Goal: Task Accomplishment & Management: Manage account settings

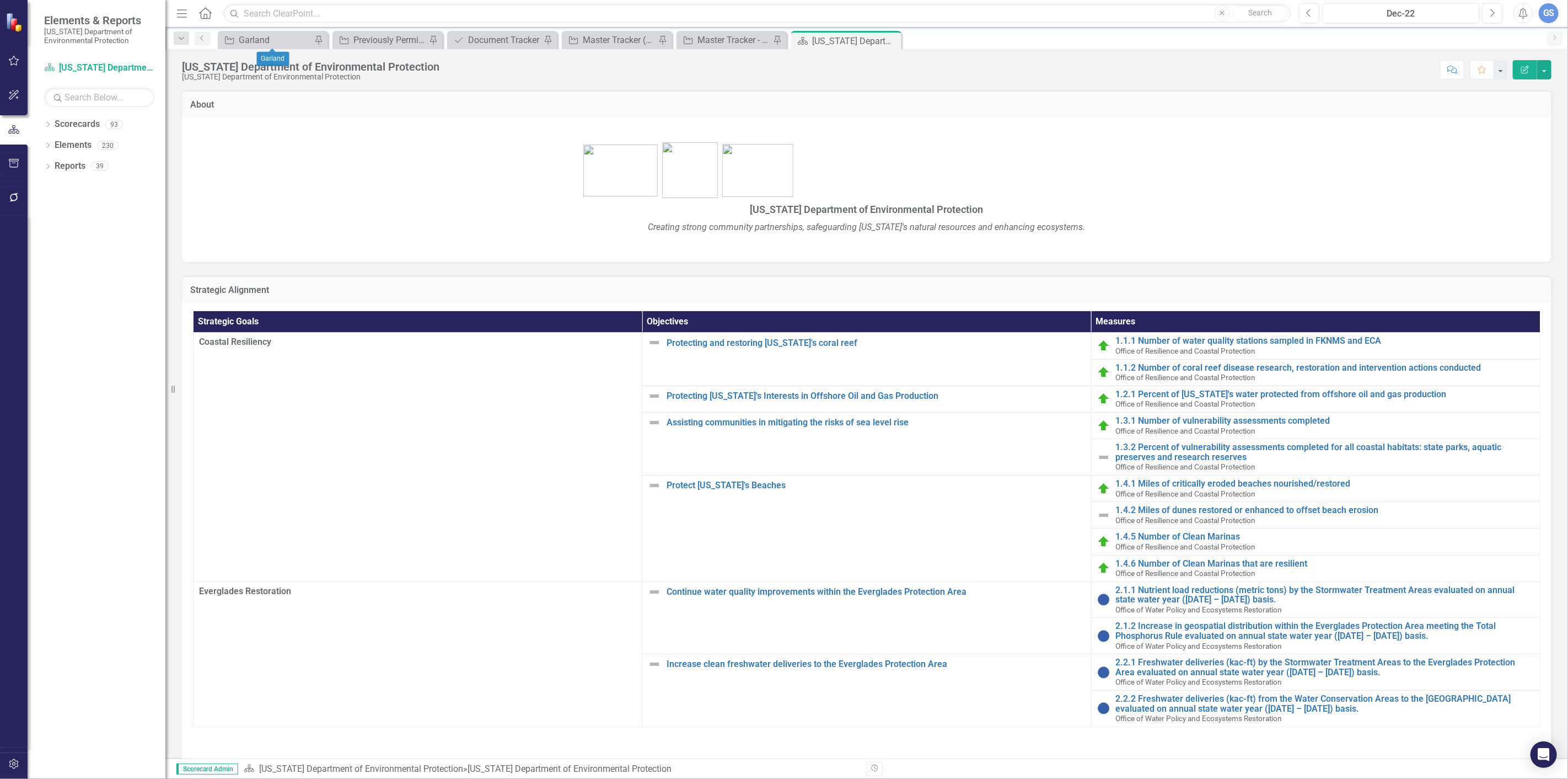
click at [275, 31] on div "Initiative Garland Pin" at bounding box center [273, 40] width 110 height 18
click at [273, 38] on div "Garland" at bounding box center [275, 40] width 73 height 14
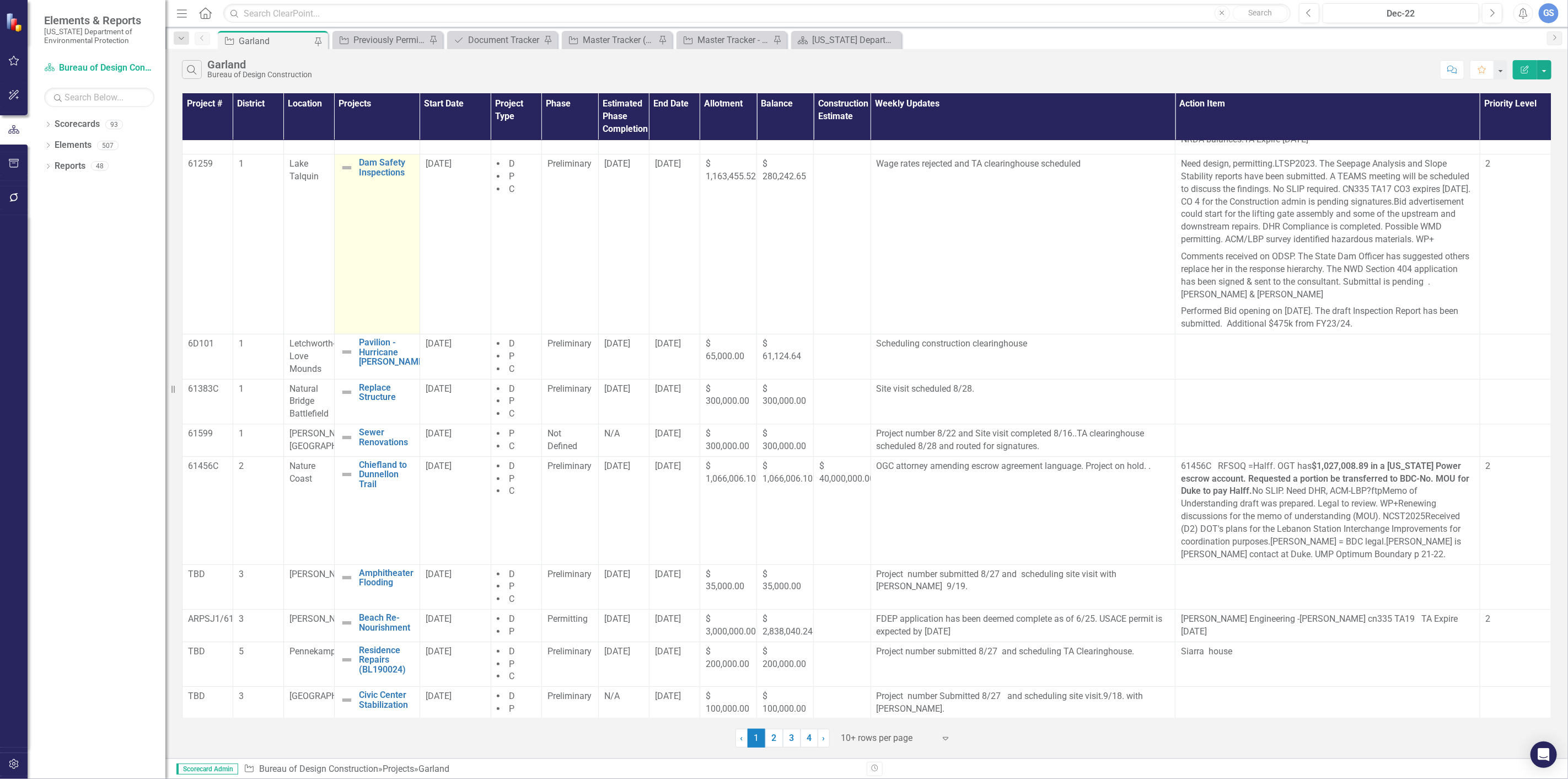
scroll to position [68, 0]
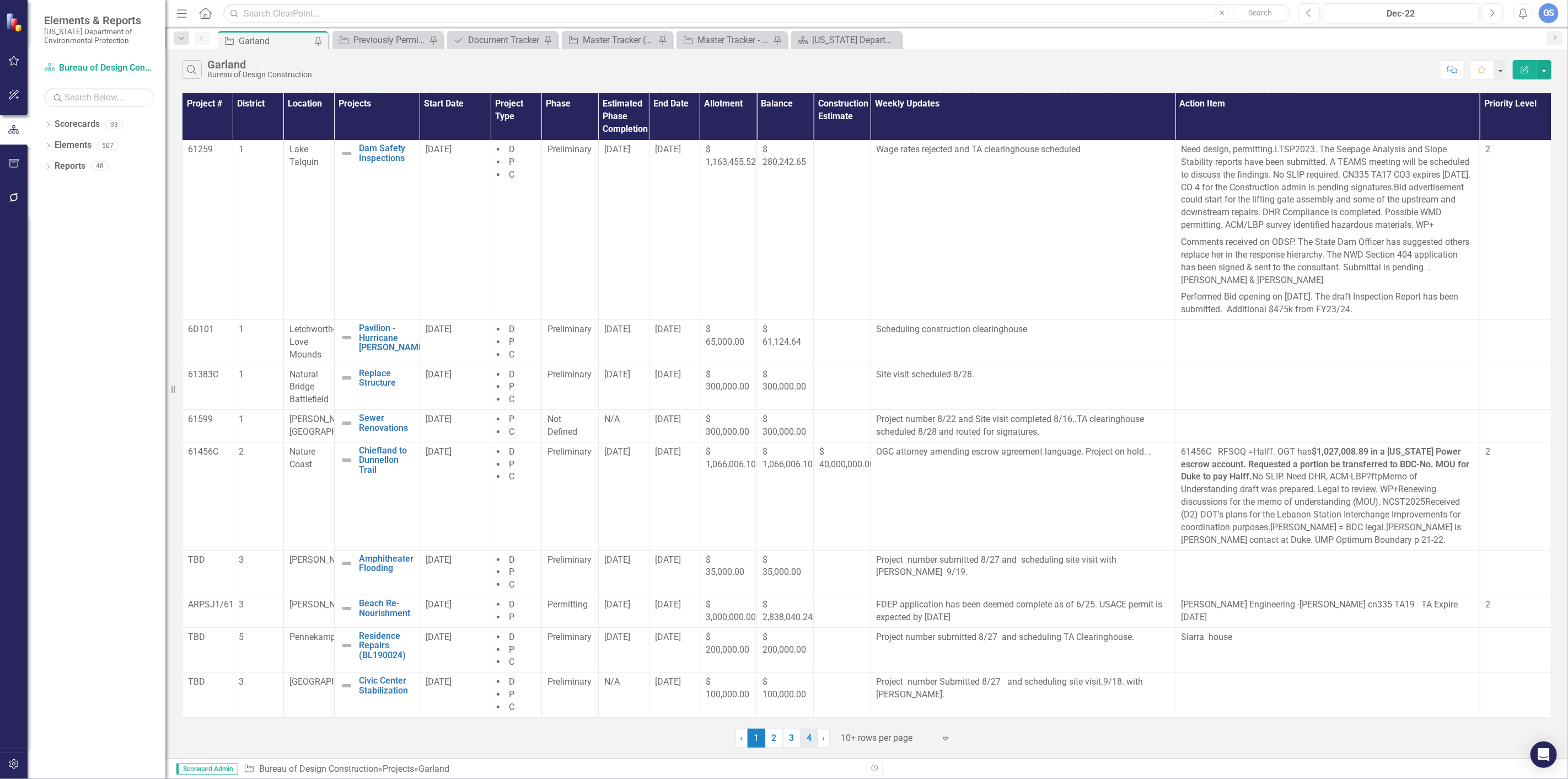
click at [805, 735] on link "4" at bounding box center [809, 738] width 18 height 18
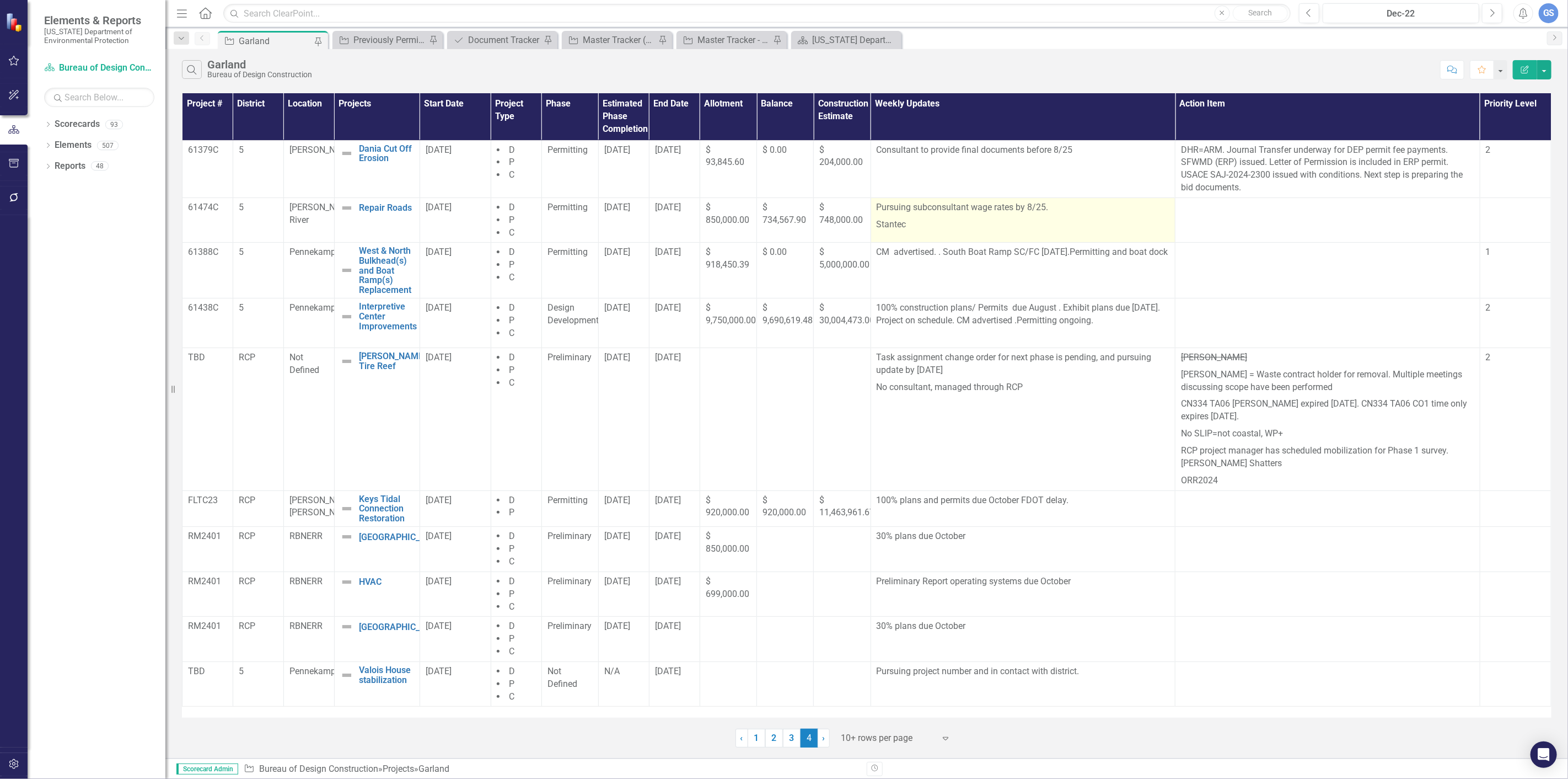
click at [921, 221] on p "Stantec" at bounding box center [1023, 223] width 293 height 15
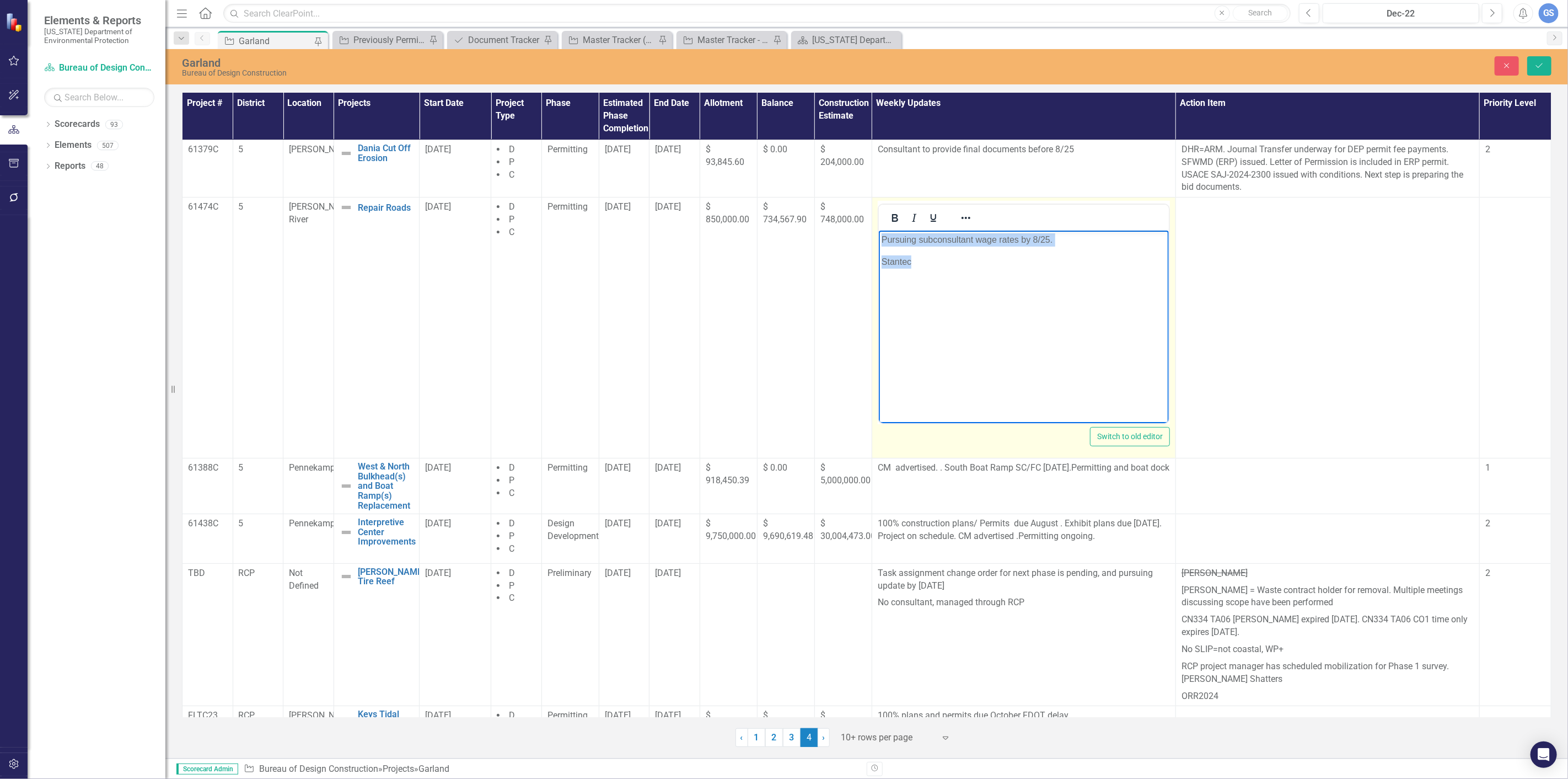
drag, startPoint x: 916, startPoint y: 259, endPoint x: 1752, endPoint y: 471, distance: 862.5
click at [878, 240] on body "Pursuing subconsultant wage rates by 8/25. Stantec" at bounding box center [1023, 314] width 290 height 166
click at [884, 240] on p "Rich Text Area. Press ALT-0 for help." at bounding box center [1023, 240] width 284 height 13
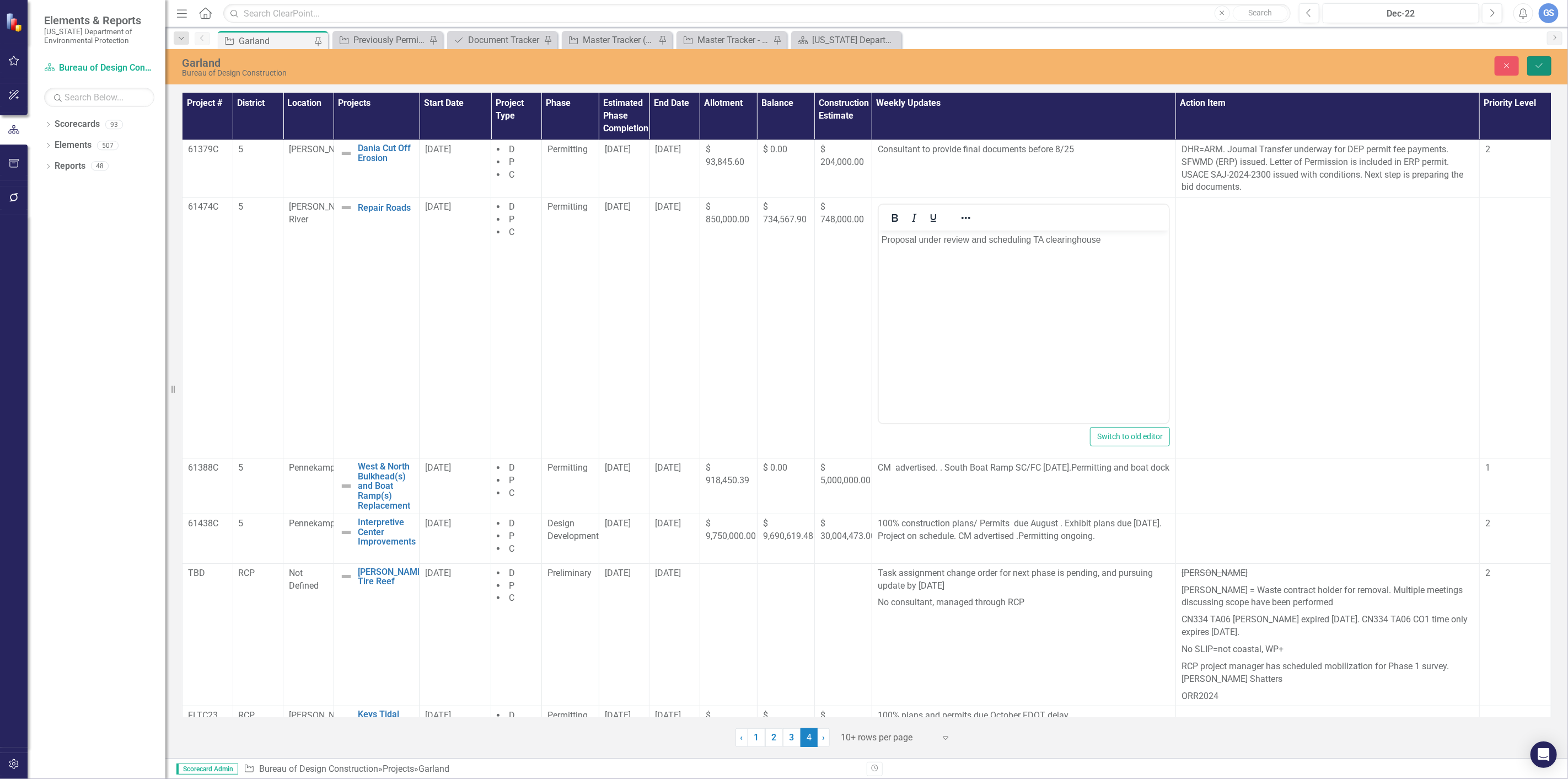
click at [1537, 64] on icon "Save" at bounding box center [1539, 66] width 10 height 8
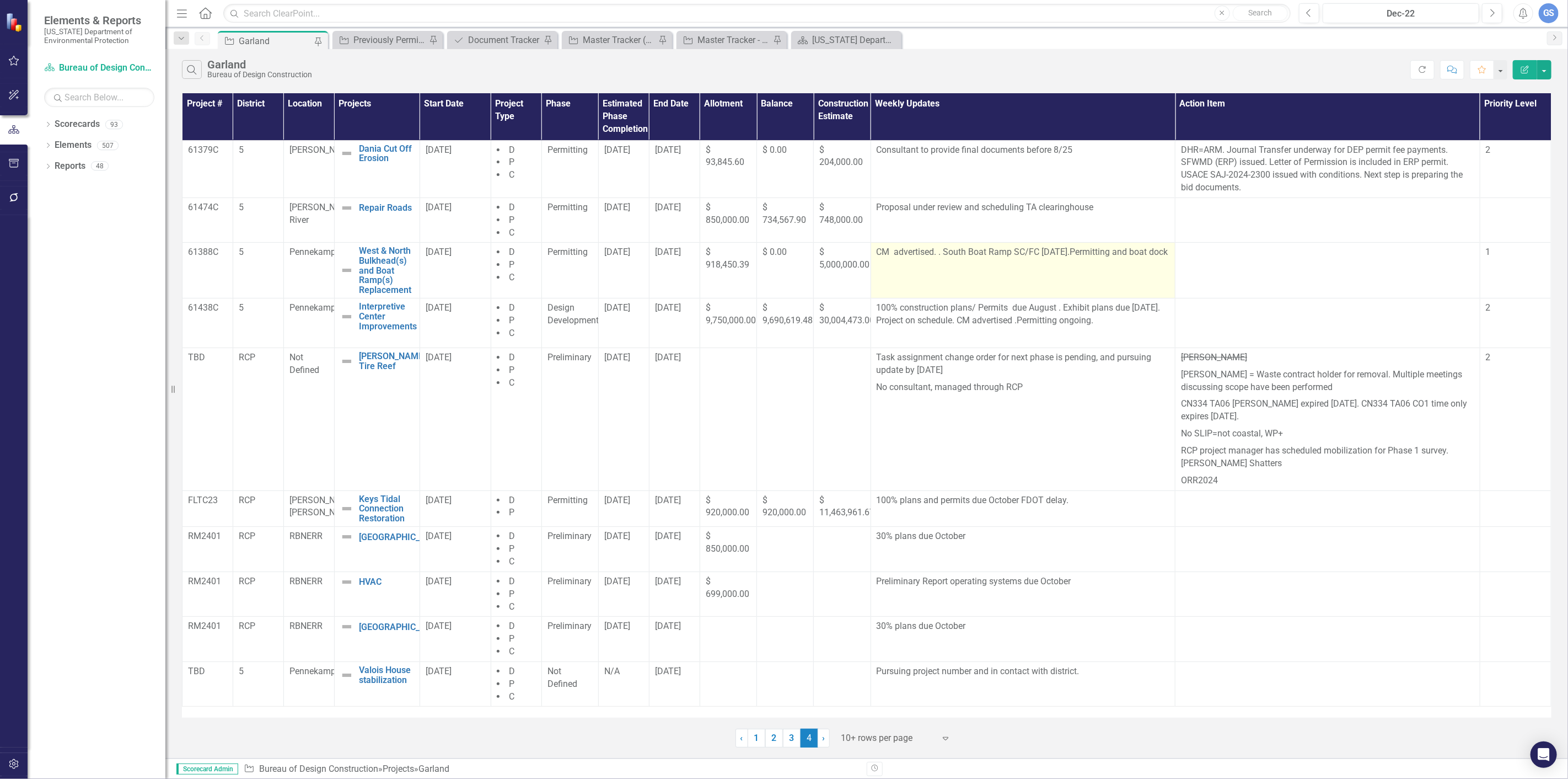
click at [912, 259] on p "CM advertised. . South Boat Ramp SC/FC [DATE].Permitting and boat dock" at bounding box center [1023, 252] width 293 height 13
click at [916, 259] on p "CM advertised. . South Boat Ramp SC/FC [DATE].Permitting and boat dock" at bounding box center [1023, 252] width 293 height 13
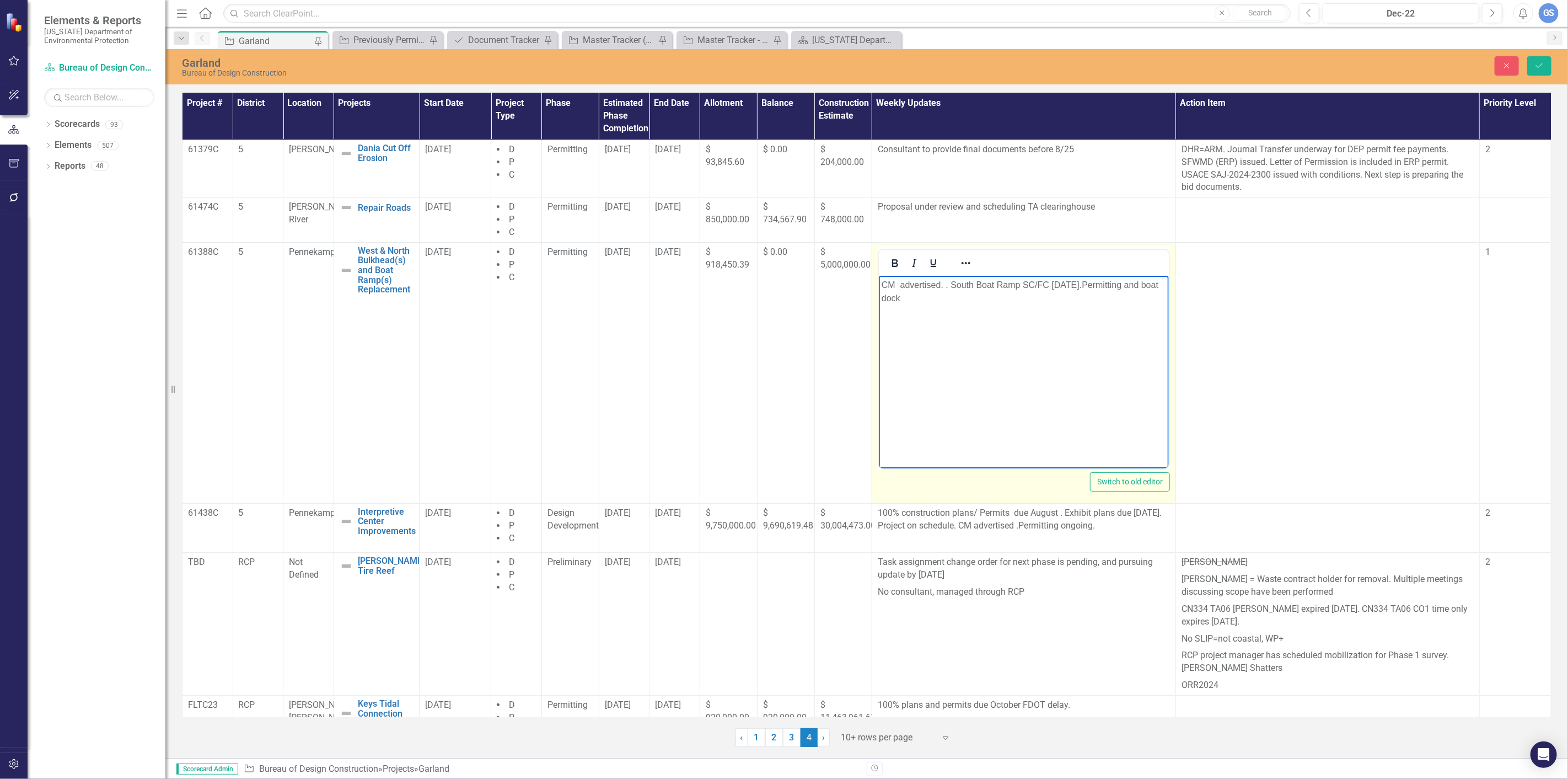
drag, startPoint x: 951, startPoint y: 282, endPoint x: 1123, endPoint y: 317, distance: 175.5
click at [1125, 317] on body "CM advertised. . South Boat Ramp SC/FC [DATE].Permitting and boat dock" at bounding box center [1023, 358] width 290 height 166
click at [949, 284] on p "CM advertised. ." at bounding box center [1023, 284] width 284 height 13
click at [1535, 62] on icon "Save" at bounding box center [1539, 66] width 10 height 8
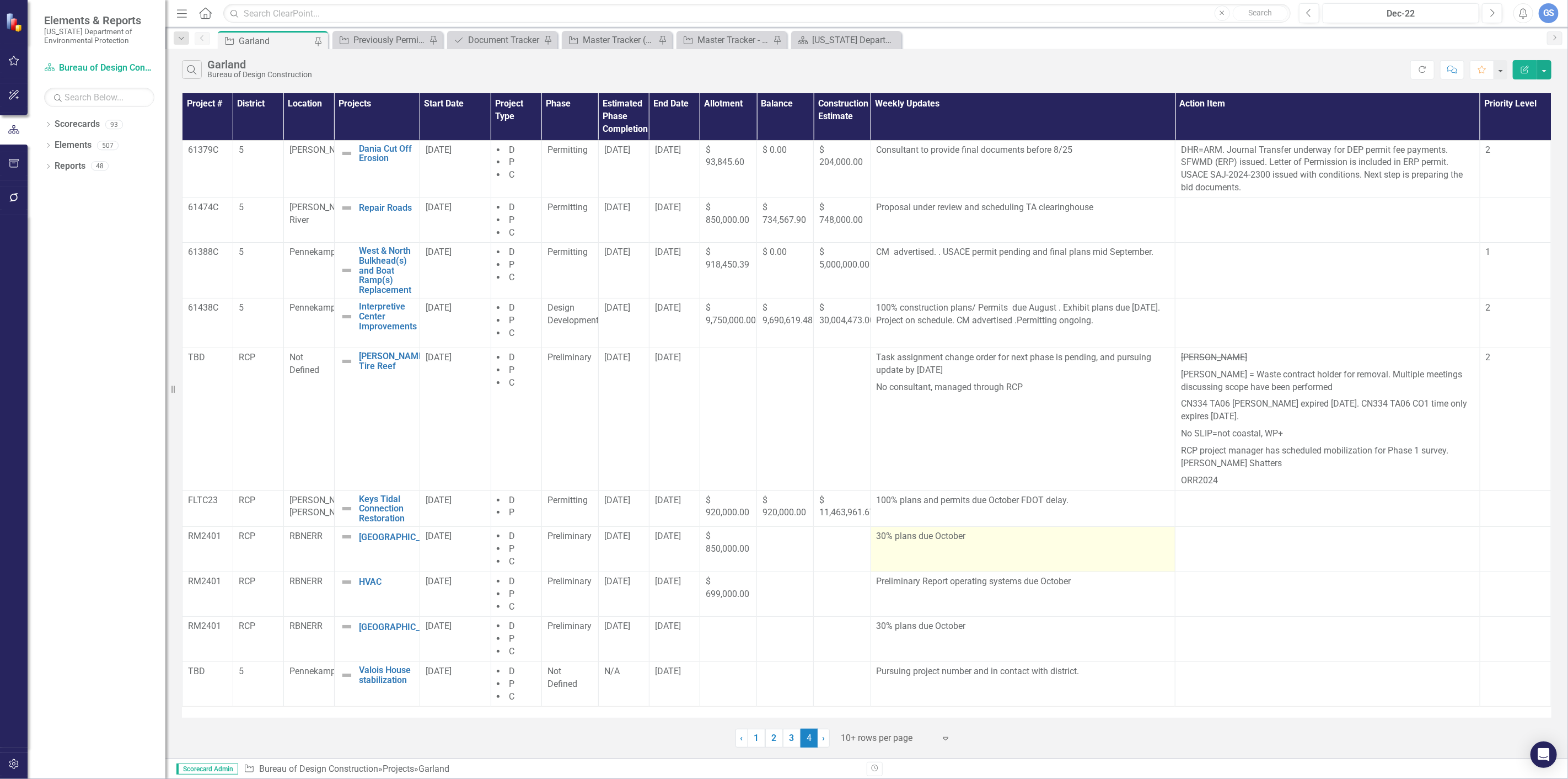
click at [965, 541] on p "30% plans due October" at bounding box center [1023, 537] width 293 height 13
click at [967, 537] on p "30% plans due October" at bounding box center [1023, 537] width 293 height 13
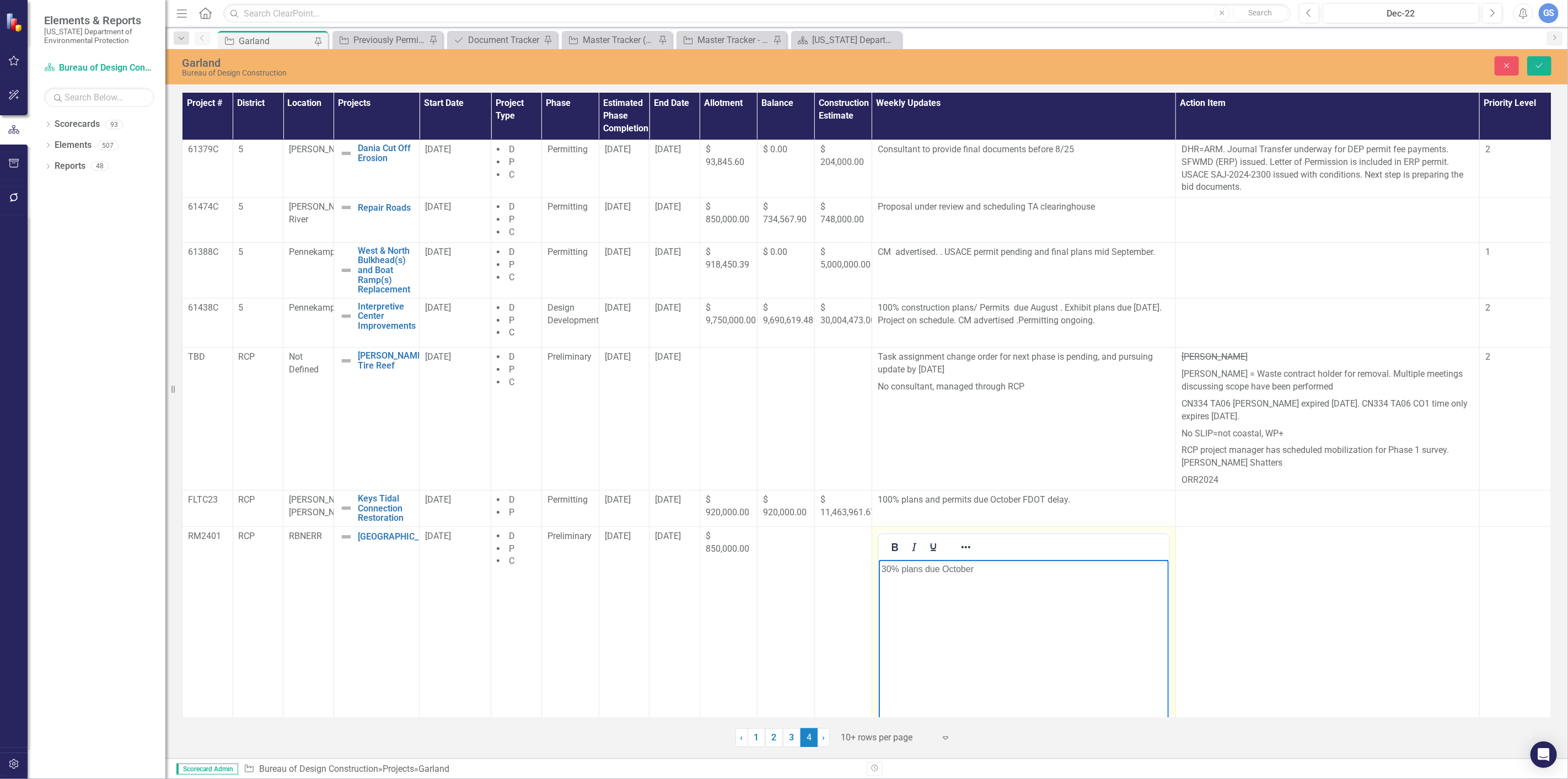
click at [981, 571] on p "30% plans due October" at bounding box center [1023, 569] width 284 height 13
click at [881, 569] on p "30% plans due October" at bounding box center [1023, 569] width 284 height 13
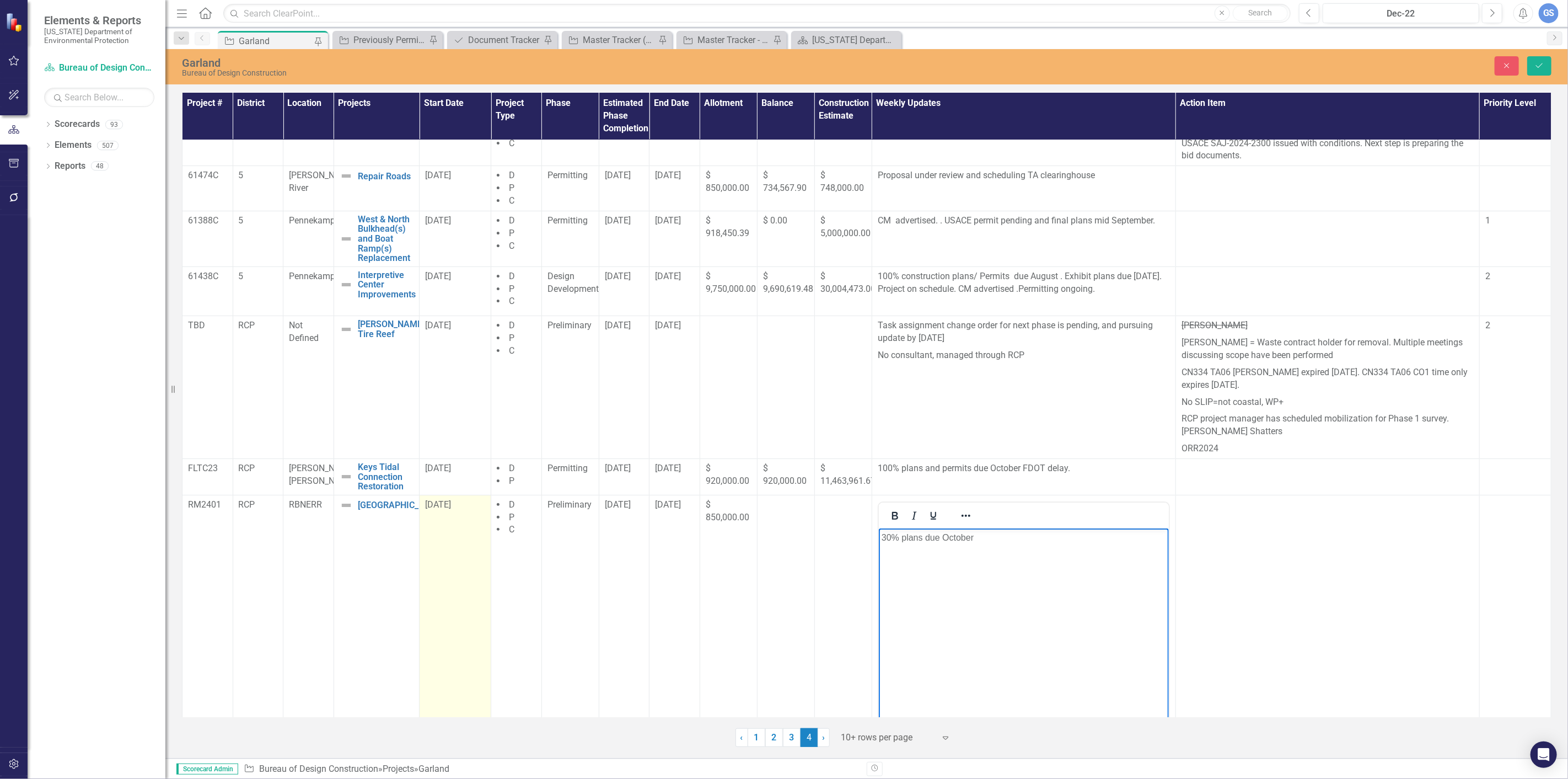
scroll to position [61, 0]
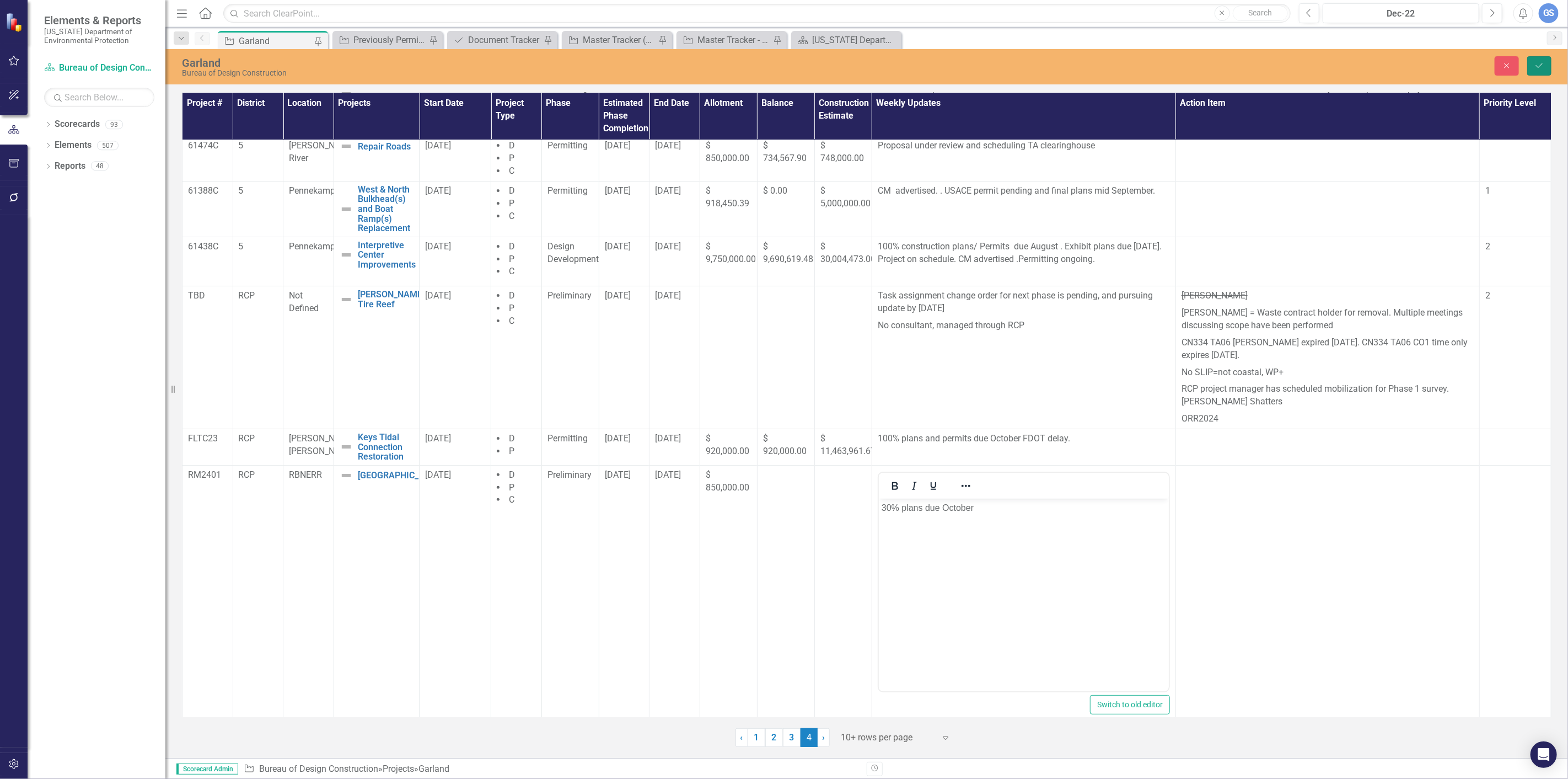
click at [1541, 64] on icon "Save" at bounding box center [1539, 66] width 10 height 8
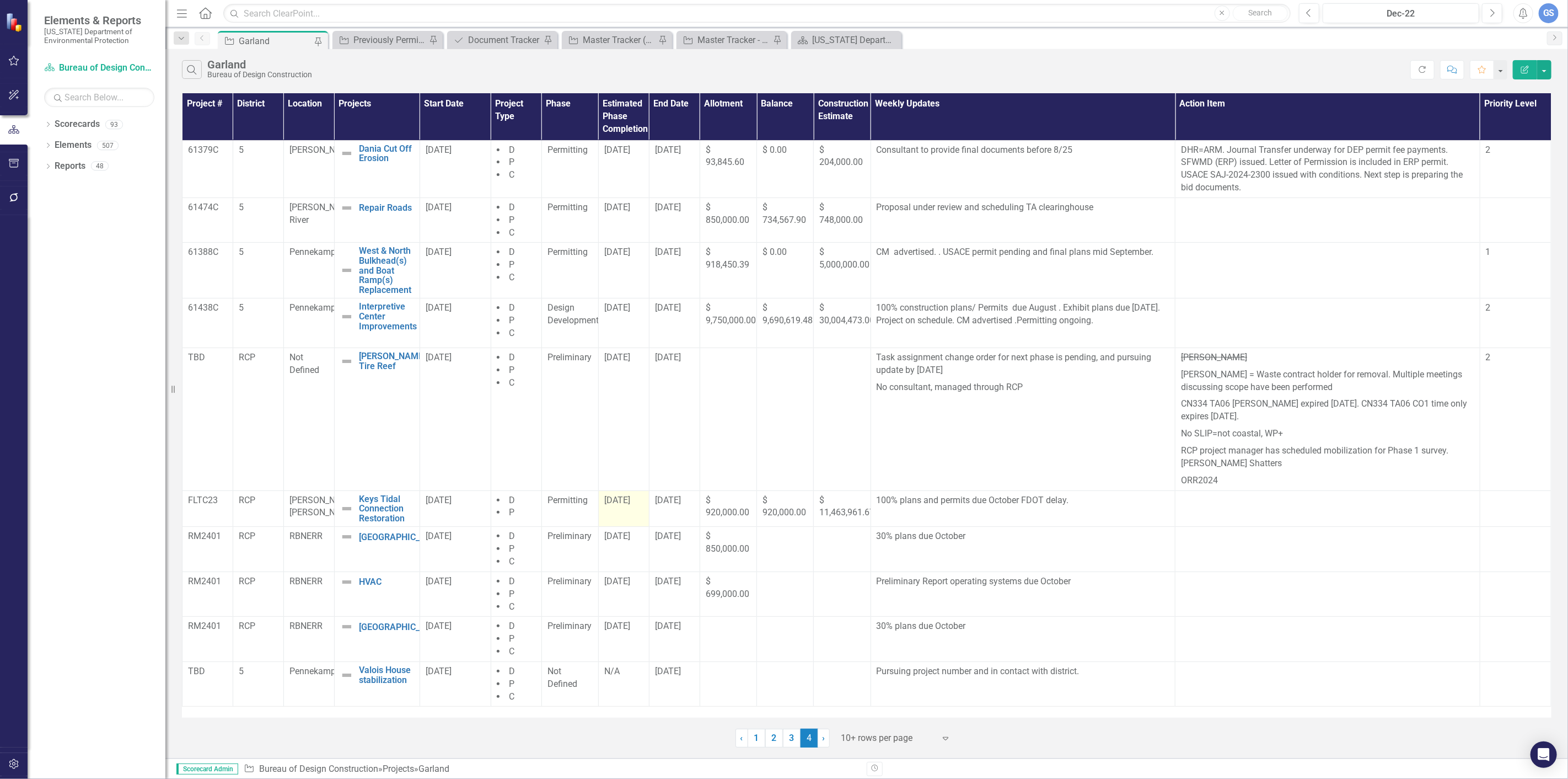
click at [616, 504] on span "[DATE]" at bounding box center [617, 500] width 26 height 10
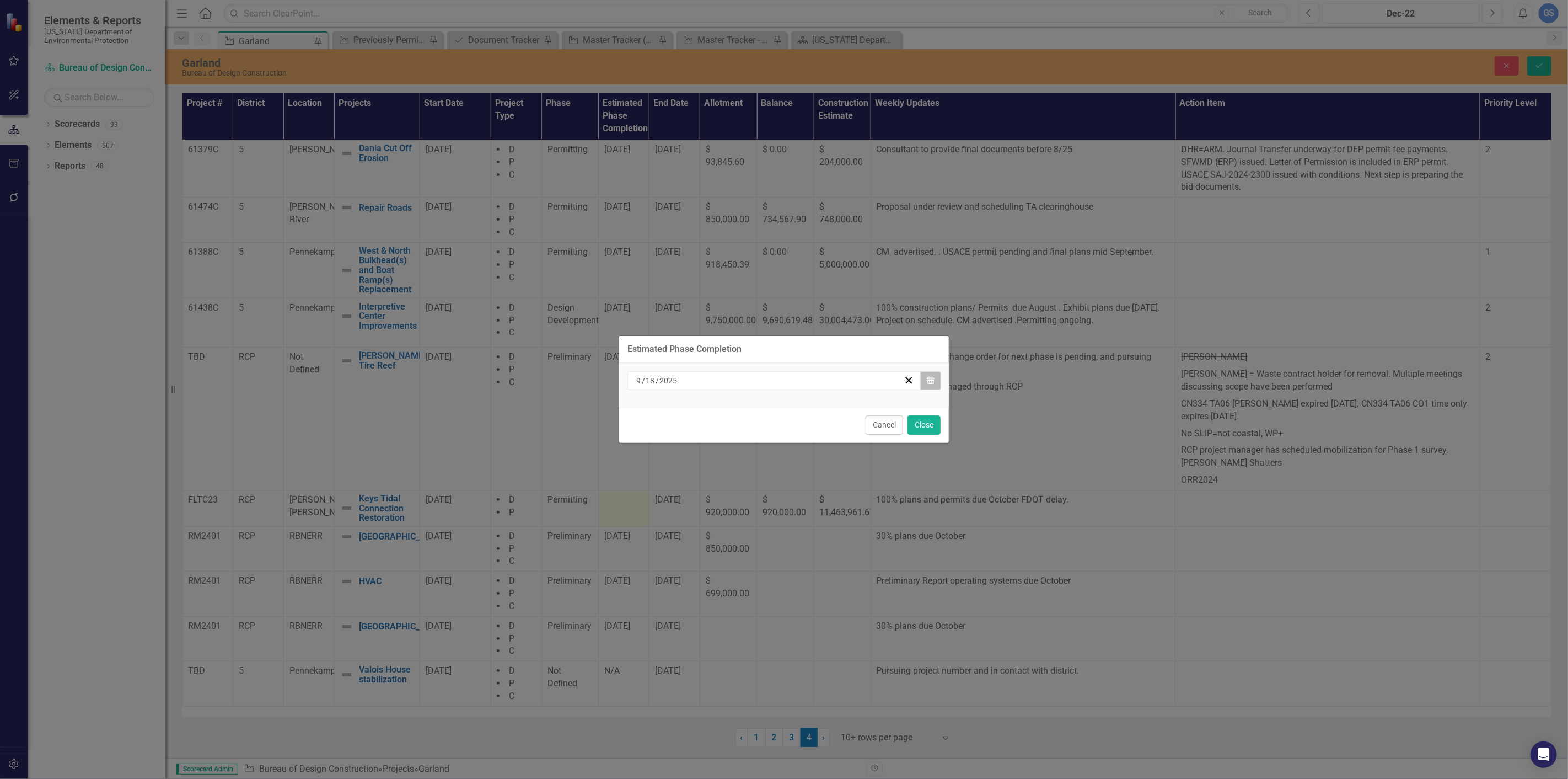
click at [930, 377] on icon "Calendar" at bounding box center [930, 381] width 6 height 8
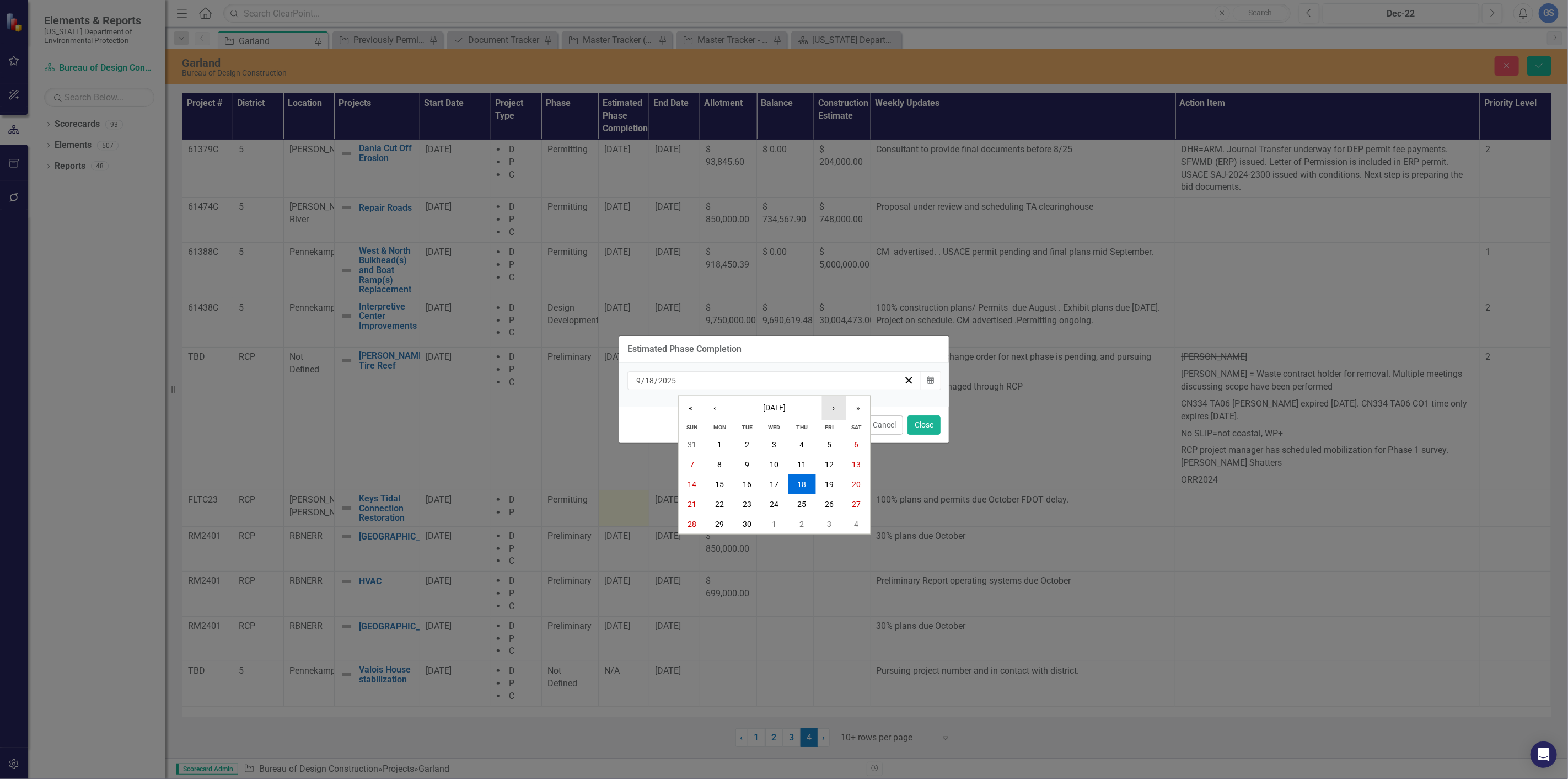
click at [835, 405] on button "›" at bounding box center [834, 408] width 24 height 24
click at [774, 438] on button "1" at bounding box center [774, 444] width 27 height 20
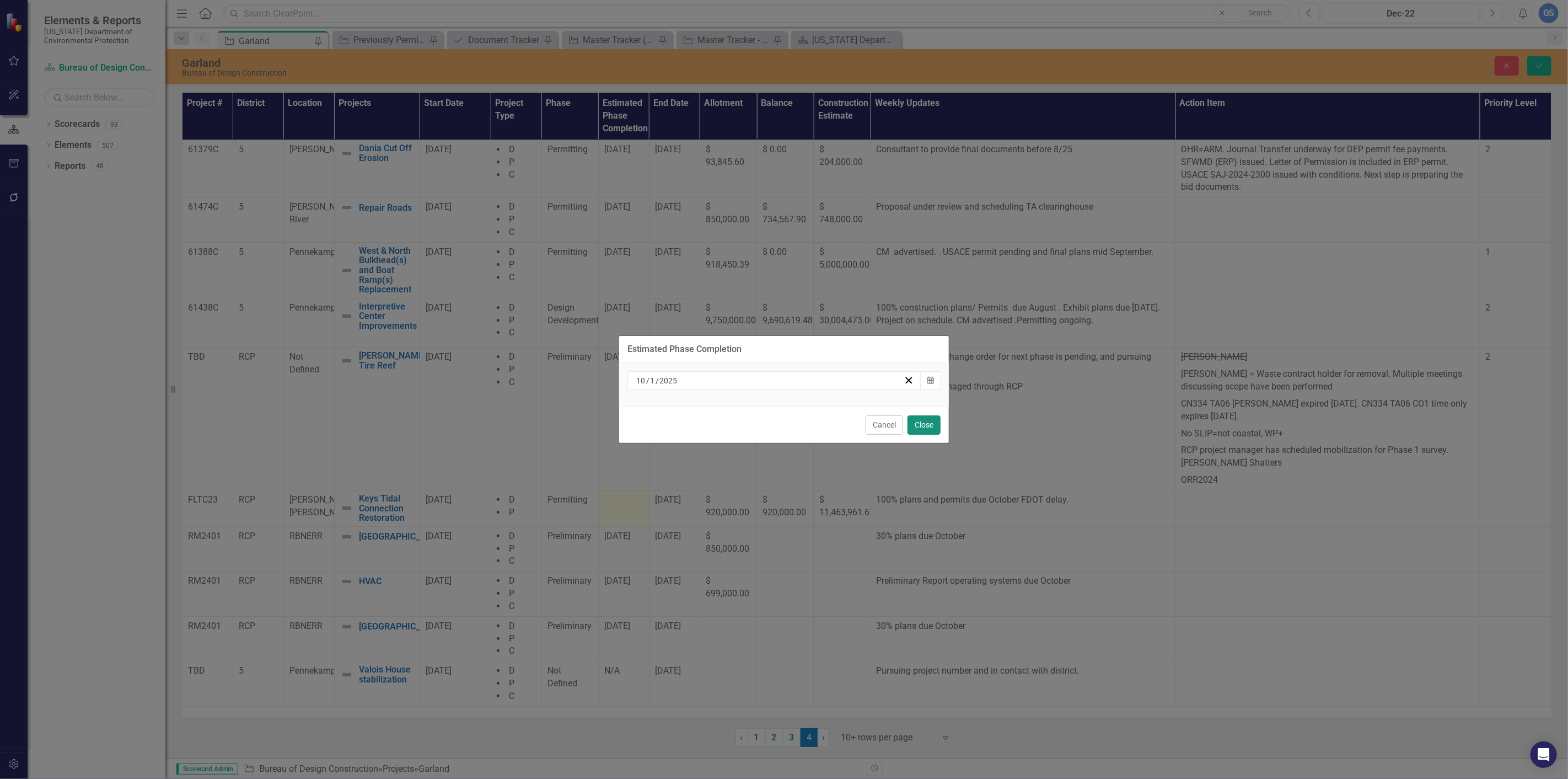
click at [926, 423] on button "Close" at bounding box center [924, 425] width 33 height 19
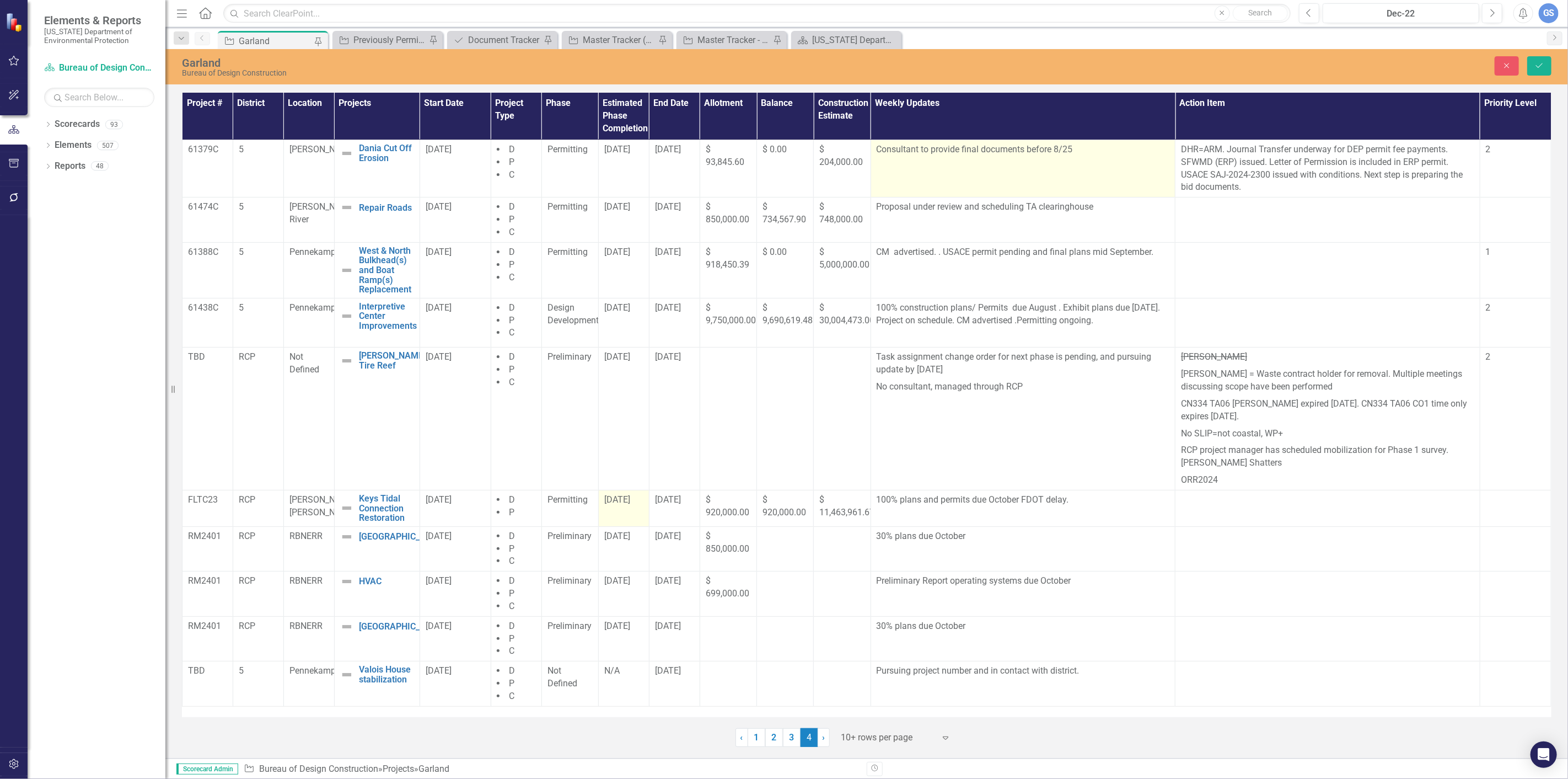
click at [1074, 150] on p "Consultant to provide final documents before 8/25" at bounding box center [1023, 150] width 293 height 13
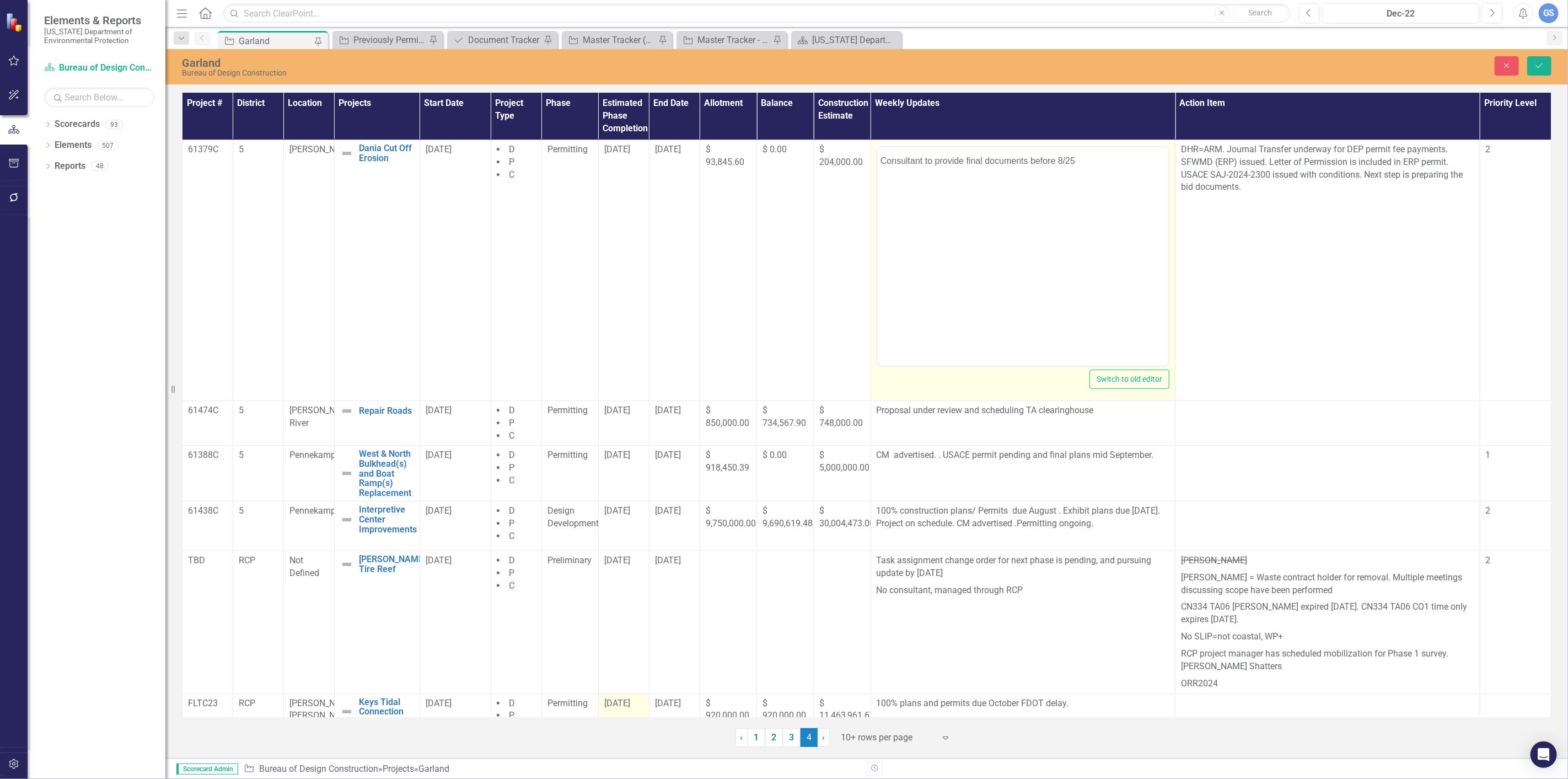
scroll to position [0, 0]
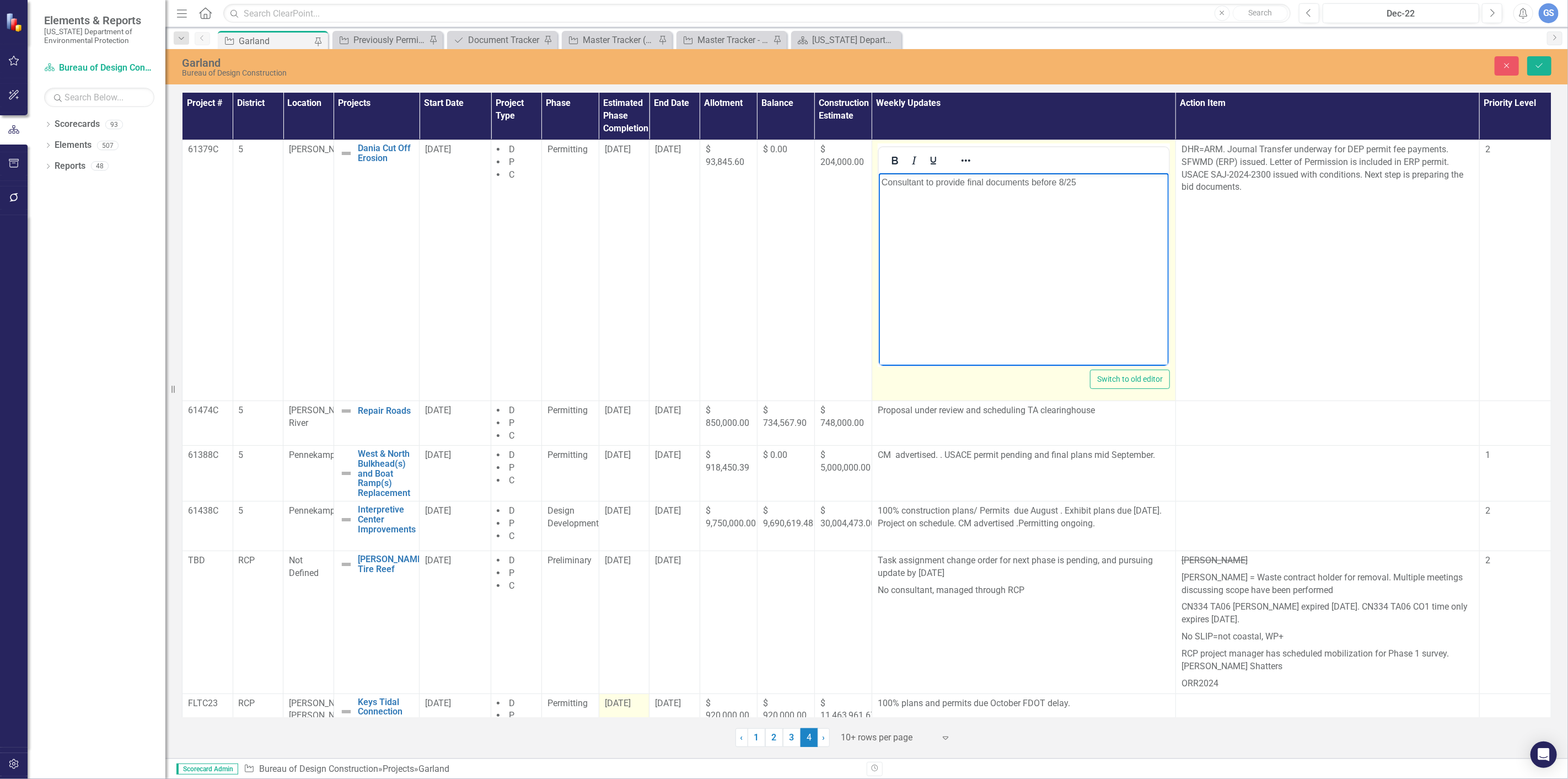
click at [1077, 184] on p "Consultant to provide final documents before 8/25" at bounding box center [1023, 182] width 284 height 13
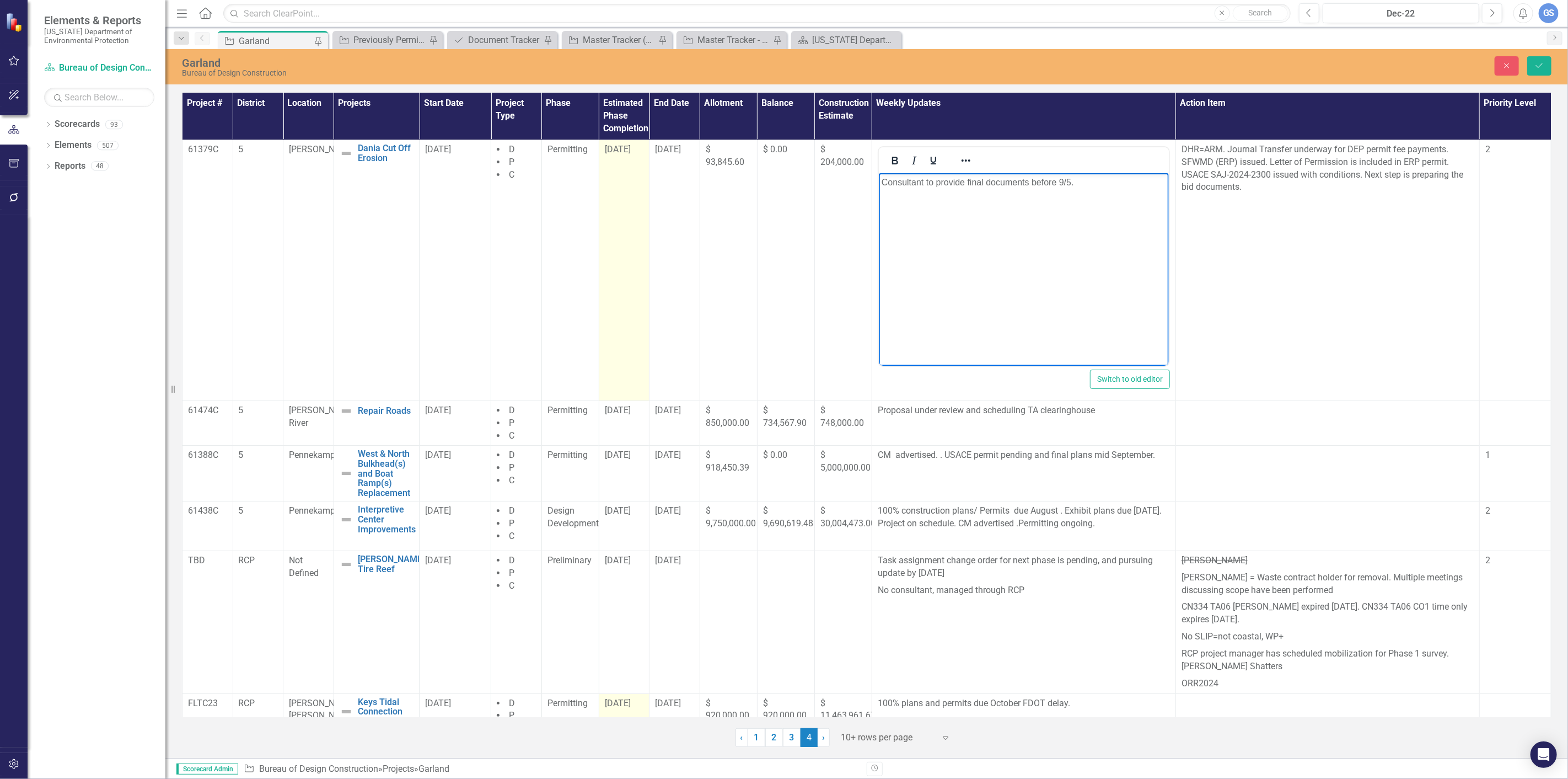
click at [624, 152] on span "[DATE]" at bounding box center [617, 149] width 26 height 10
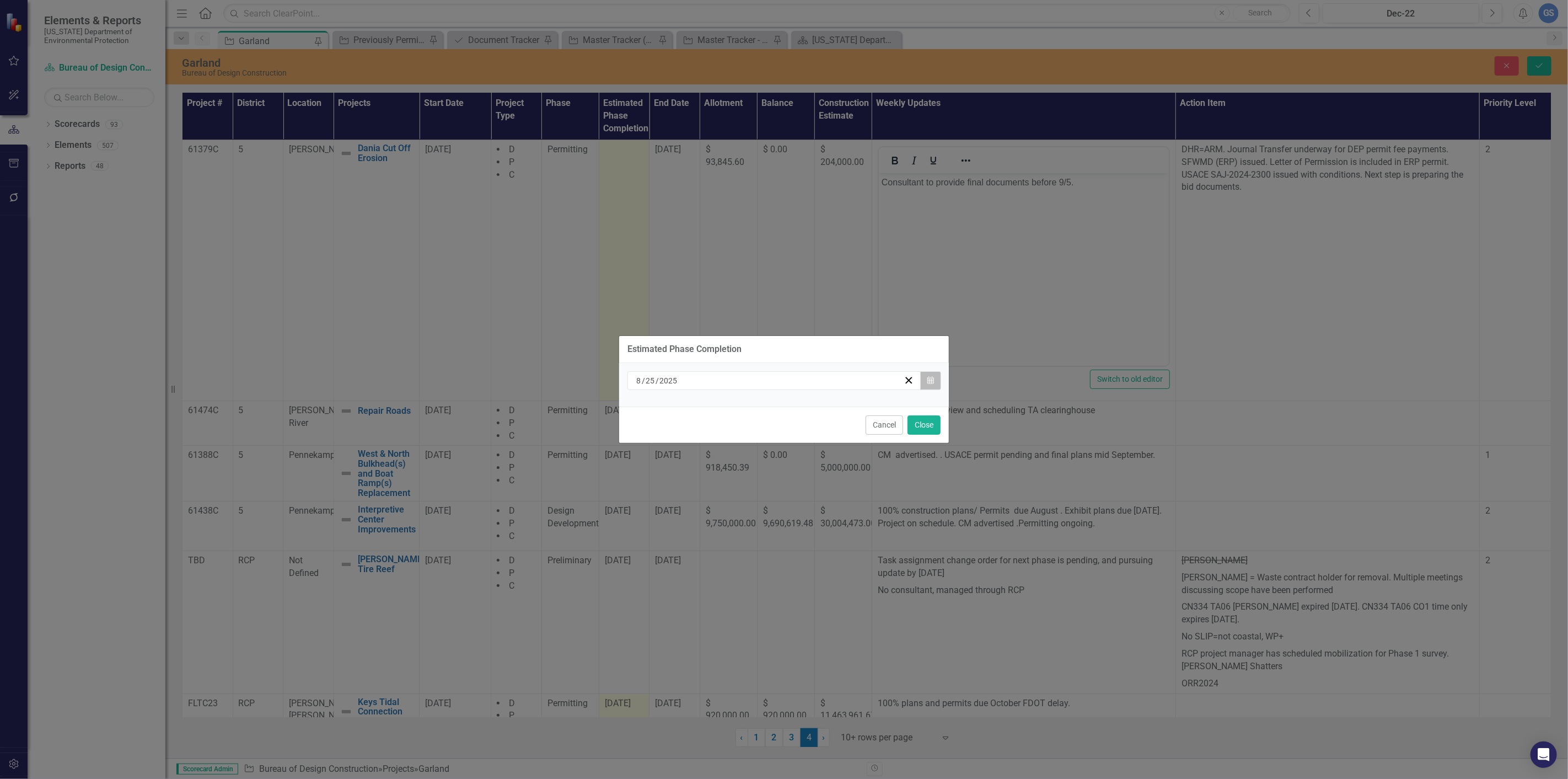
click at [931, 375] on button "Calendar" at bounding box center [930, 380] width 21 height 18
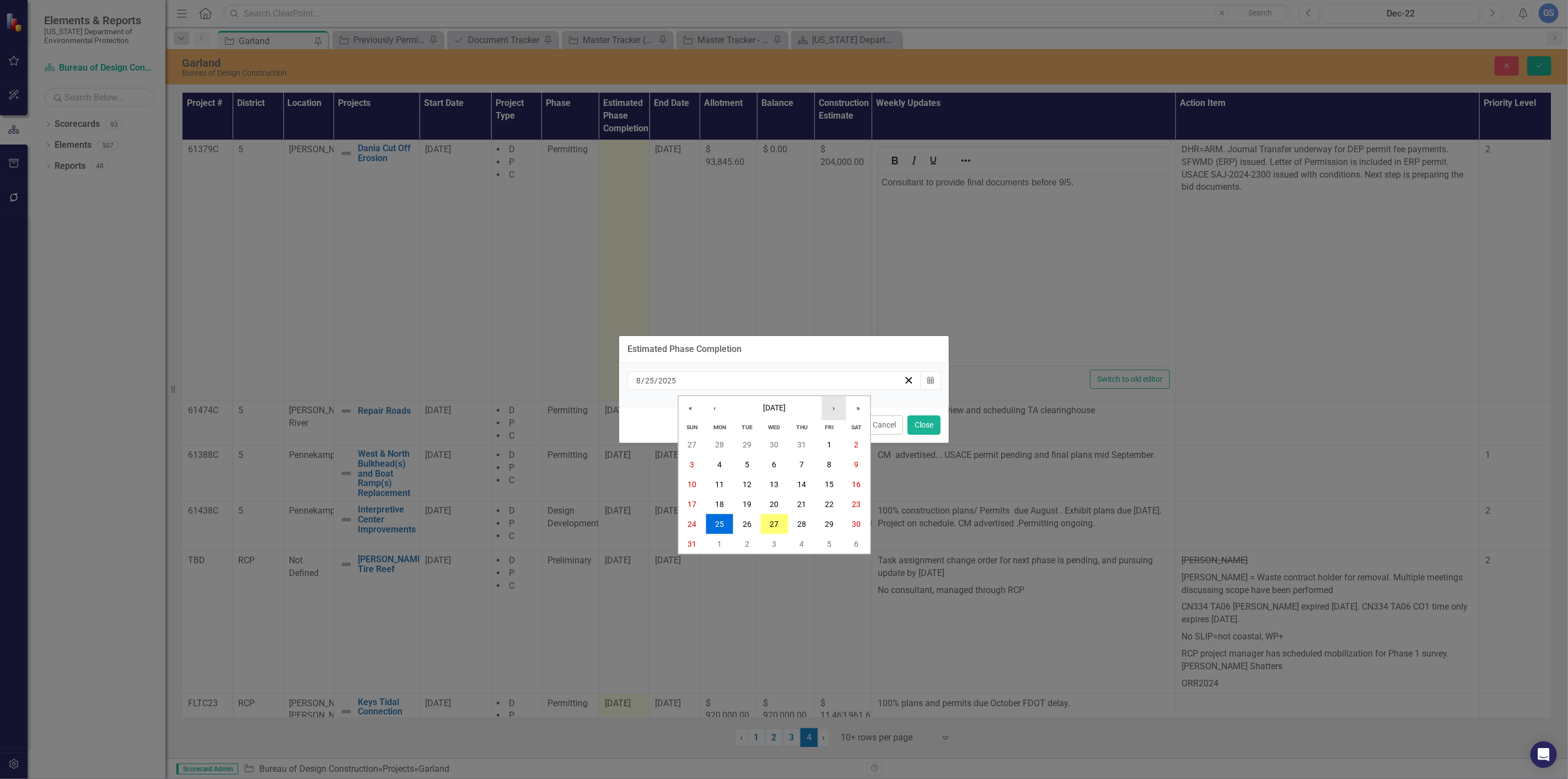
click at [833, 407] on button "›" at bounding box center [834, 408] width 24 height 24
click at [775, 460] on abbr "10" at bounding box center [775, 465] width 9 height 9
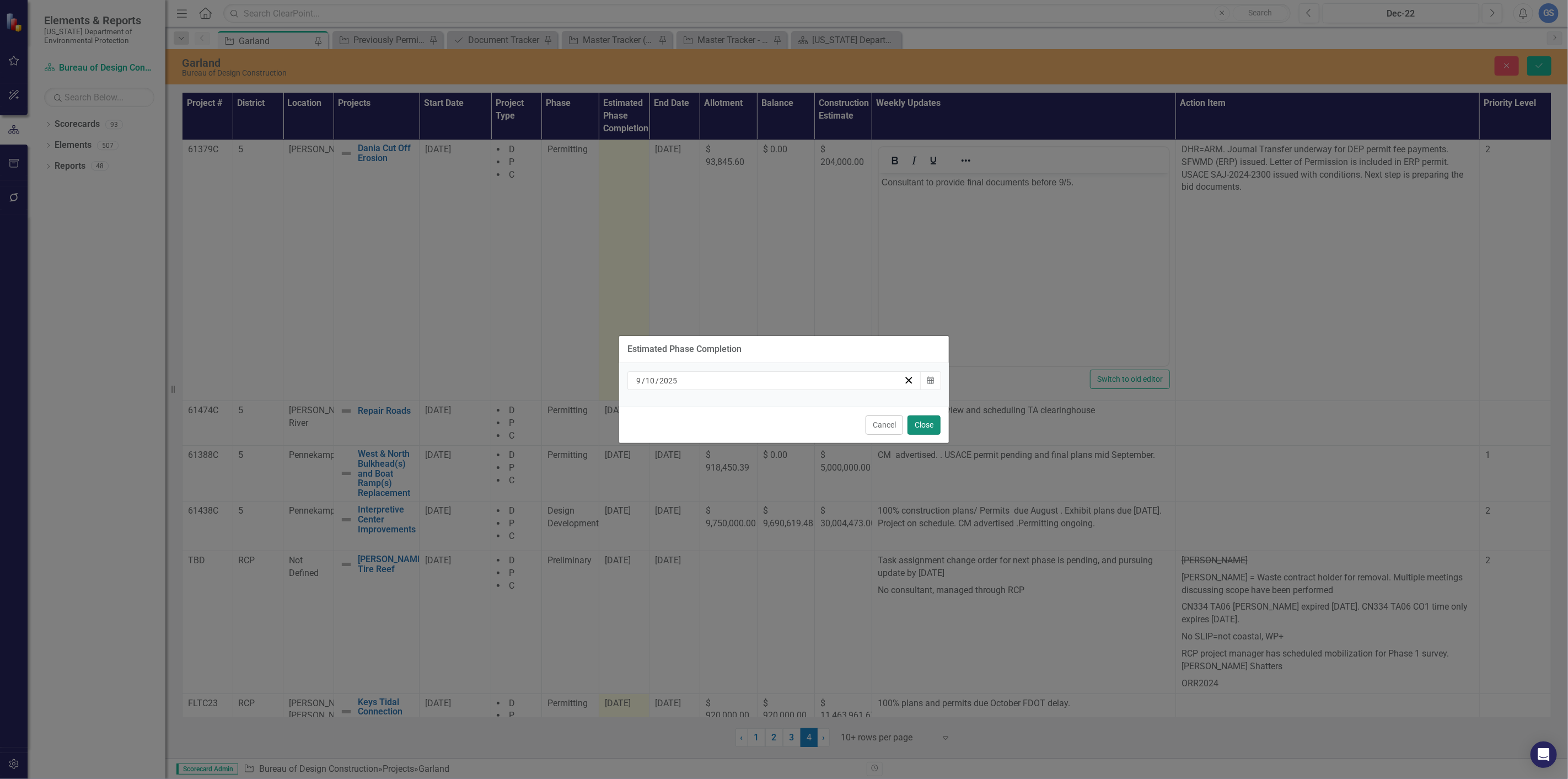
click at [919, 422] on button "Close" at bounding box center [924, 425] width 33 height 19
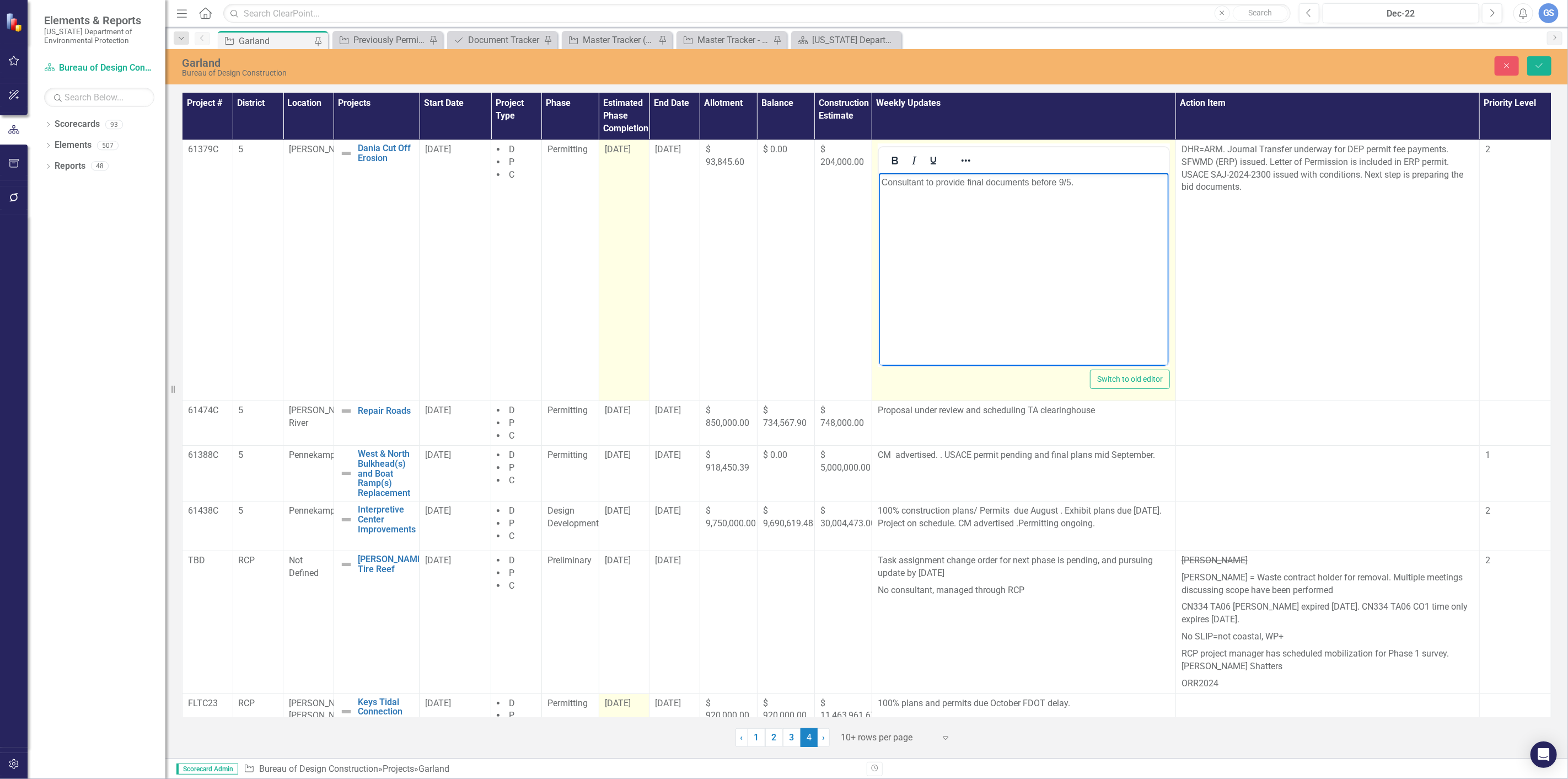
click at [1070, 182] on p "Consultant to provide final documents before 9/5." at bounding box center [1023, 182] width 284 height 13
click at [1543, 57] on button "Save" at bounding box center [1539, 66] width 24 height 19
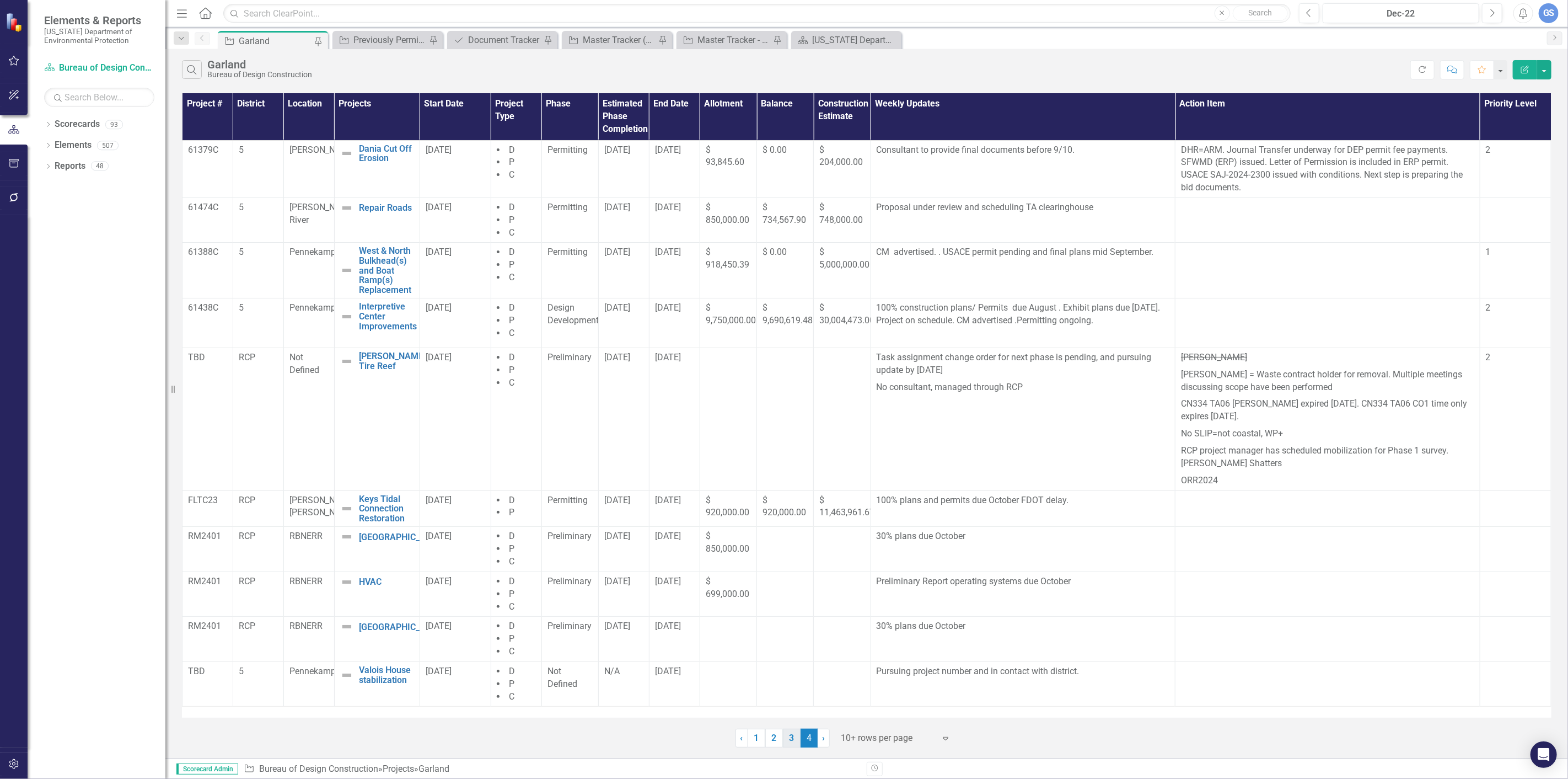
click at [792, 736] on link "3" at bounding box center [792, 738] width 18 height 18
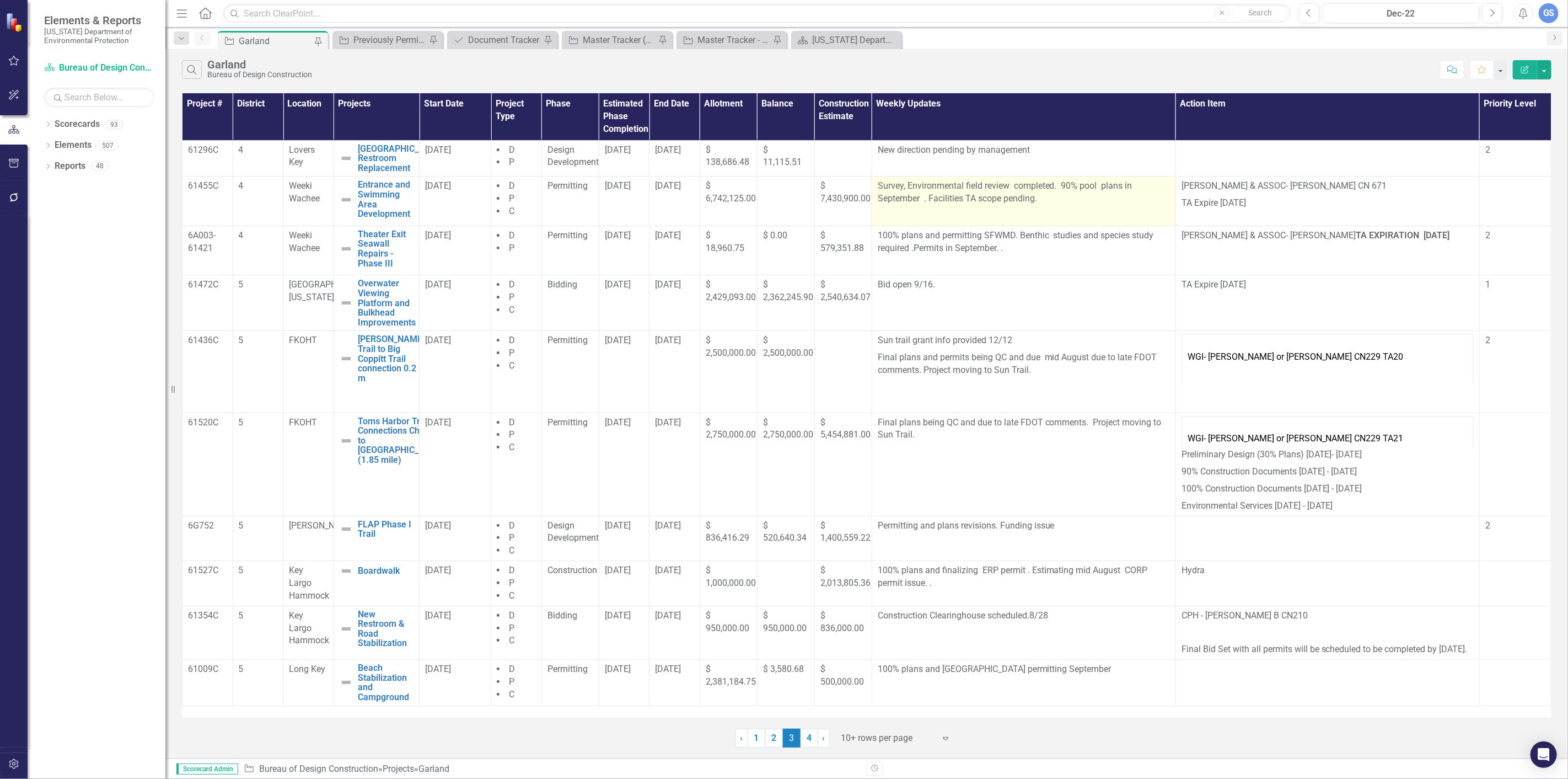
click at [918, 199] on p "Survey, Environmental field review completed. 90% pool plans in September . Fac…" at bounding box center [1023, 193] width 292 height 27
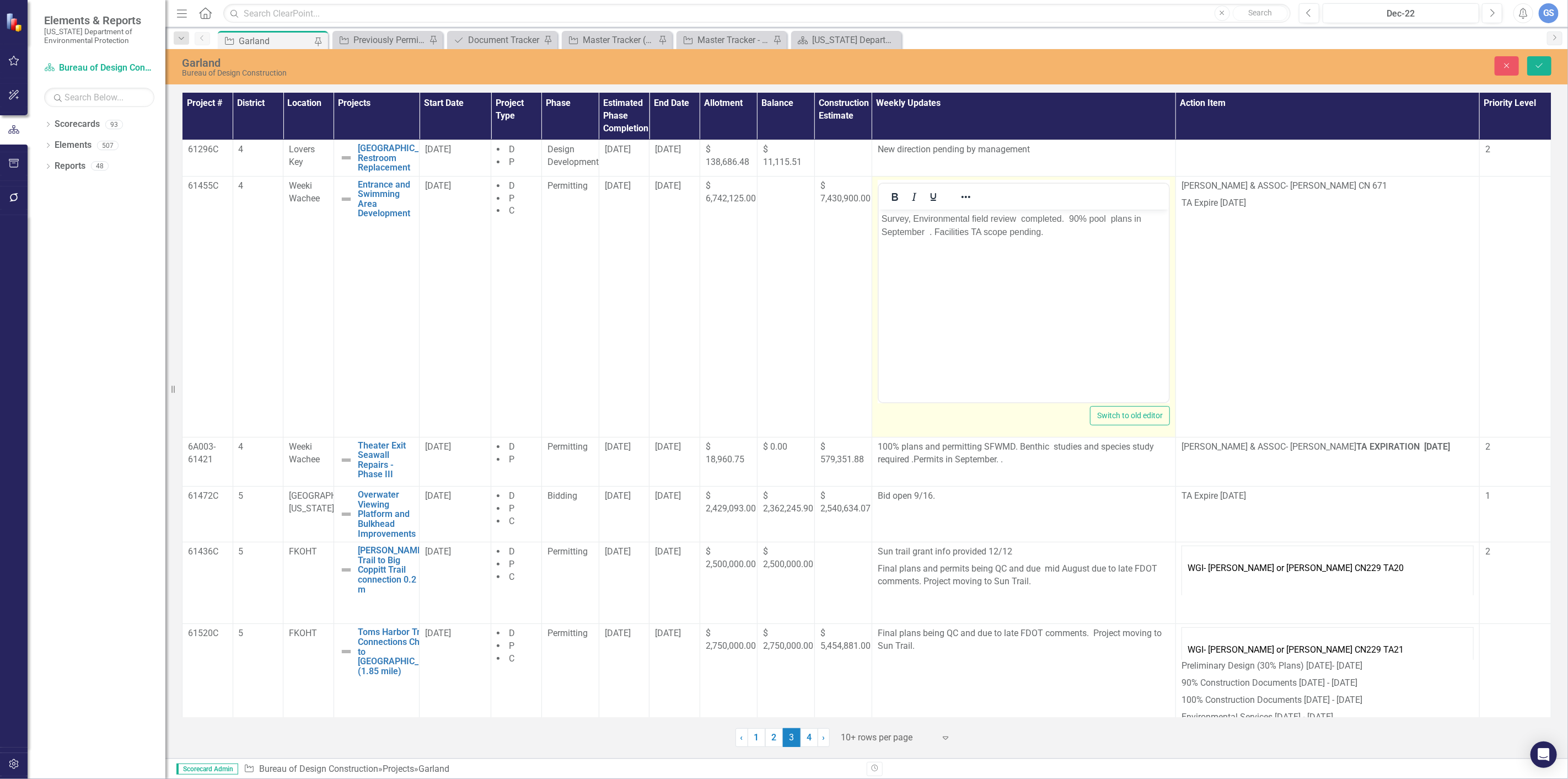
click at [926, 233] on p "Survey, Environmental field review completed. 90% pool plans in September . Fac…" at bounding box center [1023, 225] width 284 height 27
click at [920, 231] on p "Survey, Environmental field review completed. 90% pool plans in October . Facil…" at bounding box center [1023, 225] width 284 height 27
click at [1027, 231] on p "Survey, Environmental field review completed. 90% pool plans in October Facilit…" at bounding box center [1023, 225] width 284 height 27
click at [1547, 62] on button "Save" at bounding box center [1539, 66] width 24 height 19
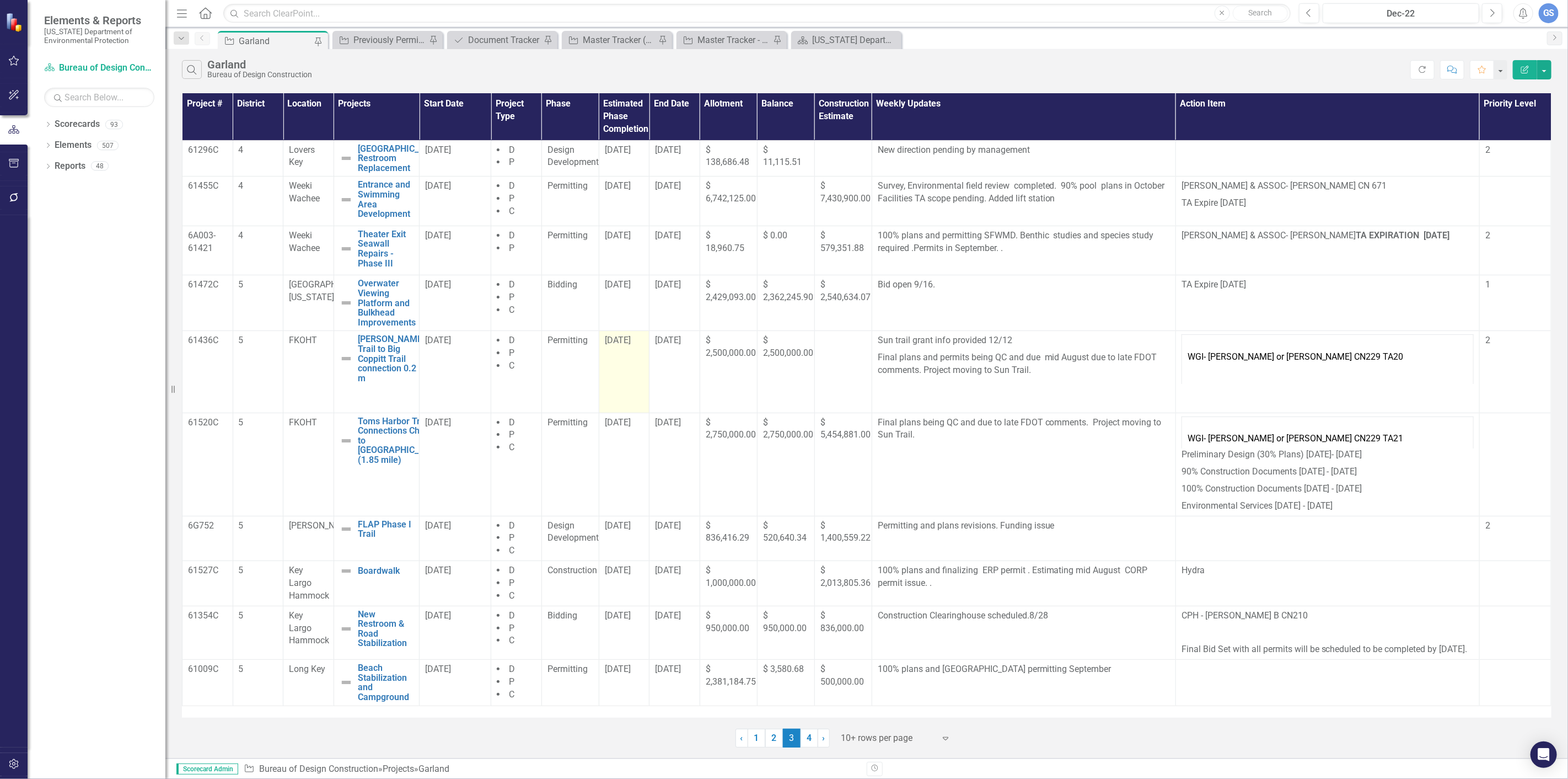
click at [620, 344] on span "[DATE]" at bounding box center [617, 340] width 26 height 10
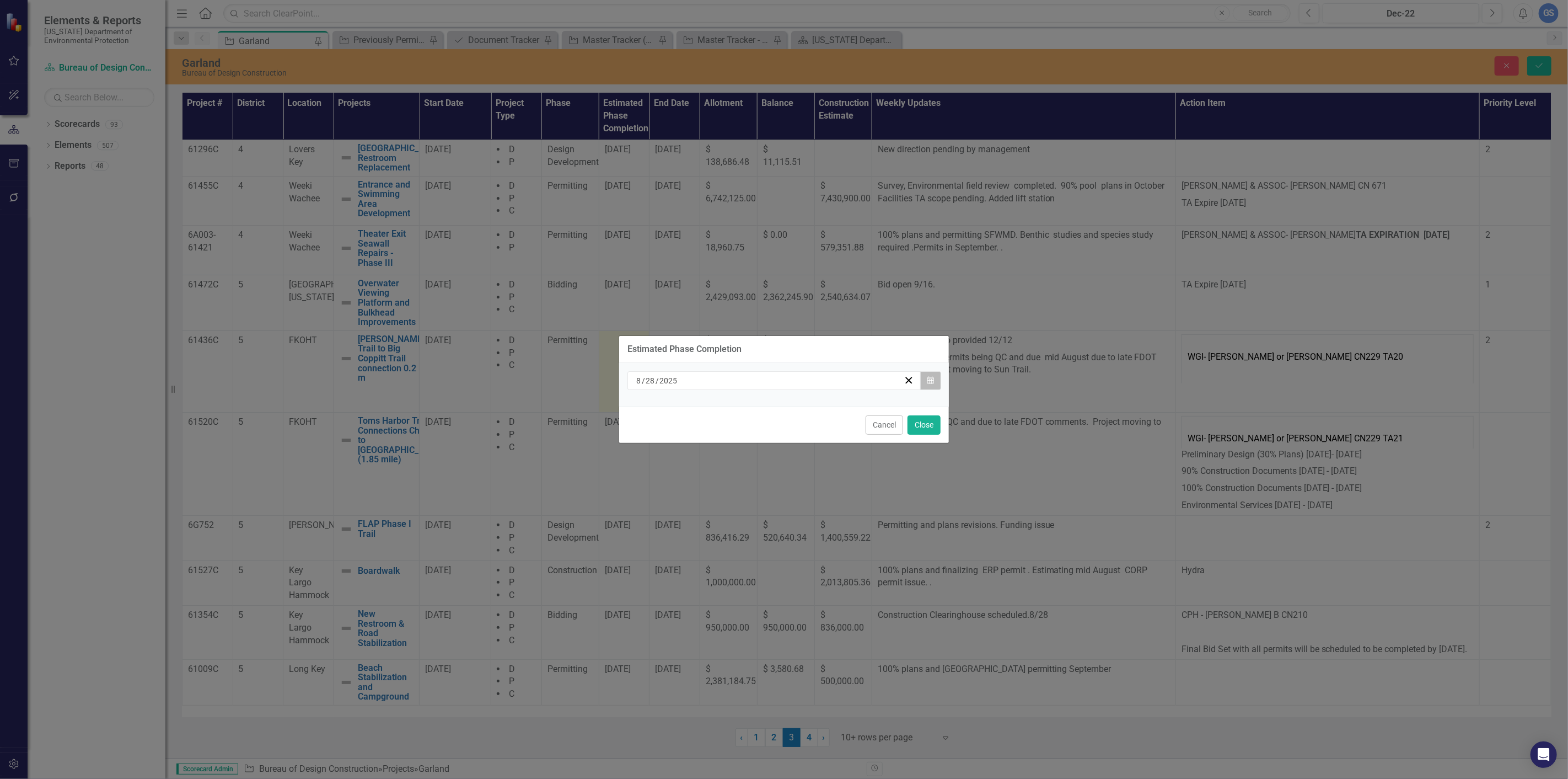
click at [937, 379] on button "Calendar" at bounding box center [930, 380] width 21 height 18
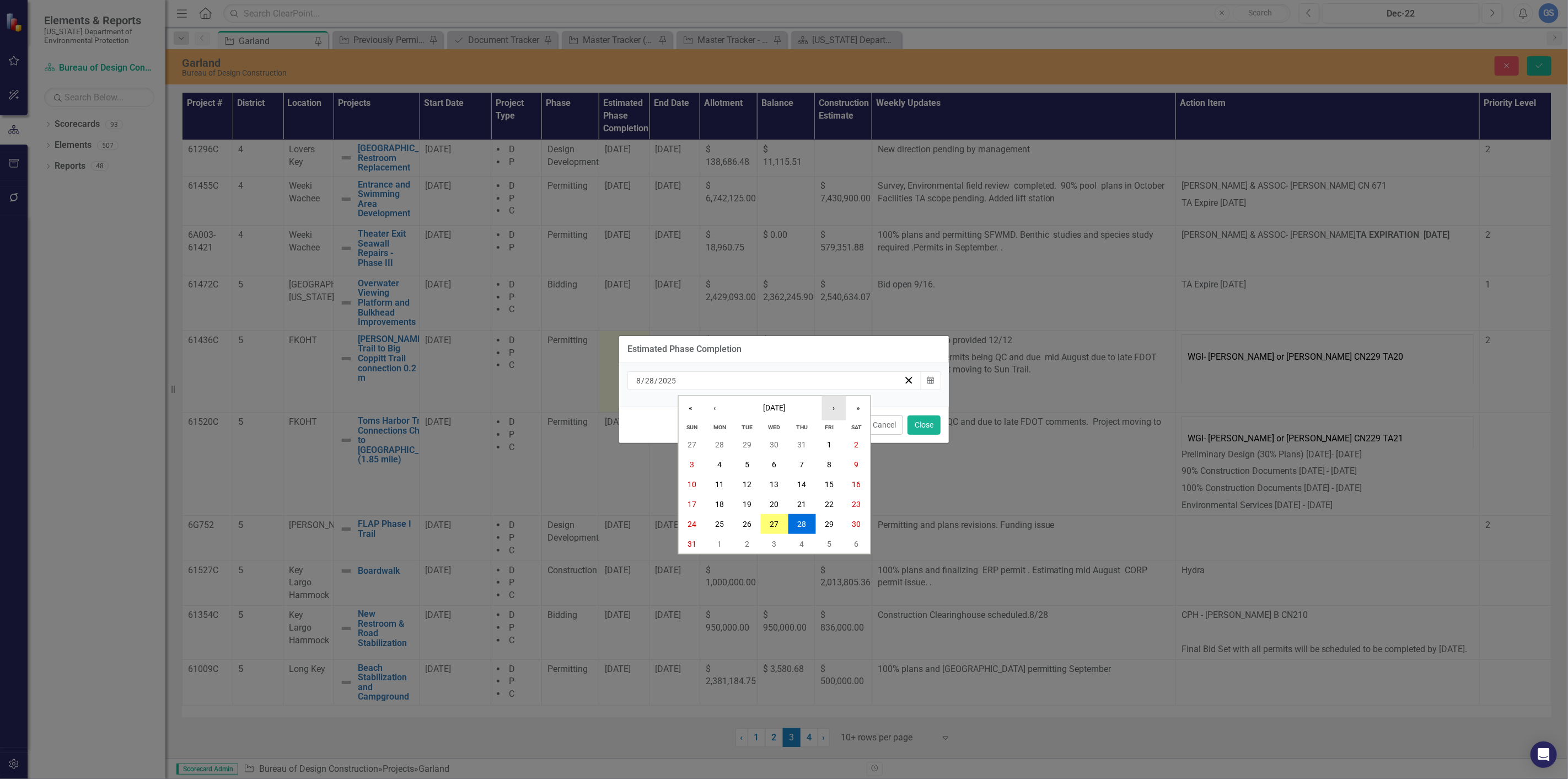
click at [835, 404] on button "›" at bounding box center [834, 408] width 24 height 24
click at [775, 460] on abbr "10" at bounding box center [775, 465] width 9 height 9
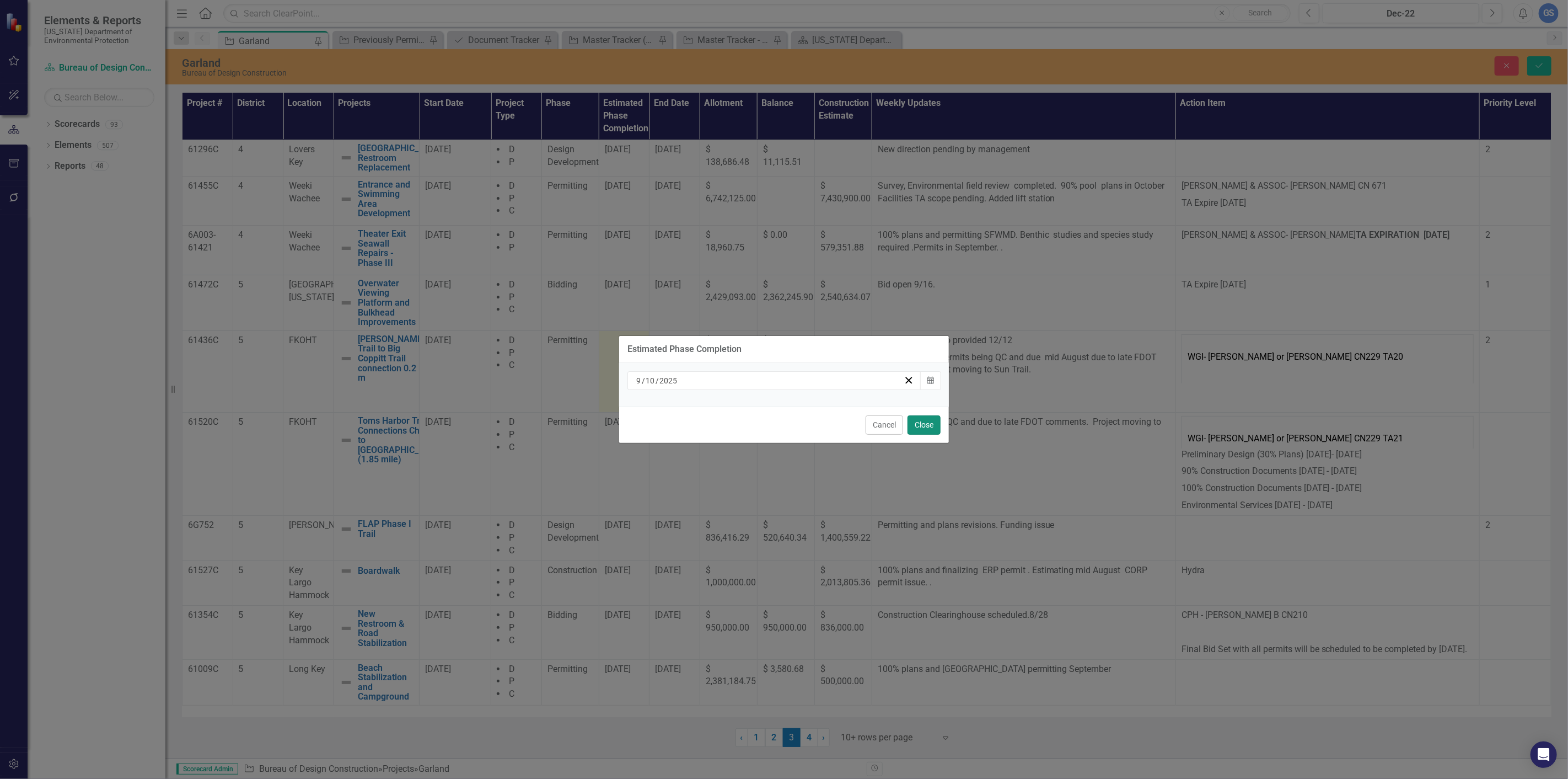
click at [922, 423] on button "Close" at bounding box center [924, 425] width 33 height 19
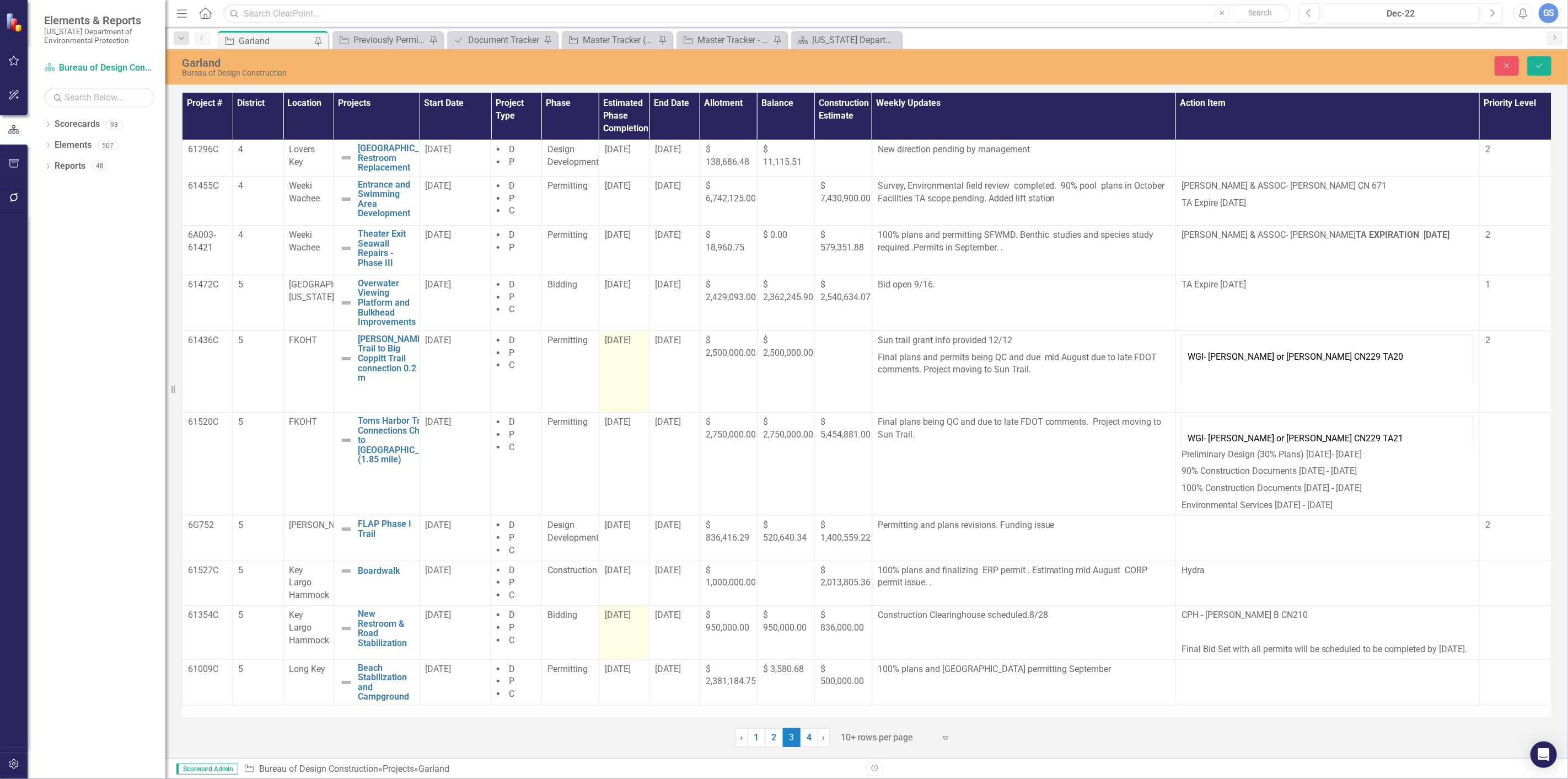
click at [614, 616] on span "[DATE]" at bounding box center [617, 615] width 26 height 10
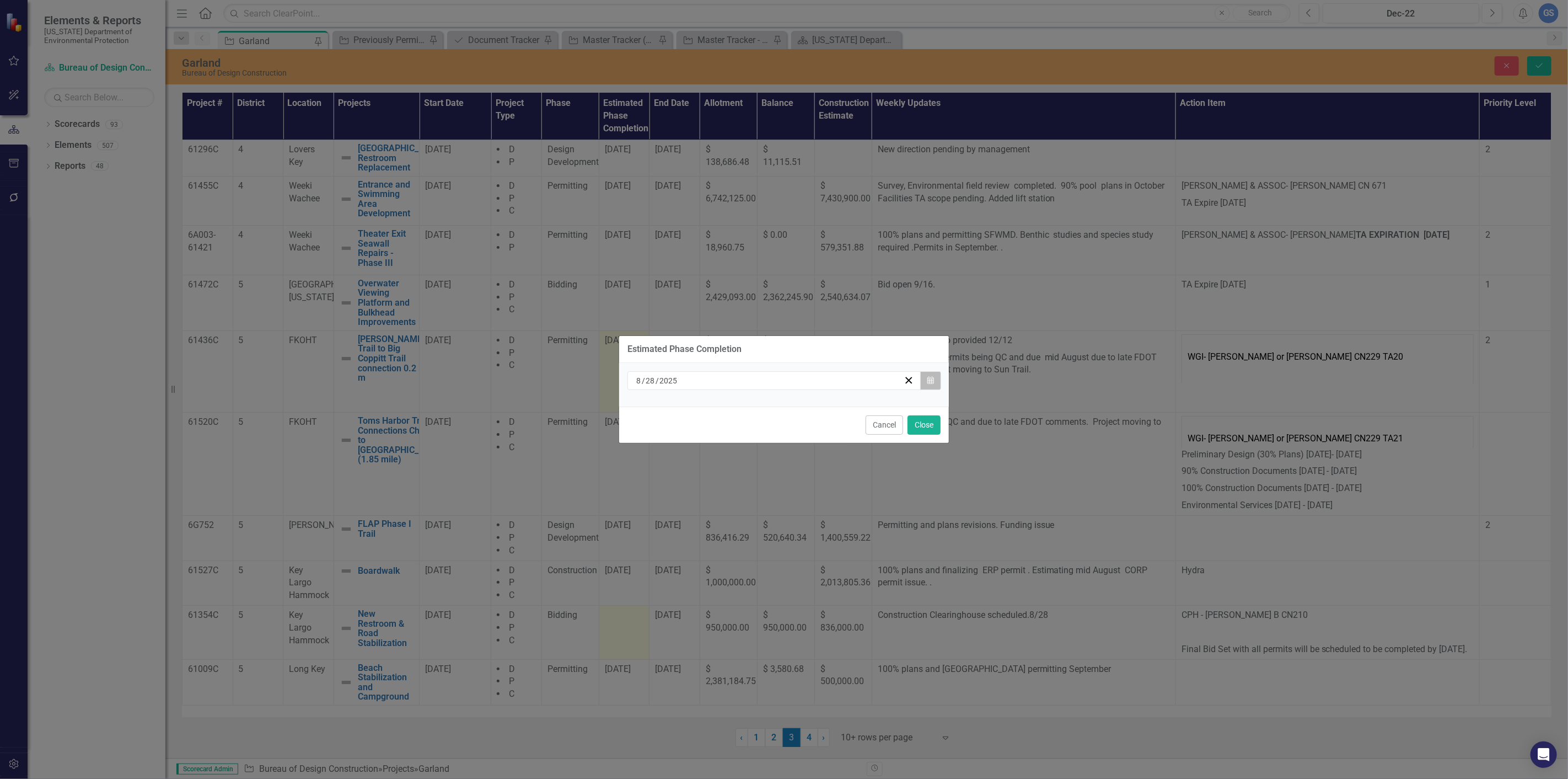
click at [931, 379] on icon "button" at bounding box center [930, 380] width 6 height 8
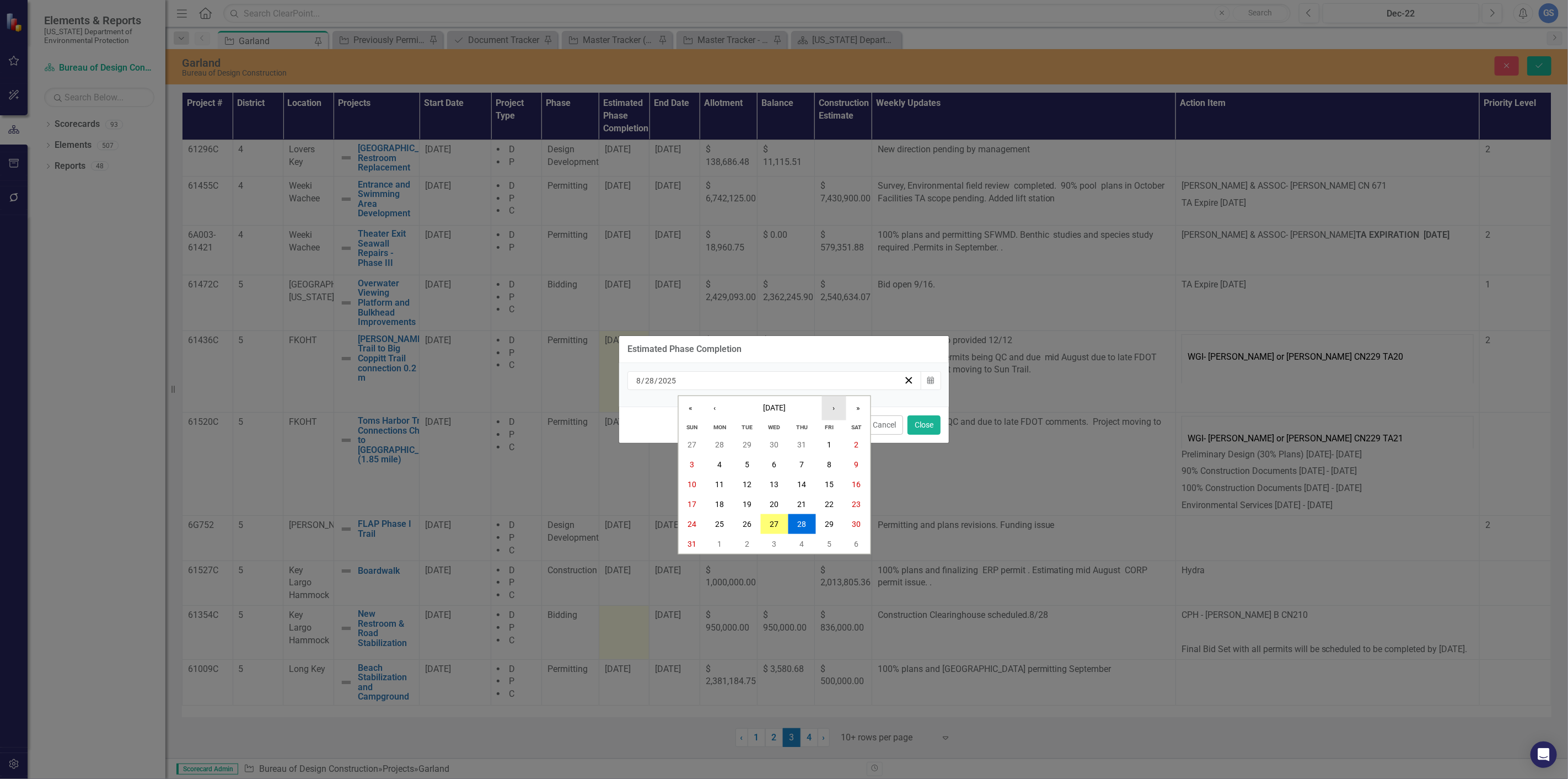
click at [834, 404] on button "›" at bounding box center [834, 408] width 24 height 24
click at [773, 460] on abbr "10" at bounding box center [775, 465] width 9 height 9
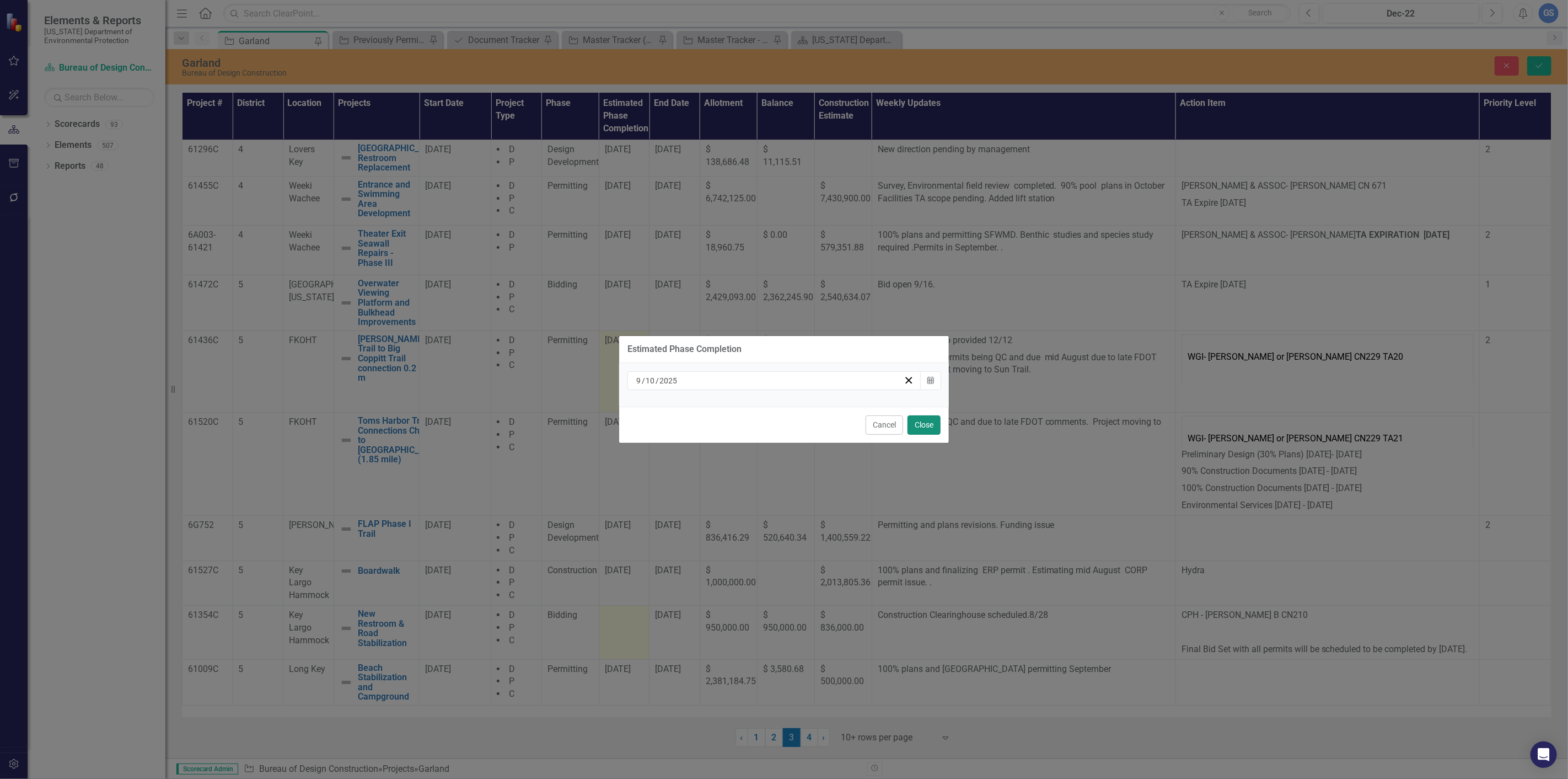
click at [915, 420] on button "Close" at bounding box center [924, 425] width 33 height 19
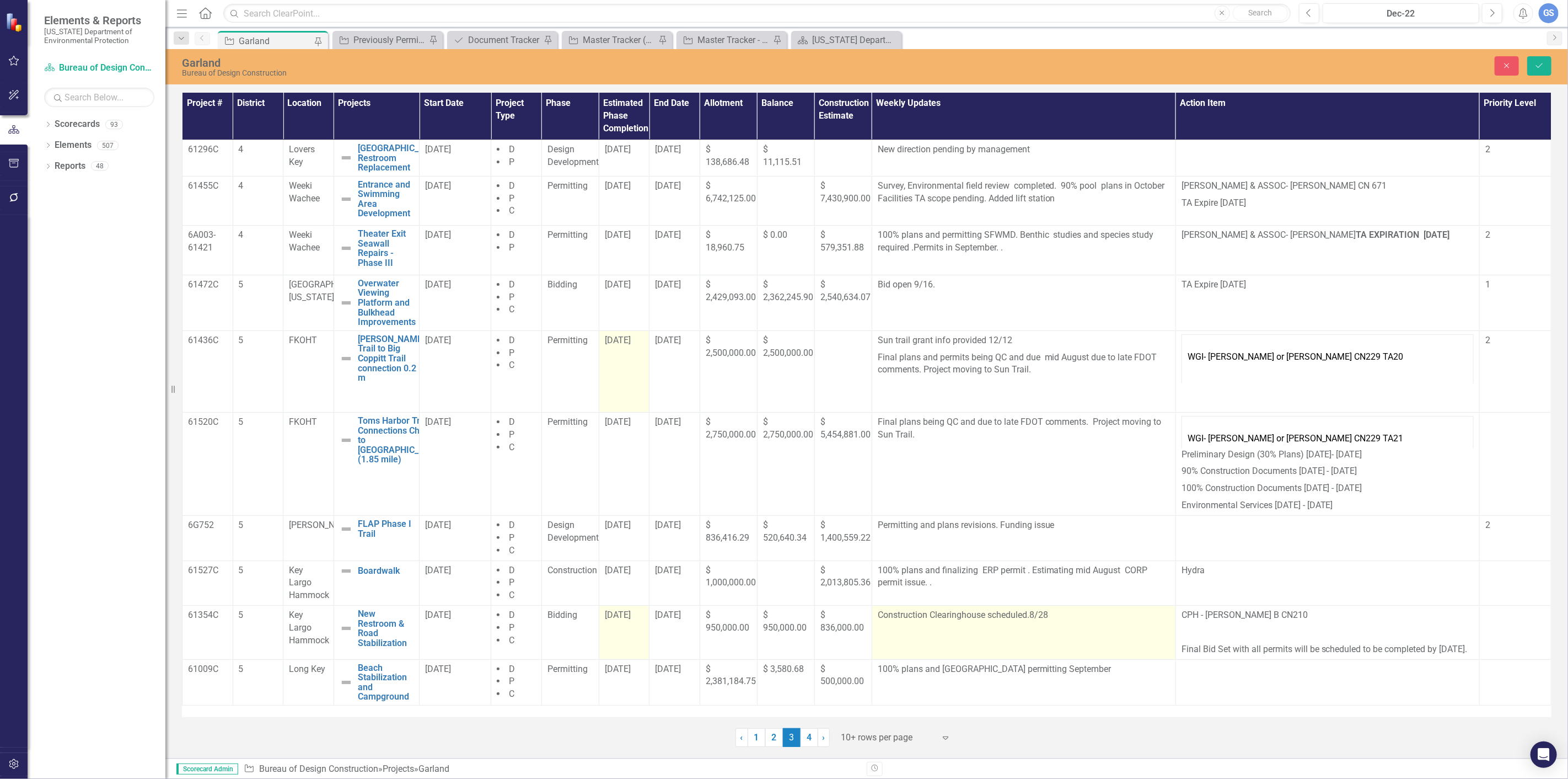
click at [1048, 615] on p "Construction Clearinghouse scheduled.8/28" at bounding box center [1023, 615] width 292 height 13
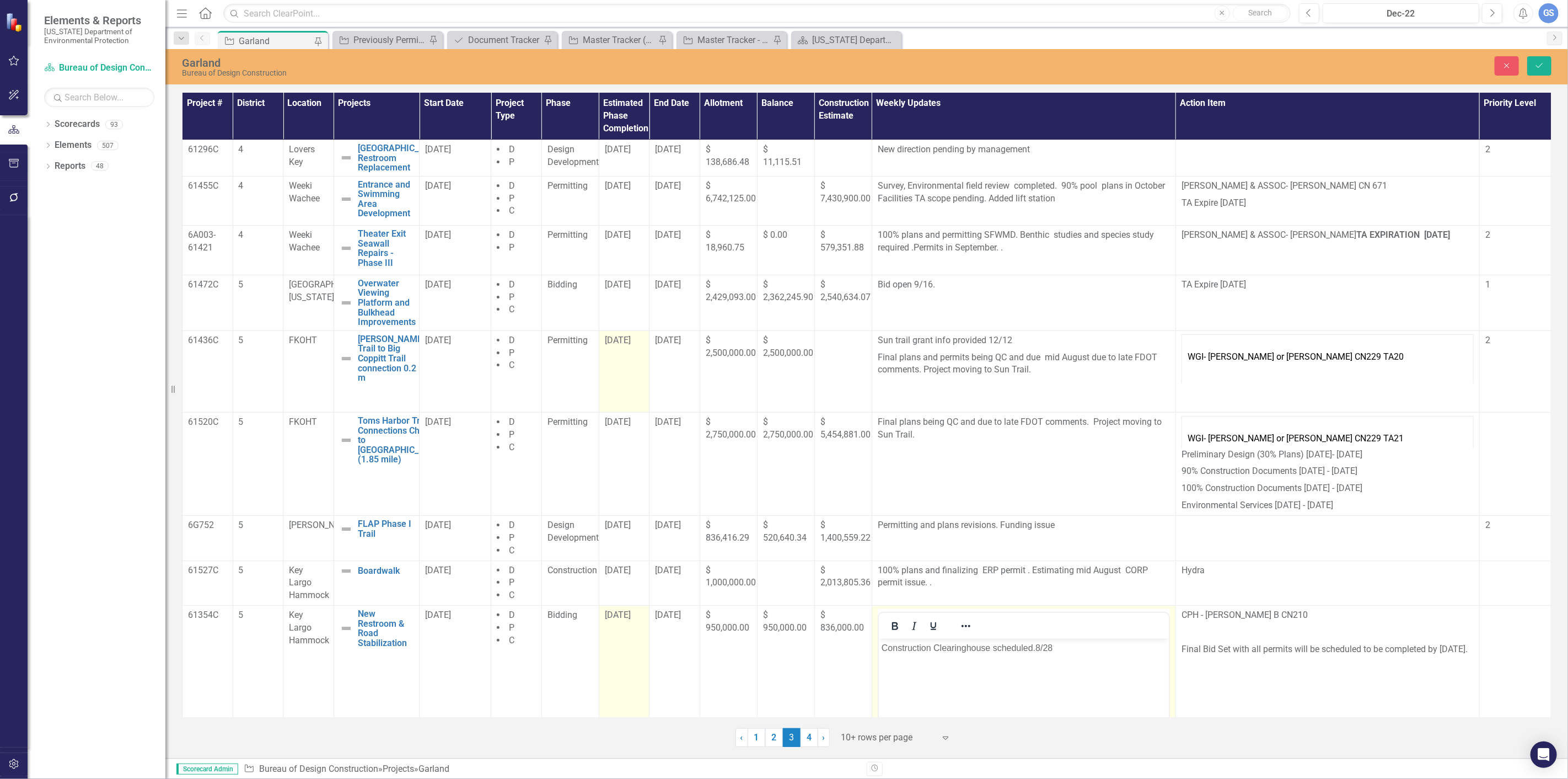
click at [1055, 646] on p "Construction Clearinghouse scheduled.8/28" at bounding box center [1023, 647] width 284 height 13
click at [752, 735] on link "1" at bounding box center [756, 737] width 18 height 18
click at [1539, 62] on icon "Save" at bounding box center [1539, 66] width 10 height 8
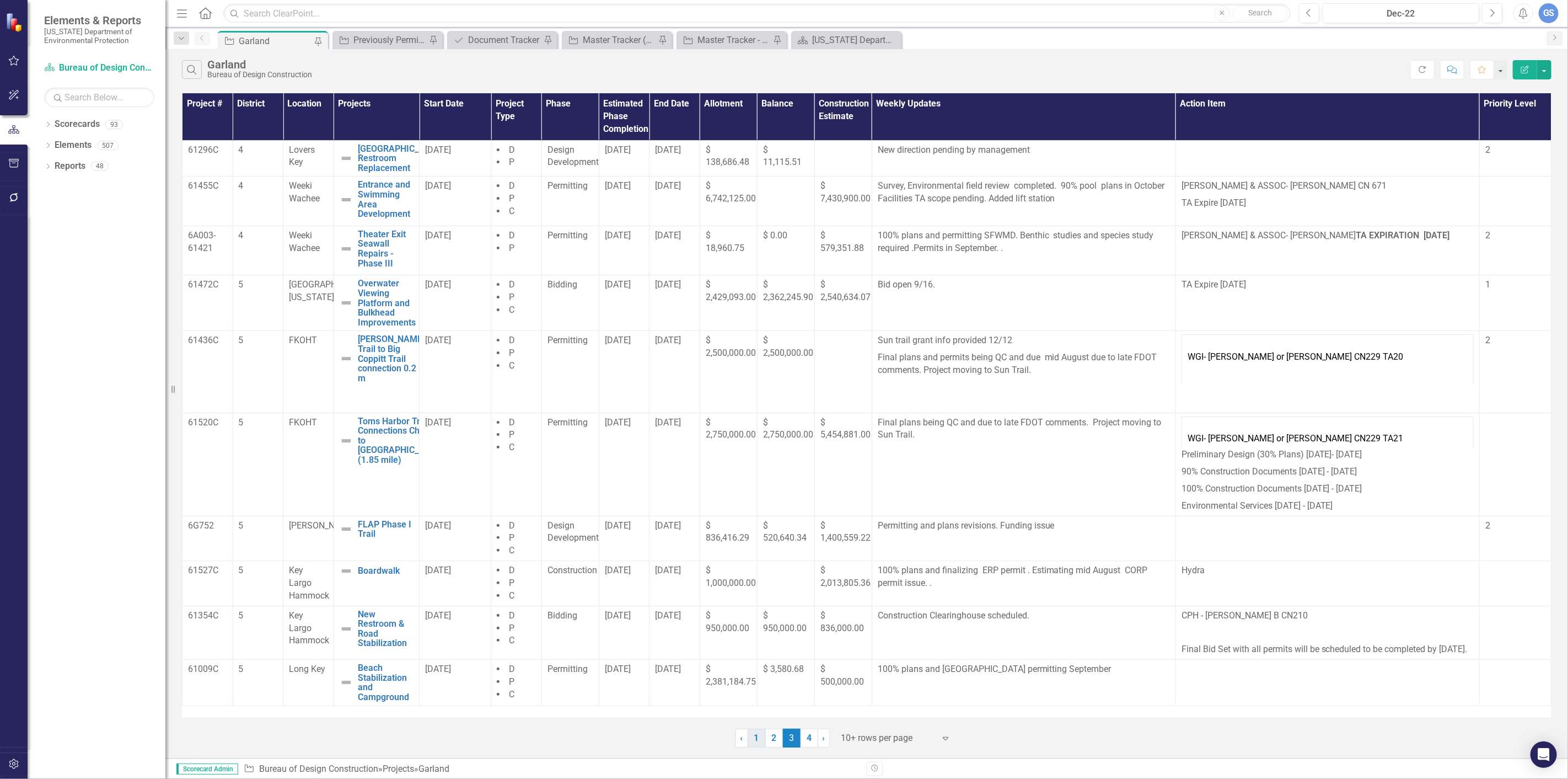
click at [753, 738] on link "1" at bounding box center [756, 738] width 18 height 18
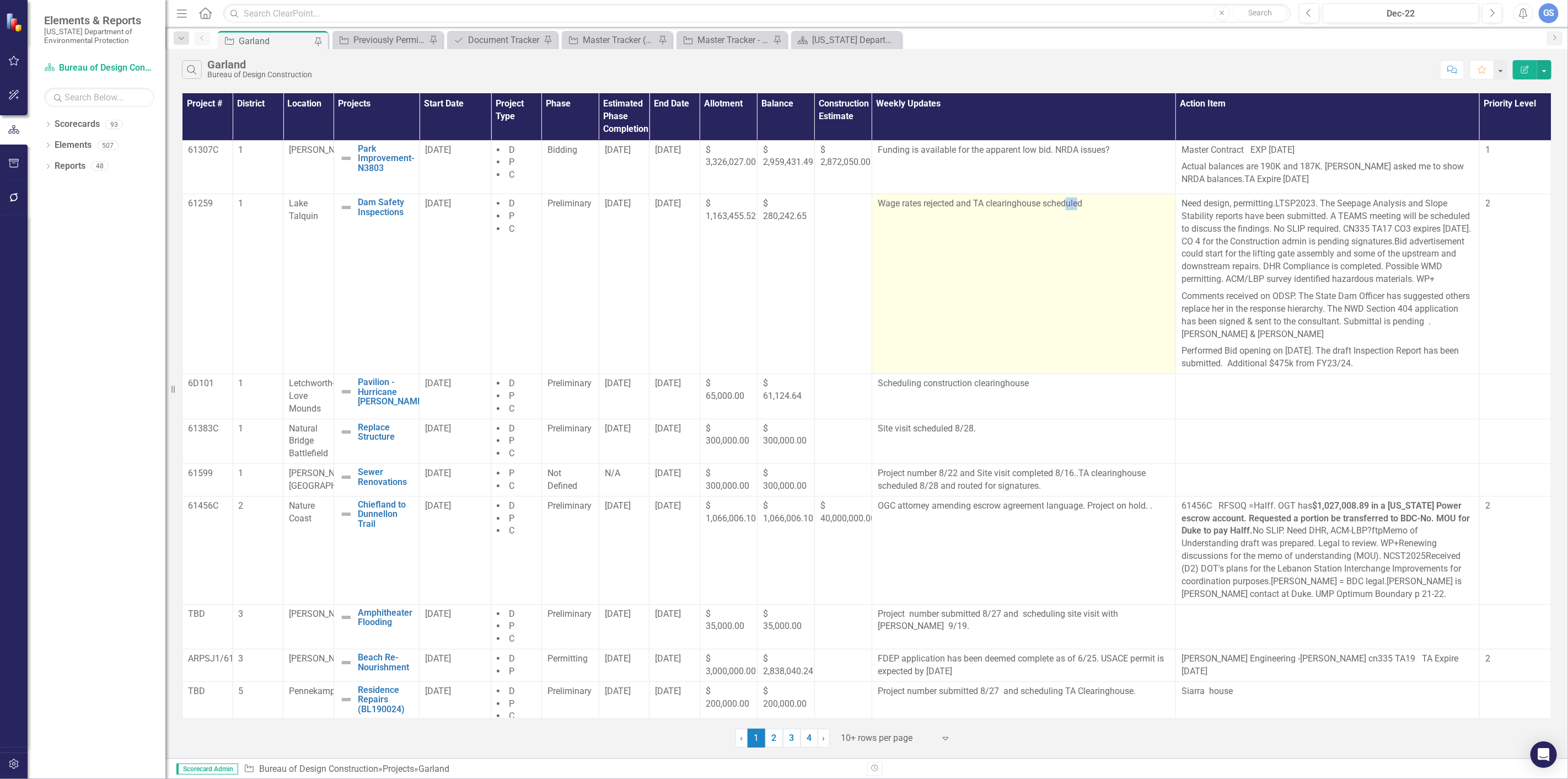
drag, startPoint x: 1077, startPoint y: 200, endPoint x: 1066, endPoint y: 202, distance: 11.2
click at [1066, 202] on p "Wage rates rejected and TA clearinghouse scheduled" at bounding box center [1023, 204] width 292 height 13
drag, startPoint x: 950, startPoint y: 204, endPoint x: 869, endPoint y: 207, distance: 81.1
click at [872, 207] on td "Wage rates rejected and TA clearinghouse scheduled" at bounding box center [1023, 284] width 304 height 180
click at [933, 227] on td "Wage rates rejected and TA clearinghouse scheduled" at bounding box center [1023, 284] width 304 height 180
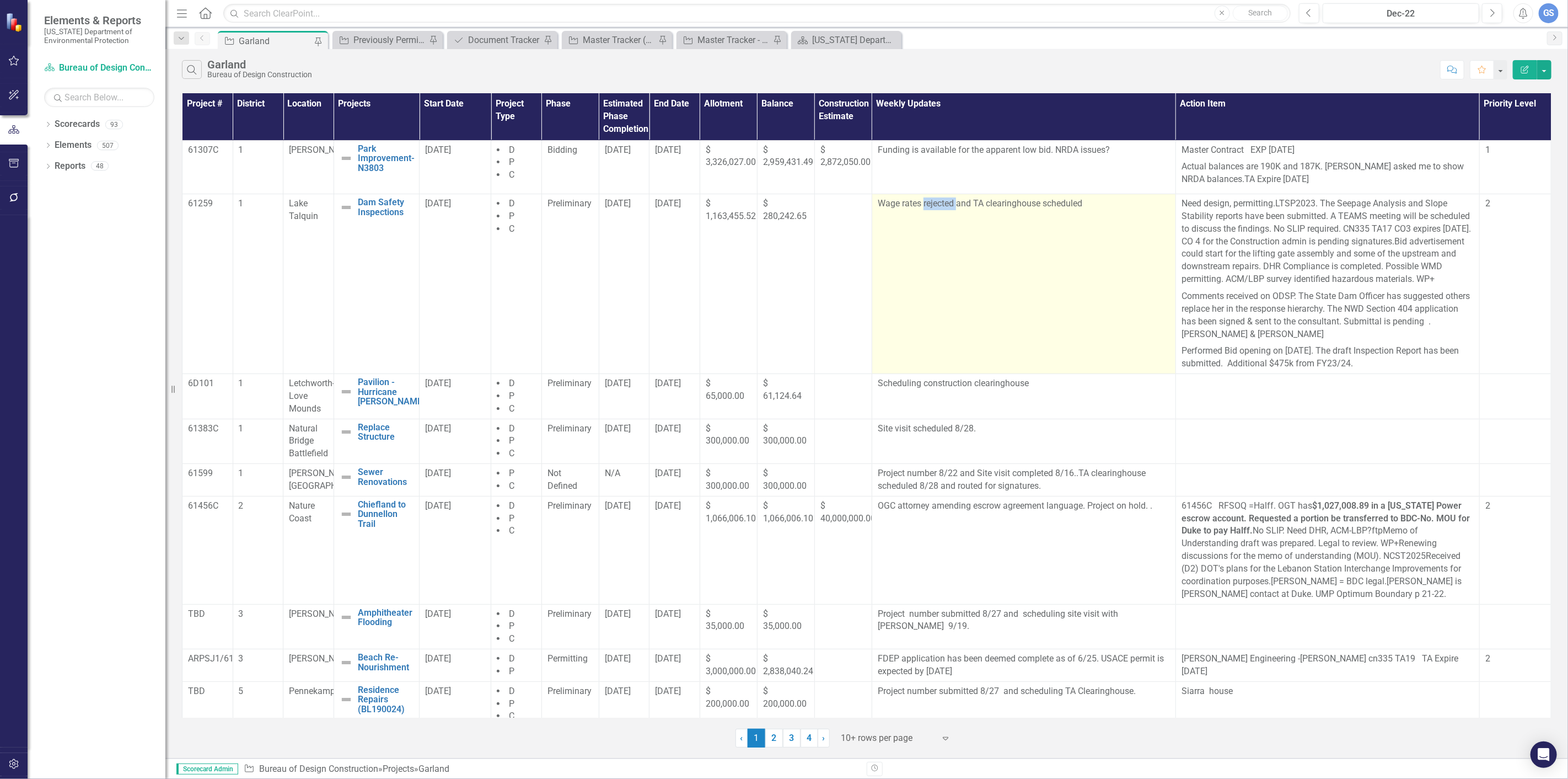
click at [933, 227] on td "Wage rates rejected and TA clearinghouse scheduled" at bounding box center [1023, 284] width 304 height 180
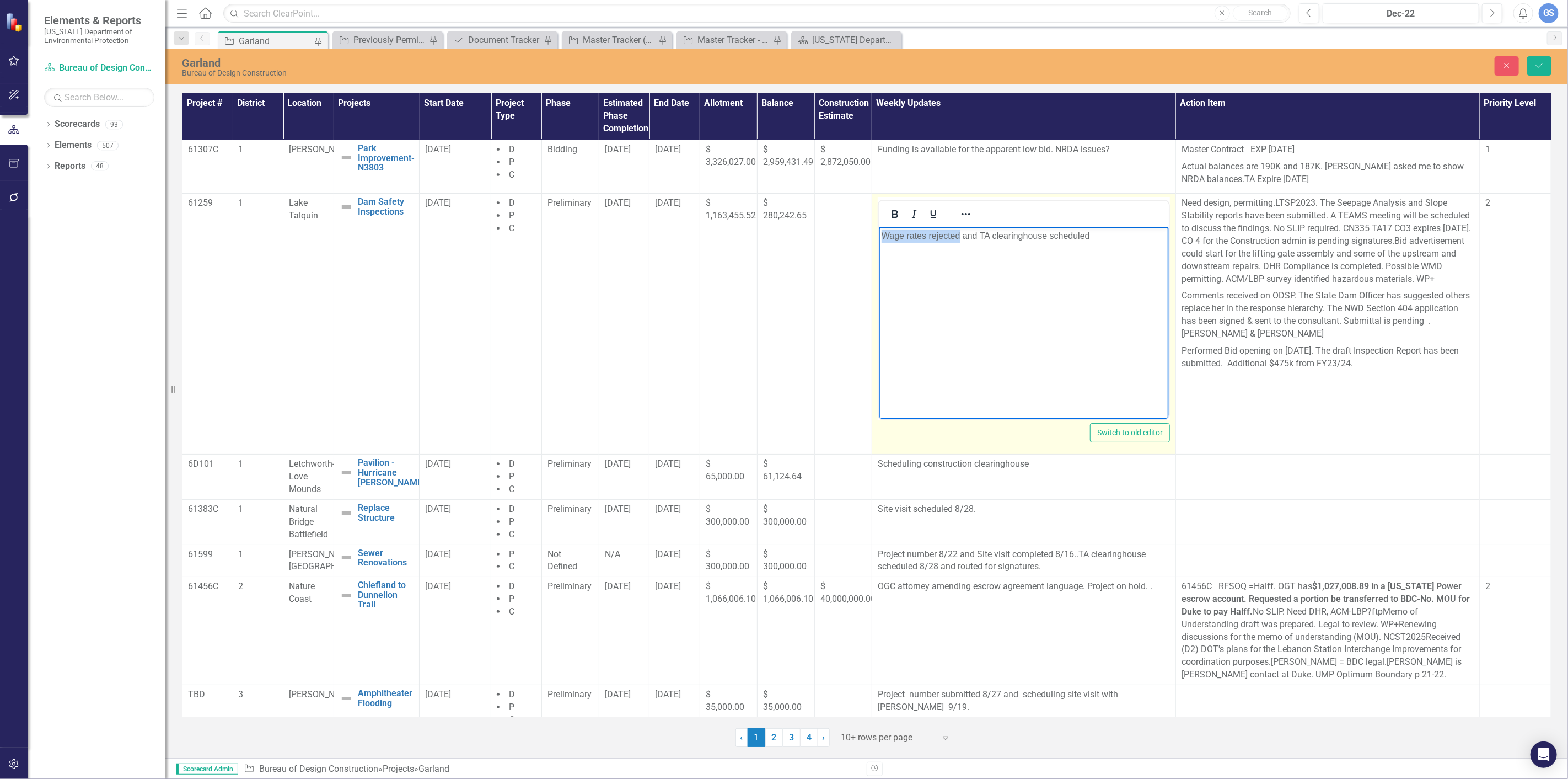
drag, startPoint x: 954, startPoint y: 235, endPoint x: 881, endPoint y: 235, distance: 73.0
click at [881, 235] on p "Wage rates rejected and TA clearinghouse scheduled" at bounding box center [1023, 236] width 284 height 13
click at [900, 231] on p "and TA clearinghouse scheduled" at bounding box center [1023, 236] width 284 height 13
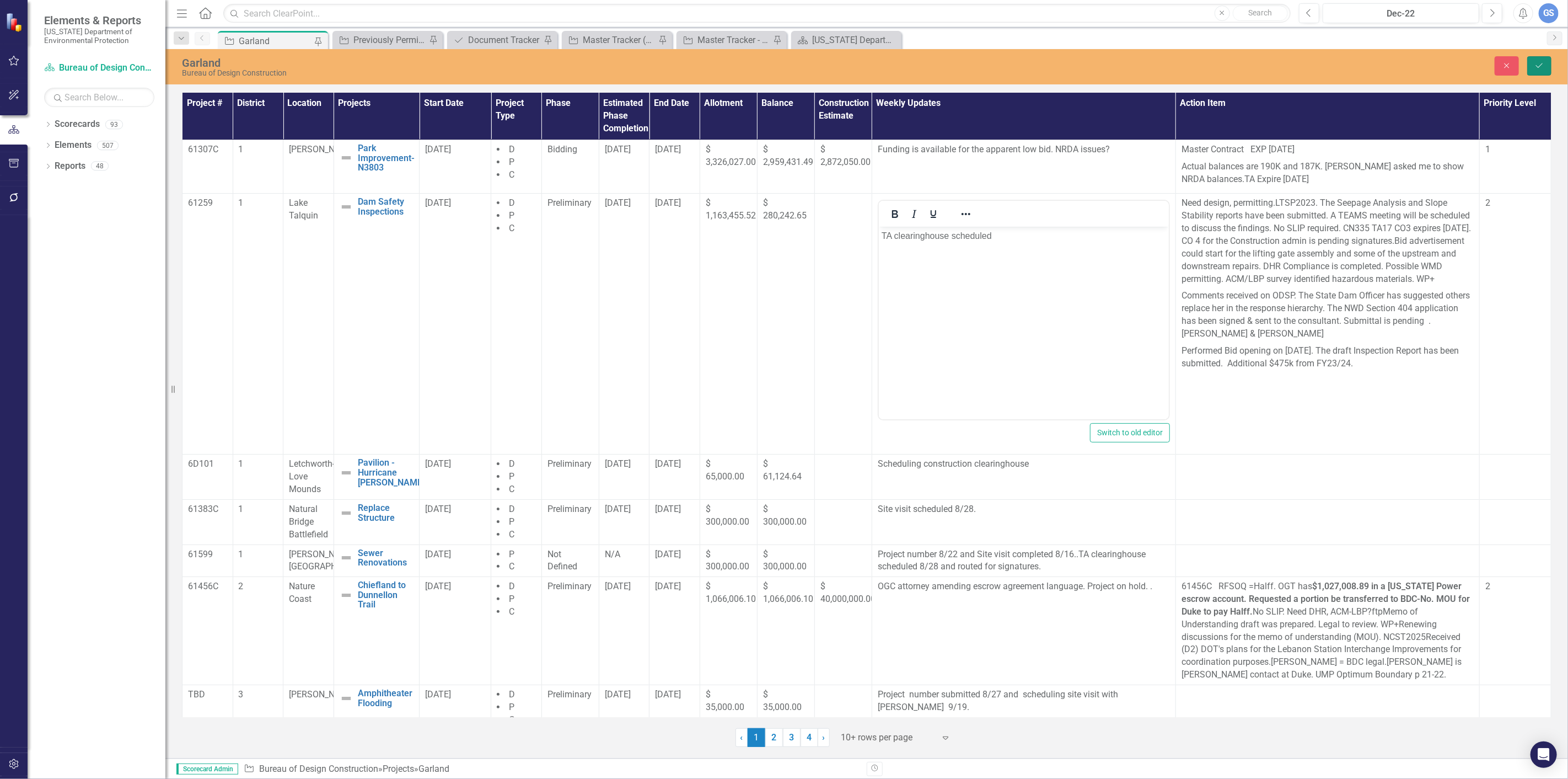
click at [1545, 63] on button "Save" at bounding box center [1539, 66] width 24 height 19
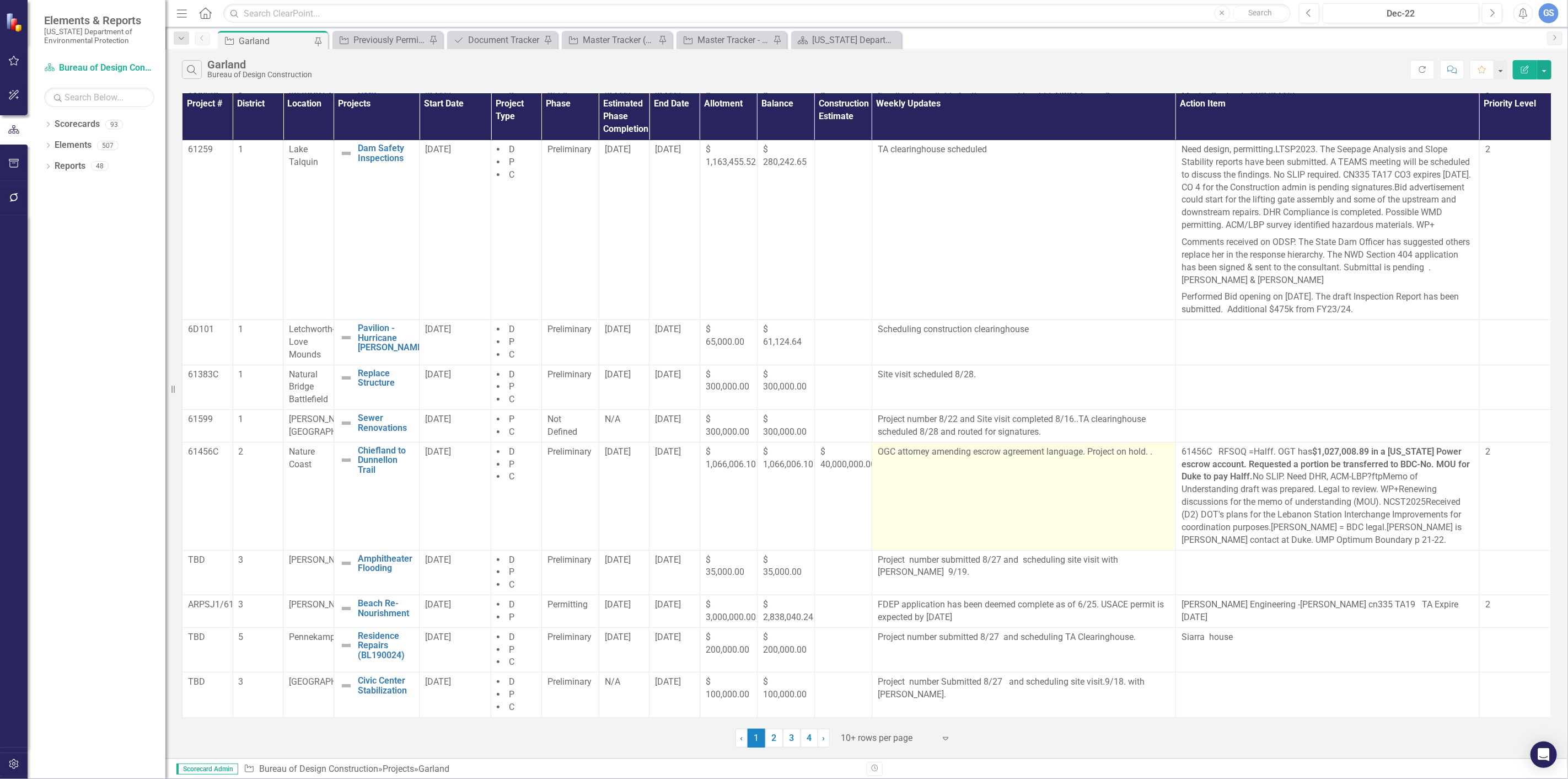
scroll to position [68, 0]
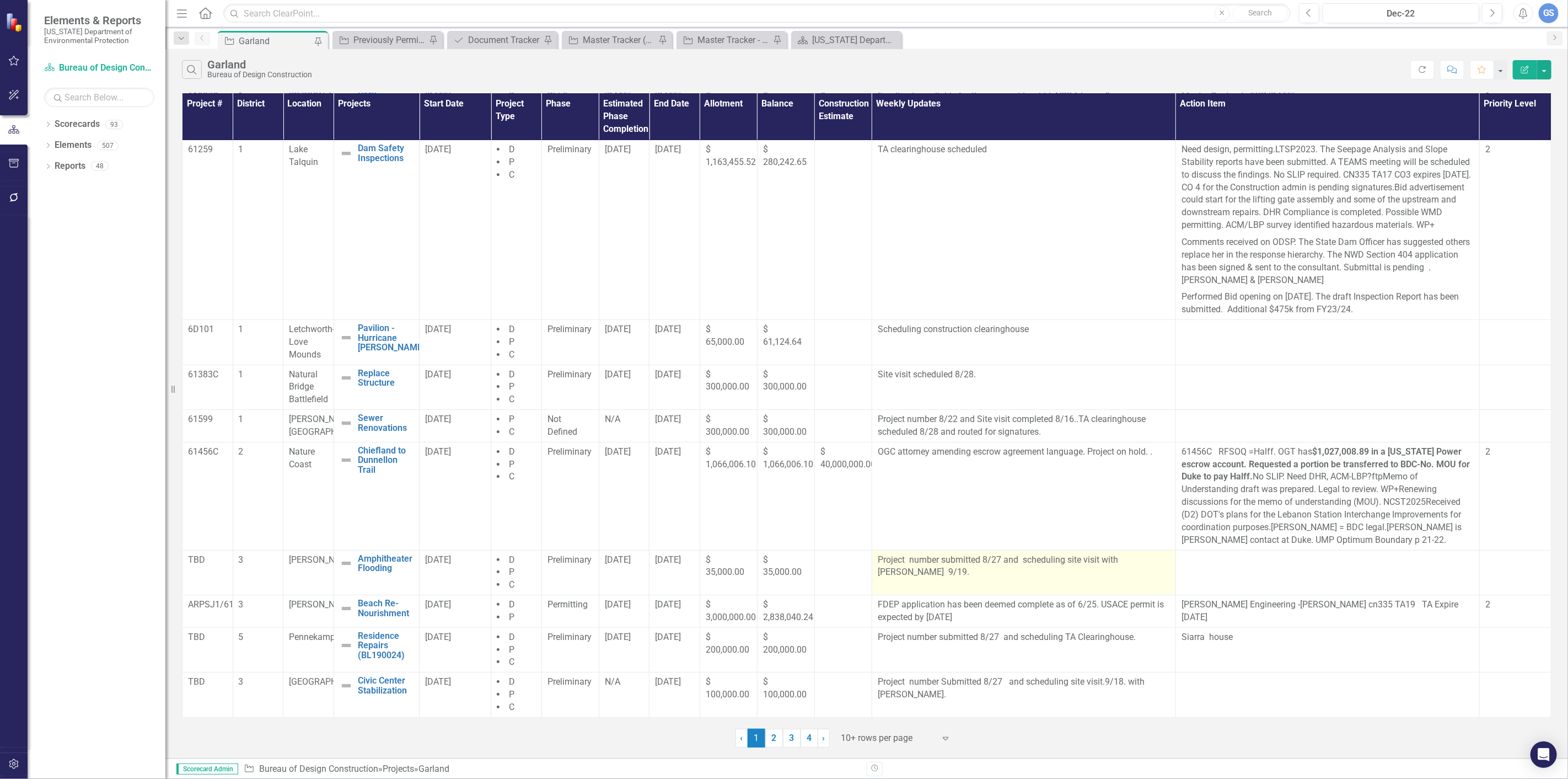
click at [998, 559] on p "Project number submitted 8/27 and scheduling site visit with [PERSON_NAME] 9/19." at bounding box center [1023, 567] width 292 height 25
click at [998, 558] on p "Project number submitted 8/27 and scheduling site visit with [PERSON_NAME] 9/19." at bounding box center [1023, 567] width 292 height 25
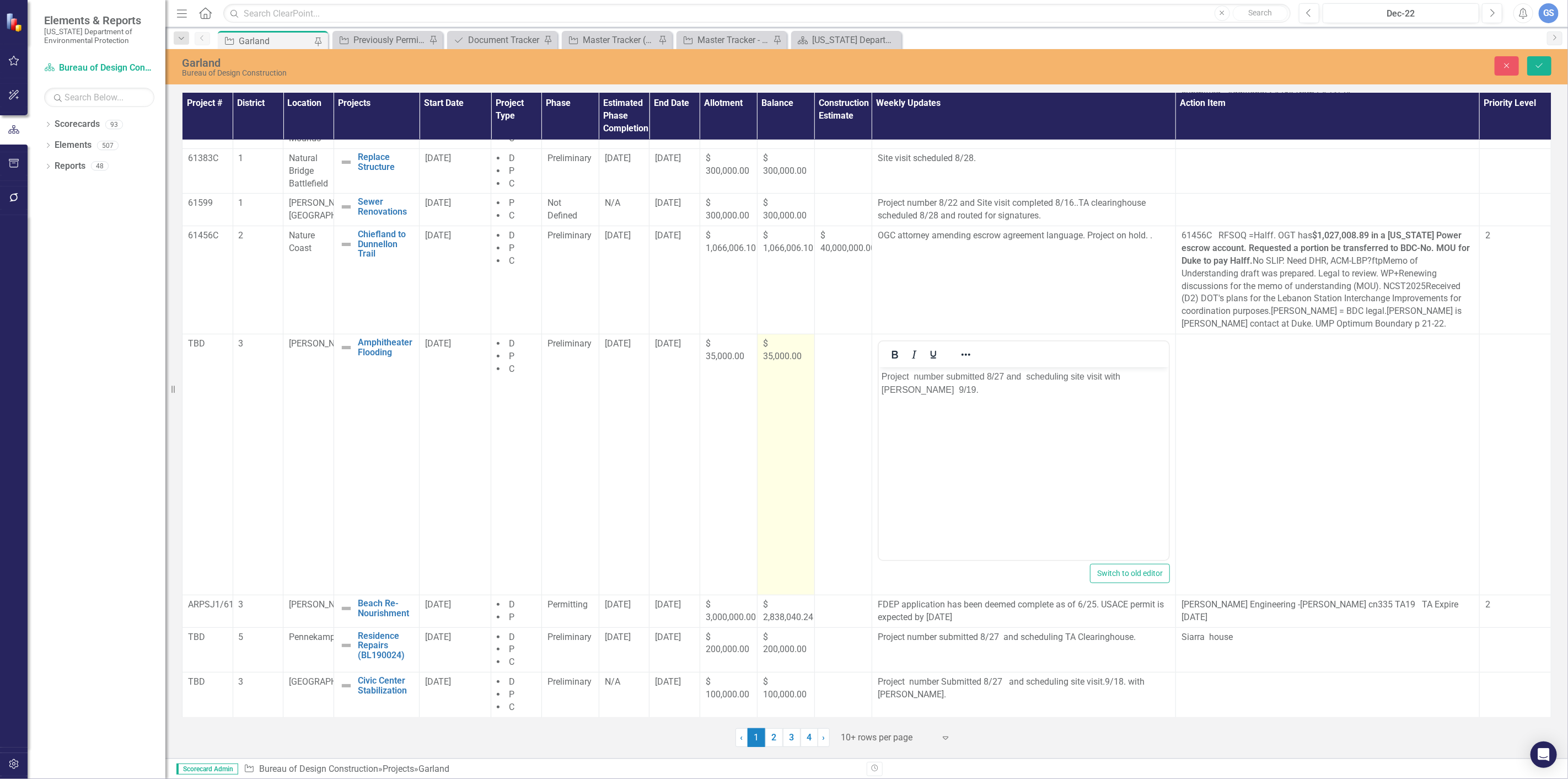
scroll to position [283, 0]
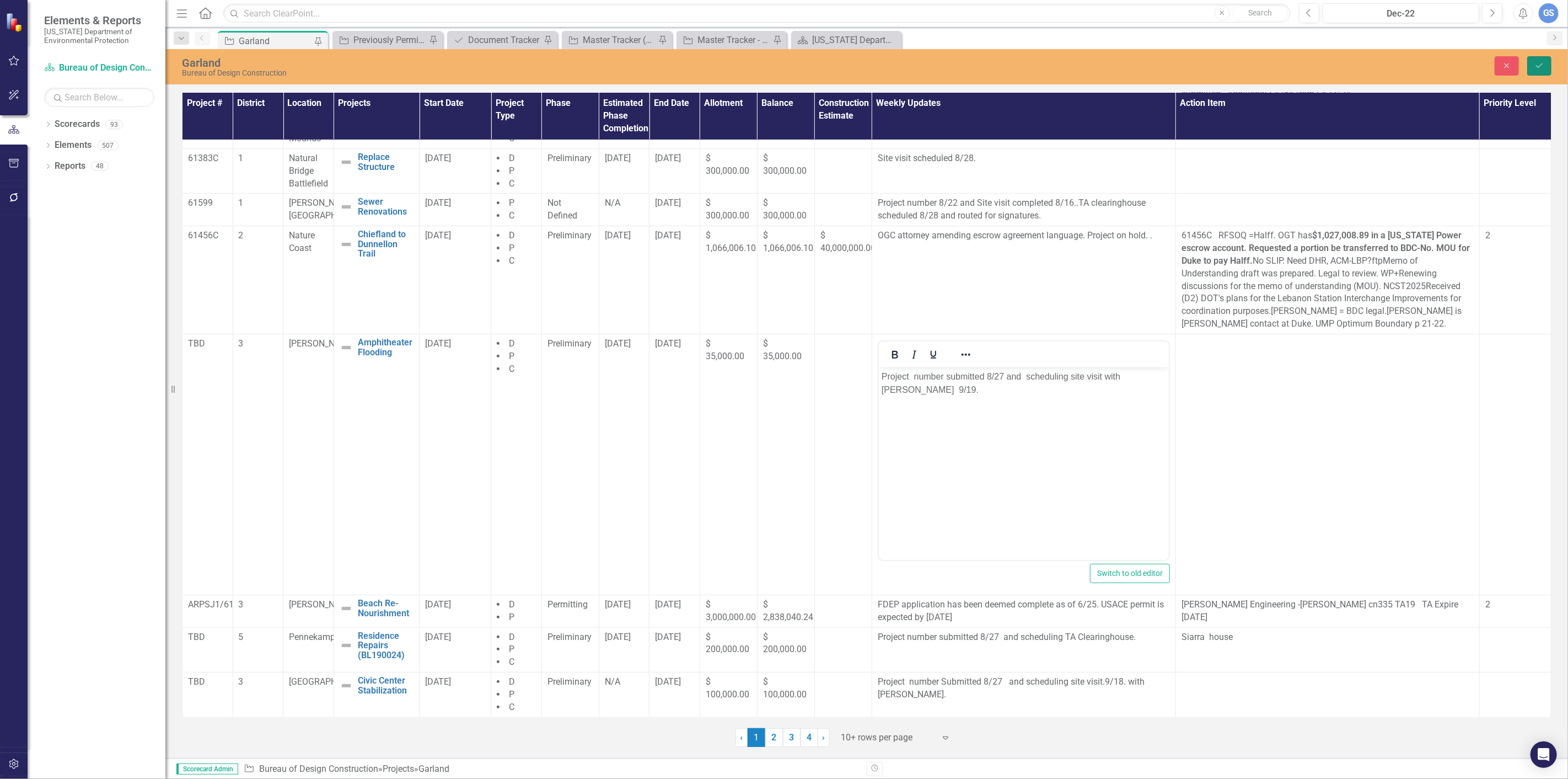
click at [1541, 63] on icon "Save" at bounding box center [1539, 66] width 10 height 8
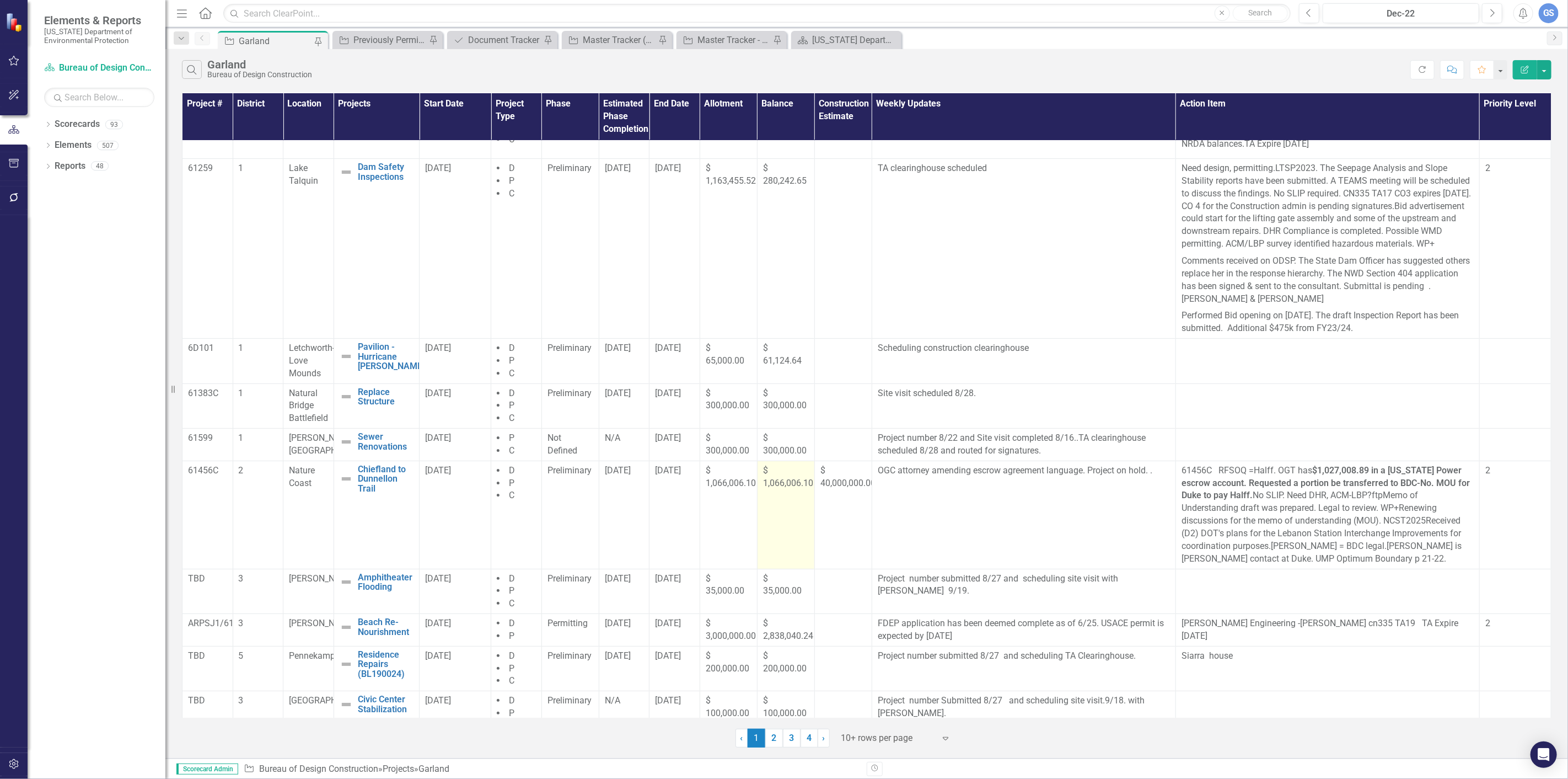
scroll to position [68, 0]
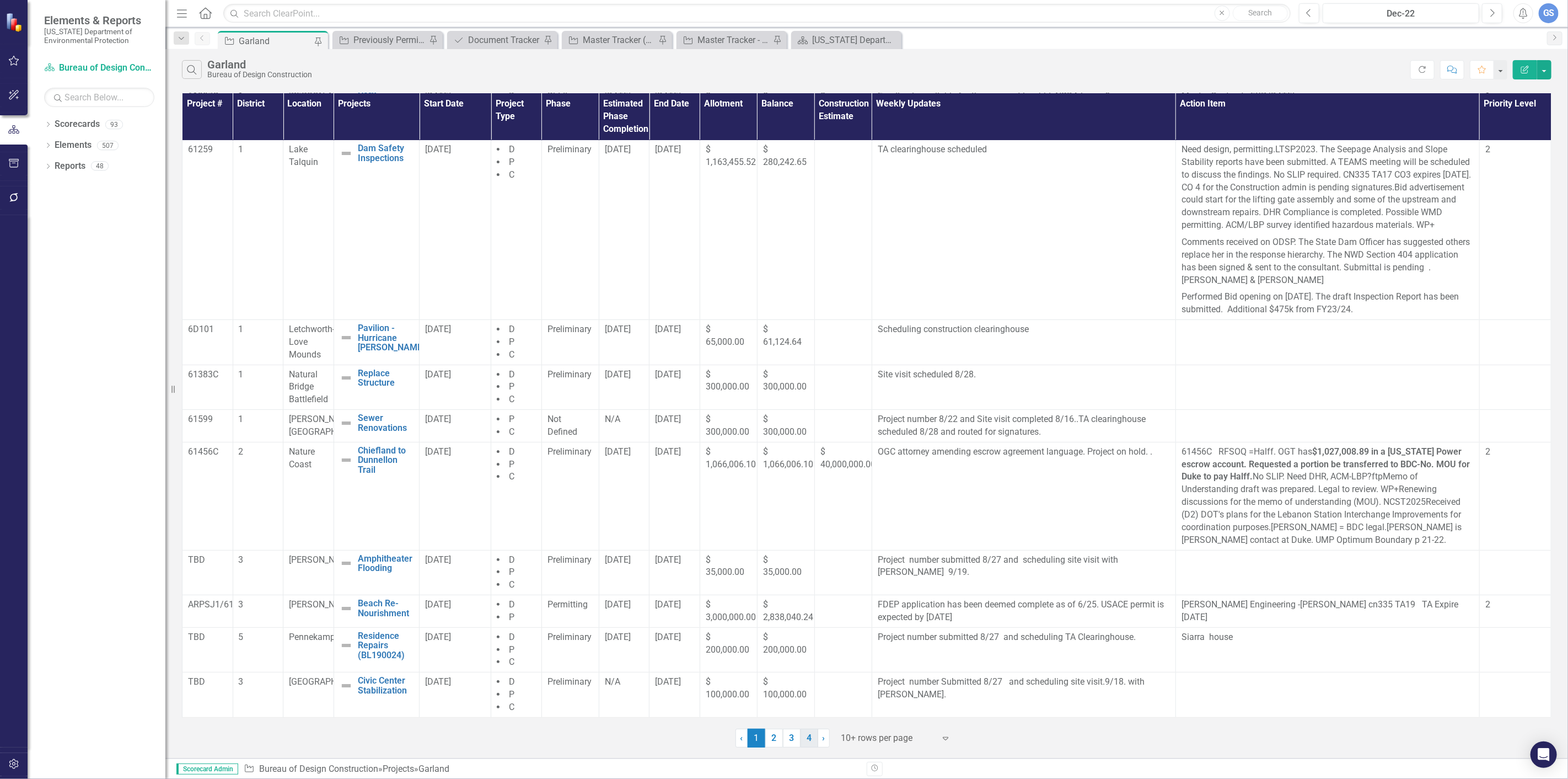
click at [812, 731] on link "4" at bounding box center [809, 738] width 18 height 18
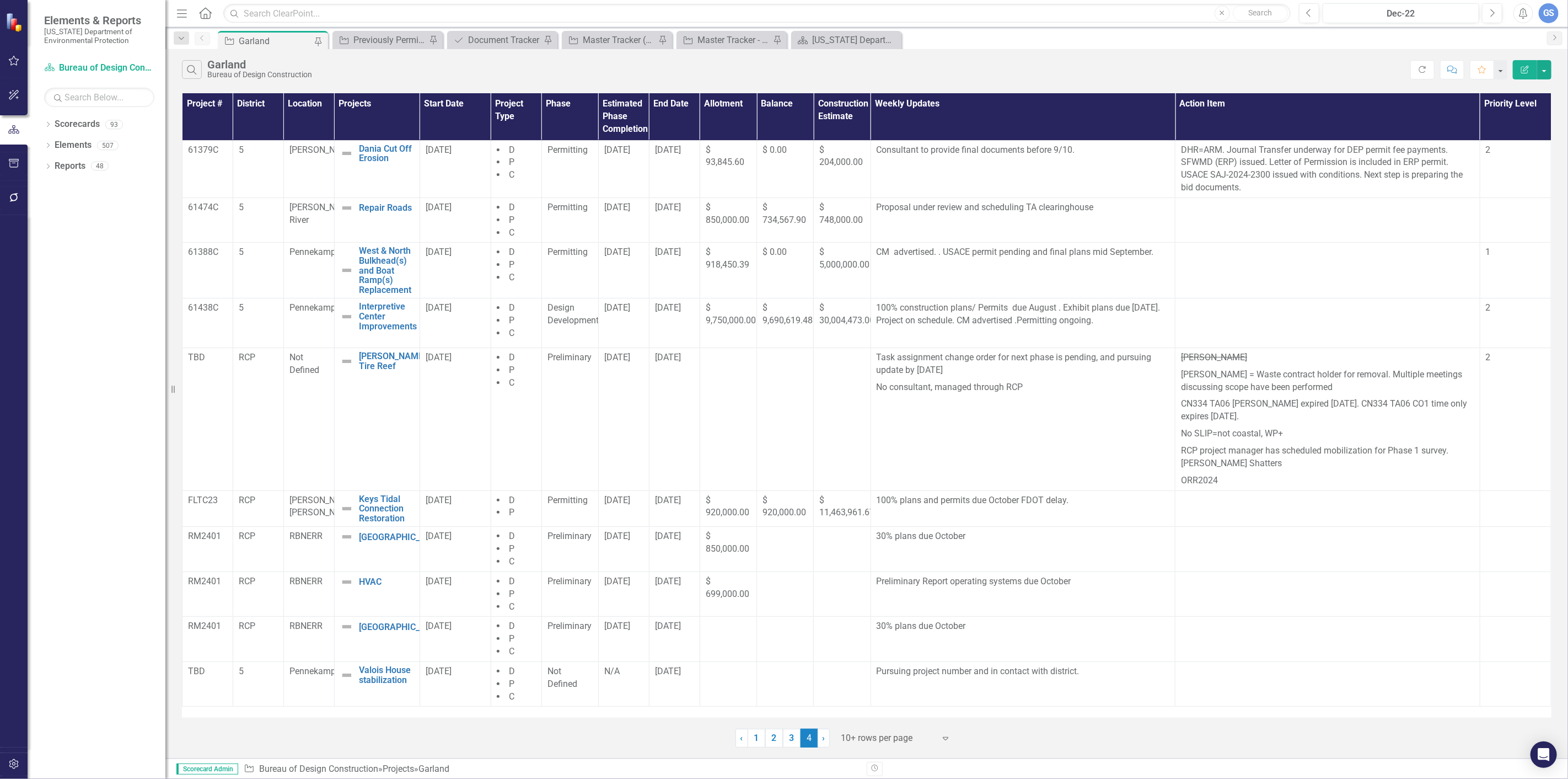
scroll to position [0, 0]
click at [775, 736] on link "2" at bounding box center [774, 738] width 18 height 18
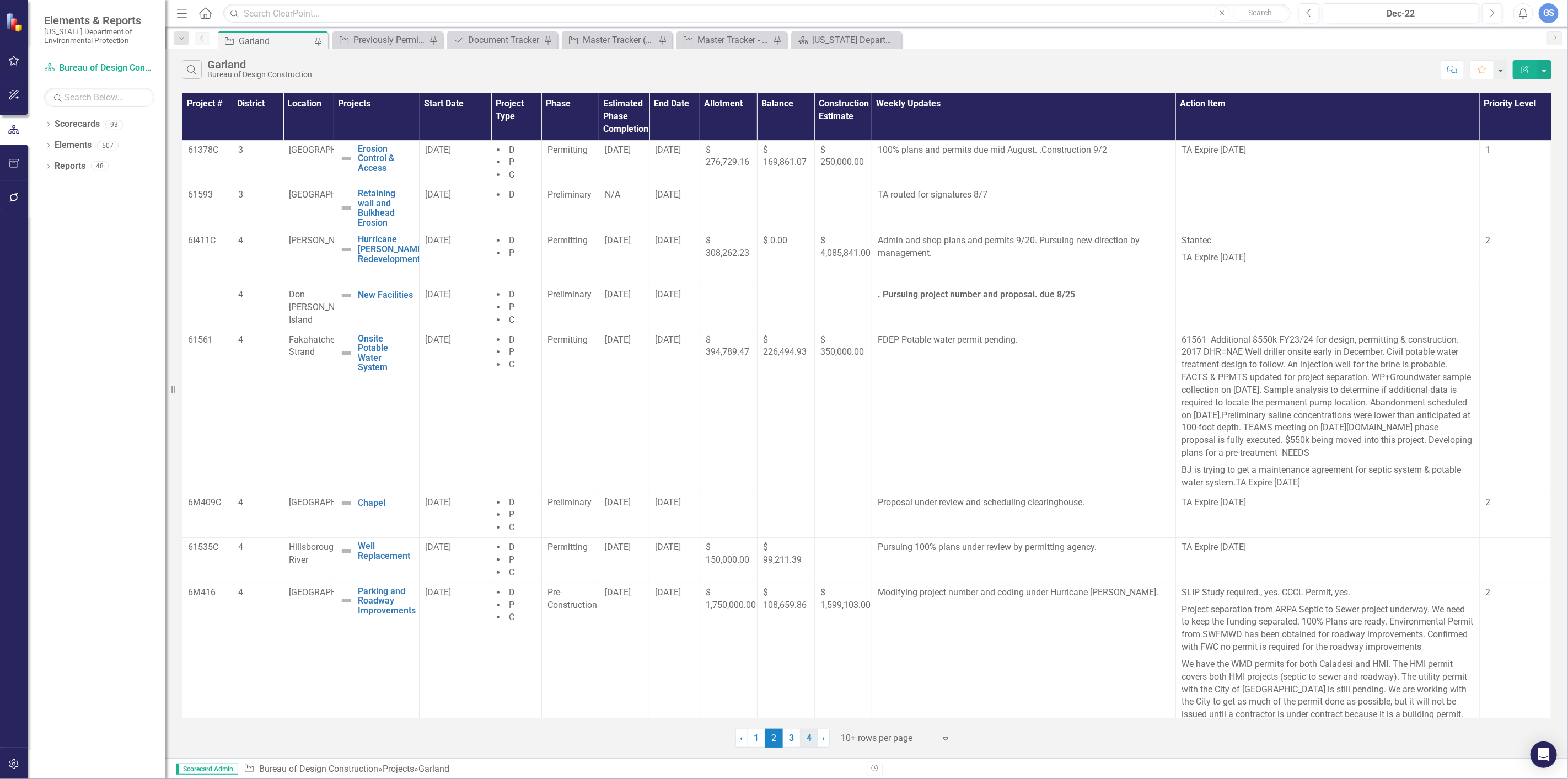
click at [808, 736] on link "4" at bounding box center [809, 738] width 18 height 18
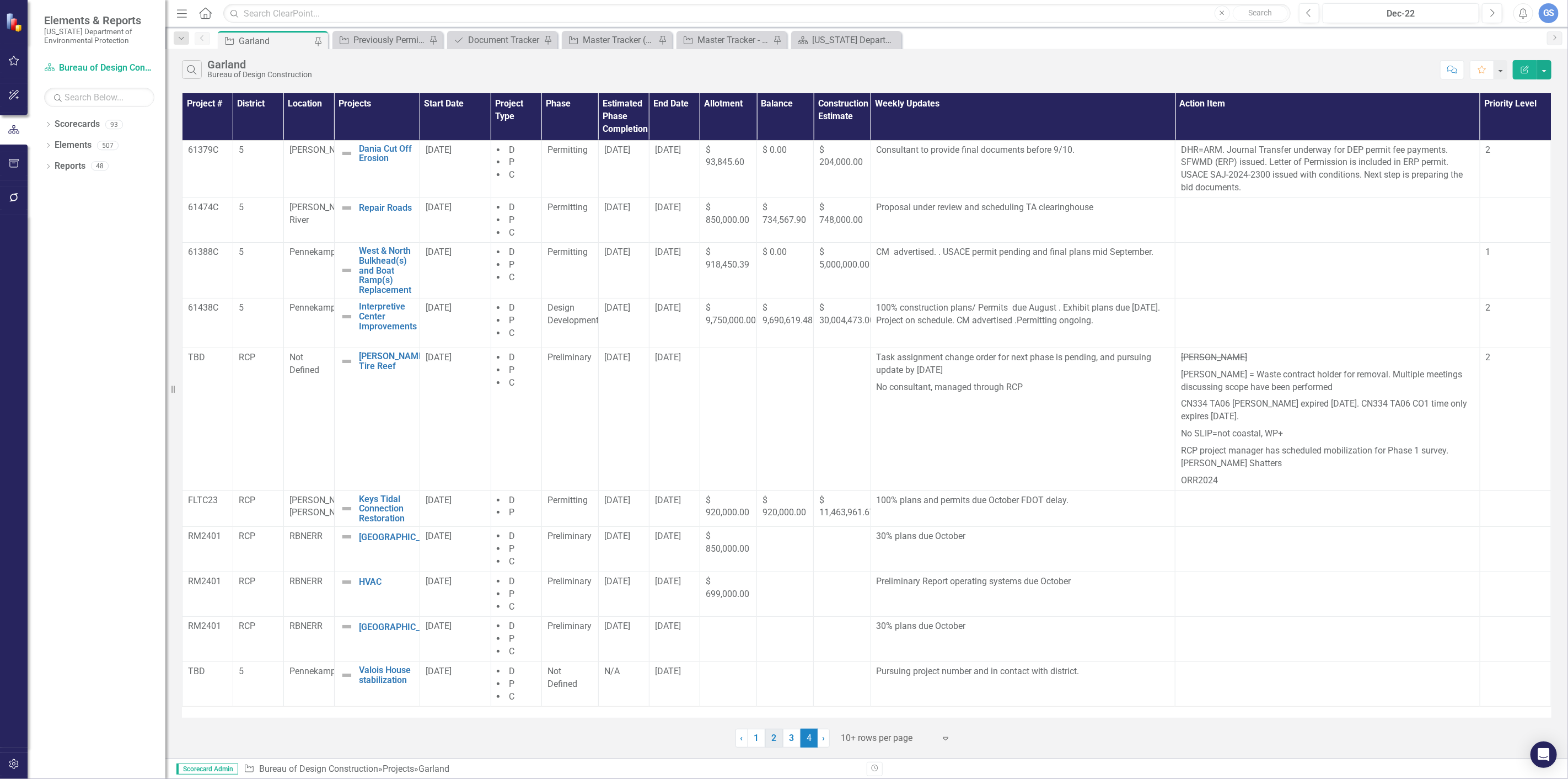
click at [773, 735] on link "2" at bounding box center [774, 738] width 18 height 18
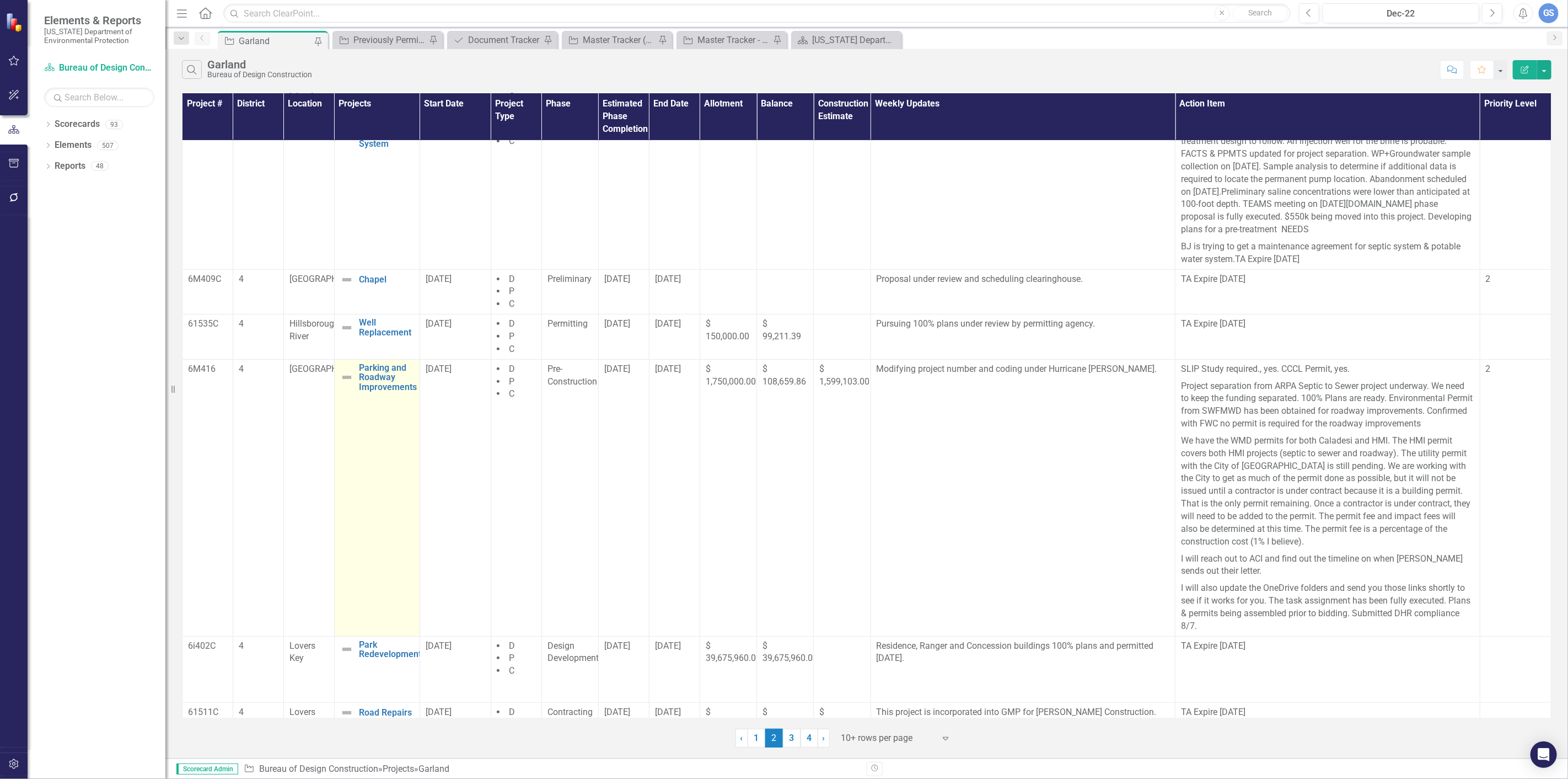
scroll to position [258, 0]
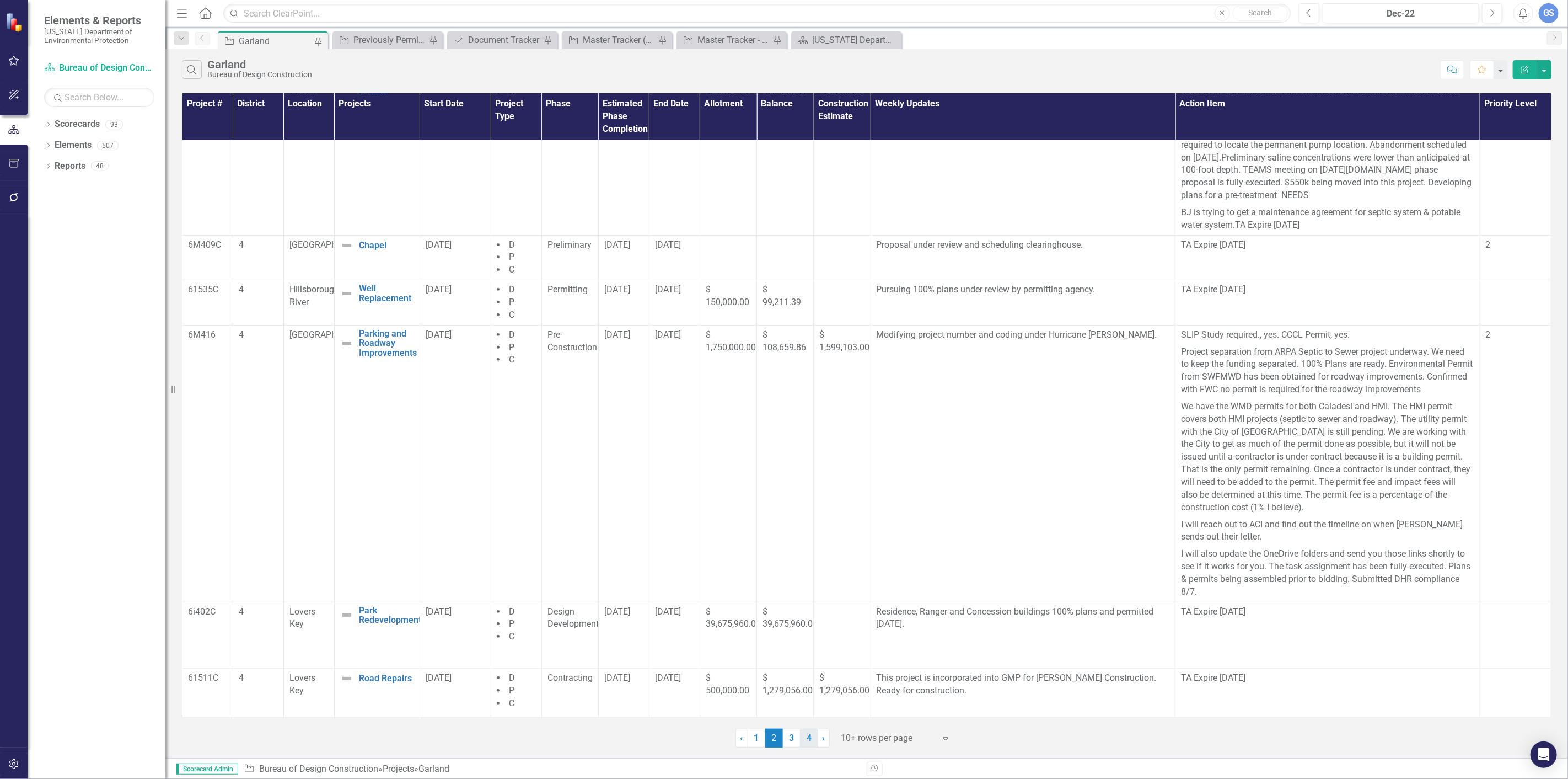
click at [807, 736] on link "4" at bounding box center [809, 738] width 18 height 18
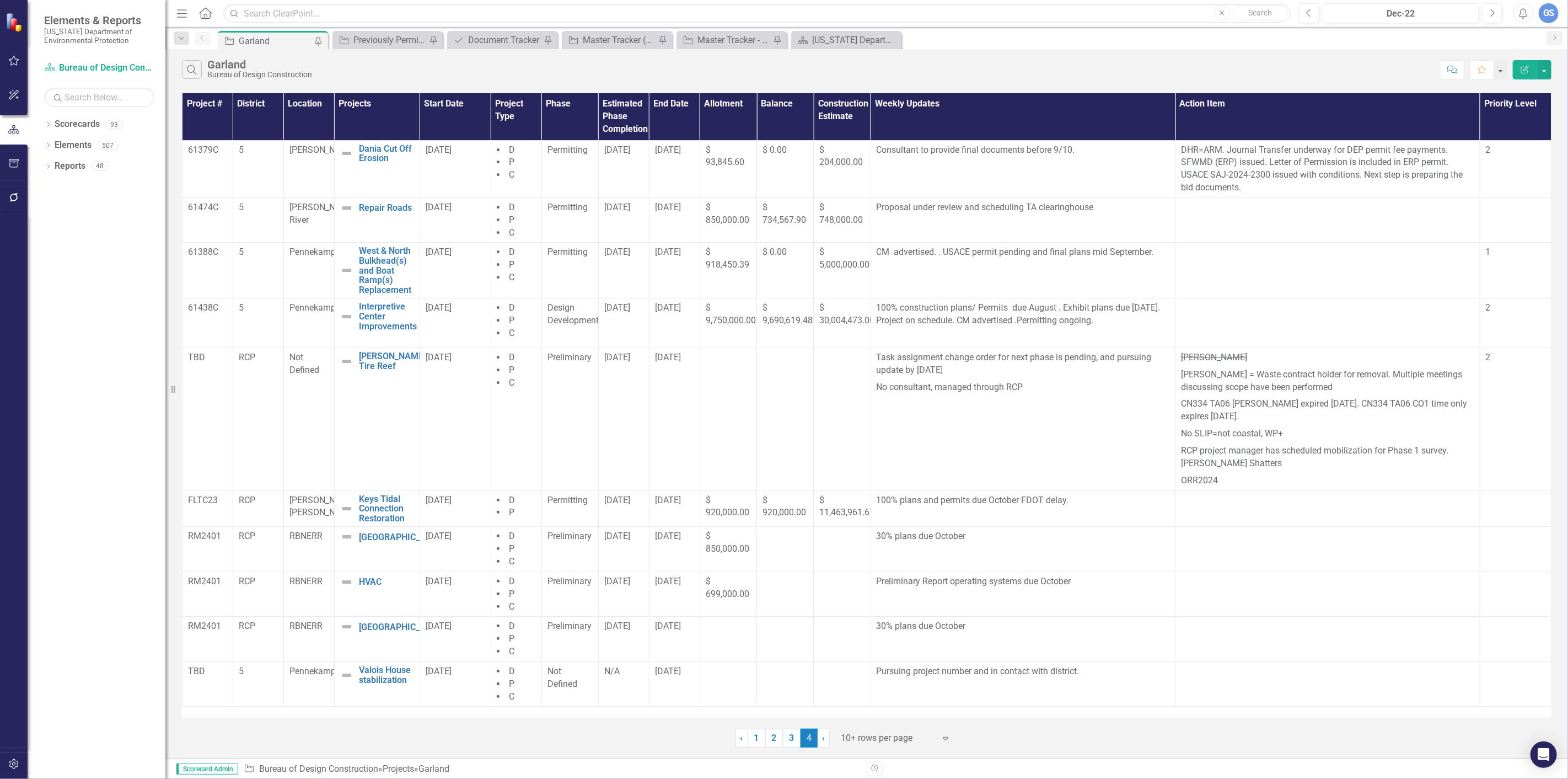
scroll to position [0, 0]
click at [770, 734] on link "2" at bounding box center [774, 738] width 18 height 18
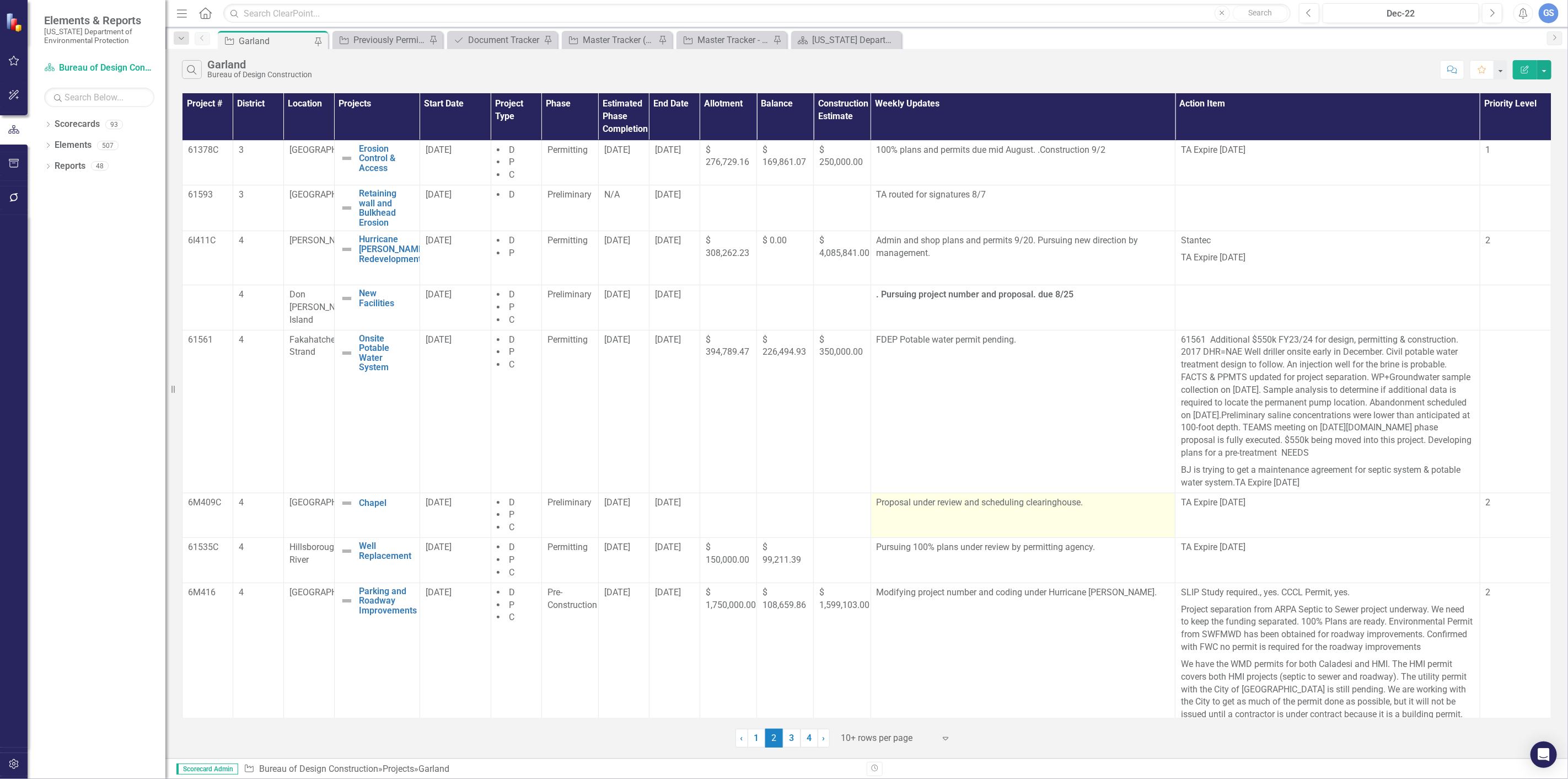
click at [1088, 506] on p "Proposal under review and scheduling clearinghouse." at bounding box center [1023, 504] width 293 height 15
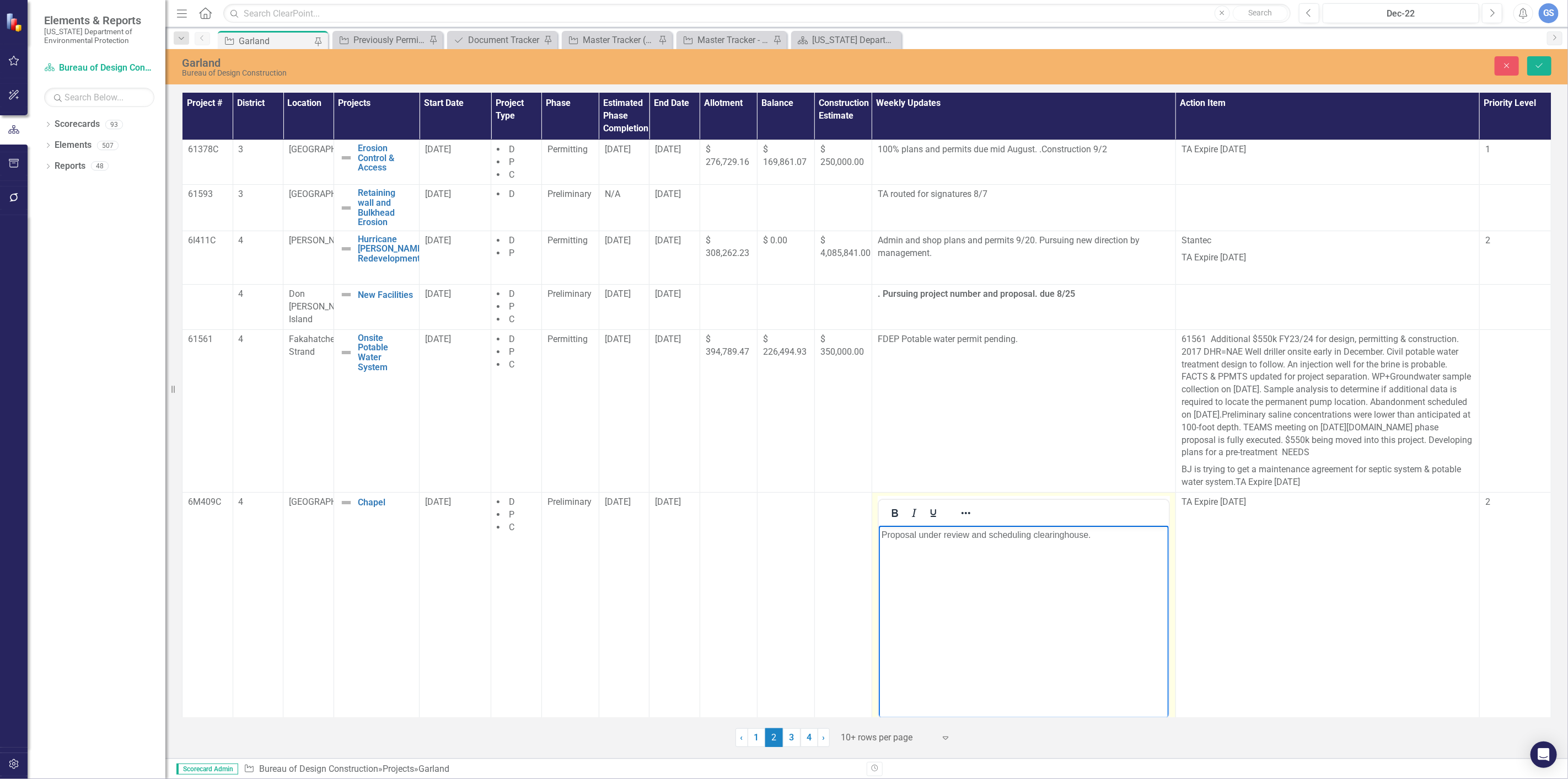
click at [1100, 537] on p "Proposal under review and scheduling clearinghouse." at bounding box center [1023, 534] width 284 height 13
click at [1541, 64] on icon "Save" at bounding box center [1539, 66] width 10 height 8
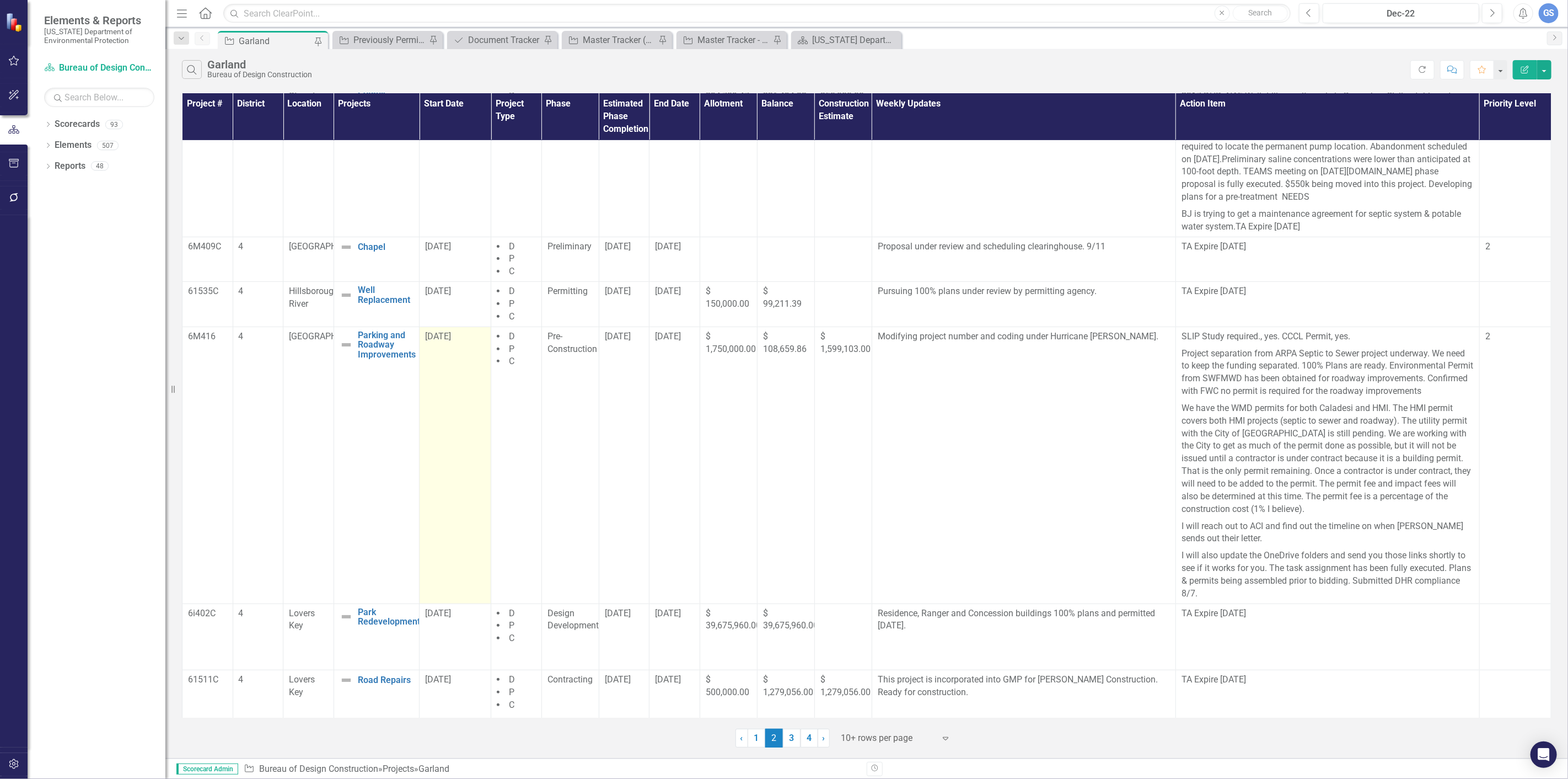
scroll to position [258, 0]
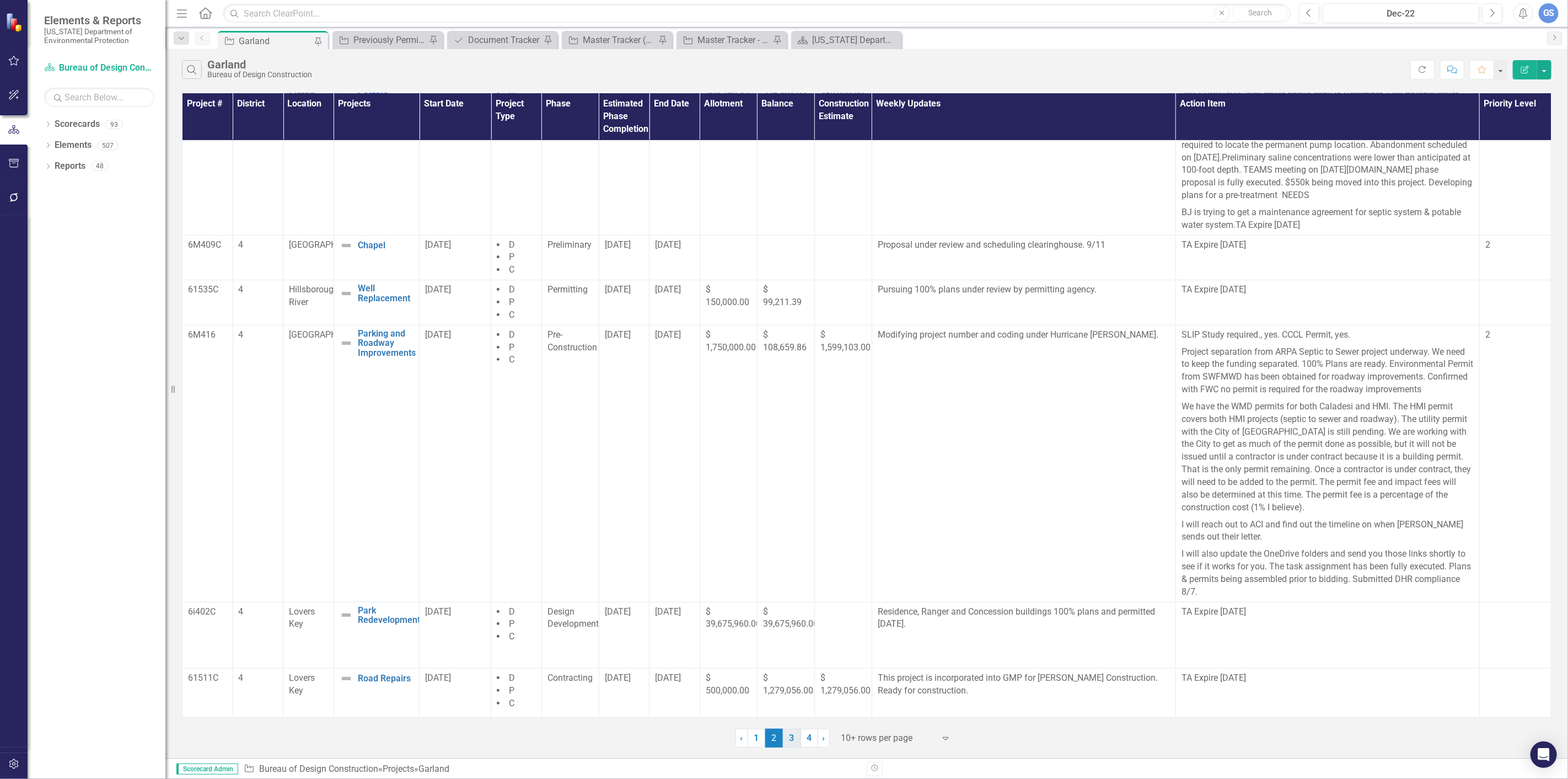
click at [793, 735] on link "3" at bounding box center [792, 738] width 18 height 18
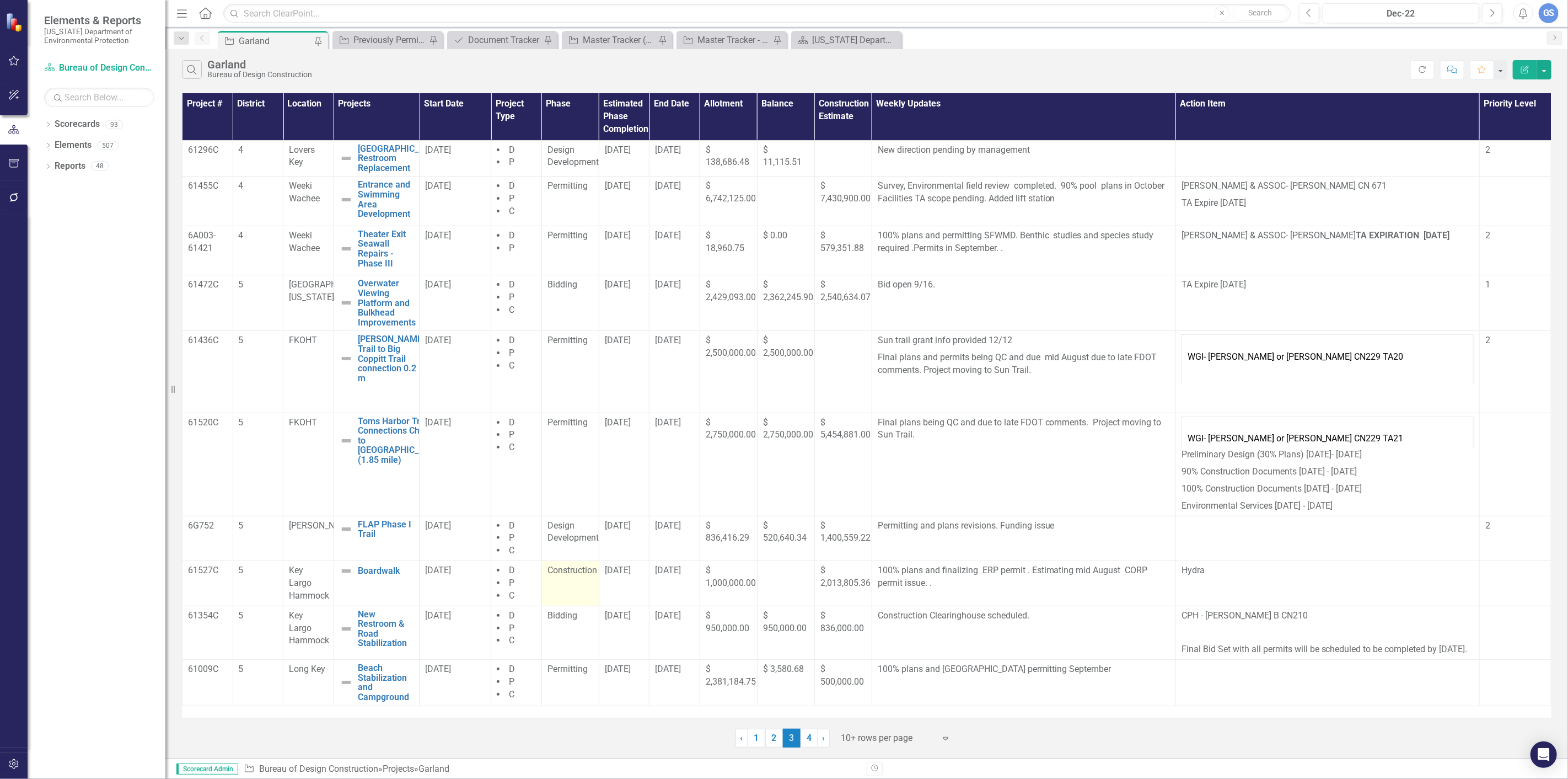
scroll to position [2, 0]
click at [754, 736] on link "1" at bounding box center [756, 738] width 18 height 18
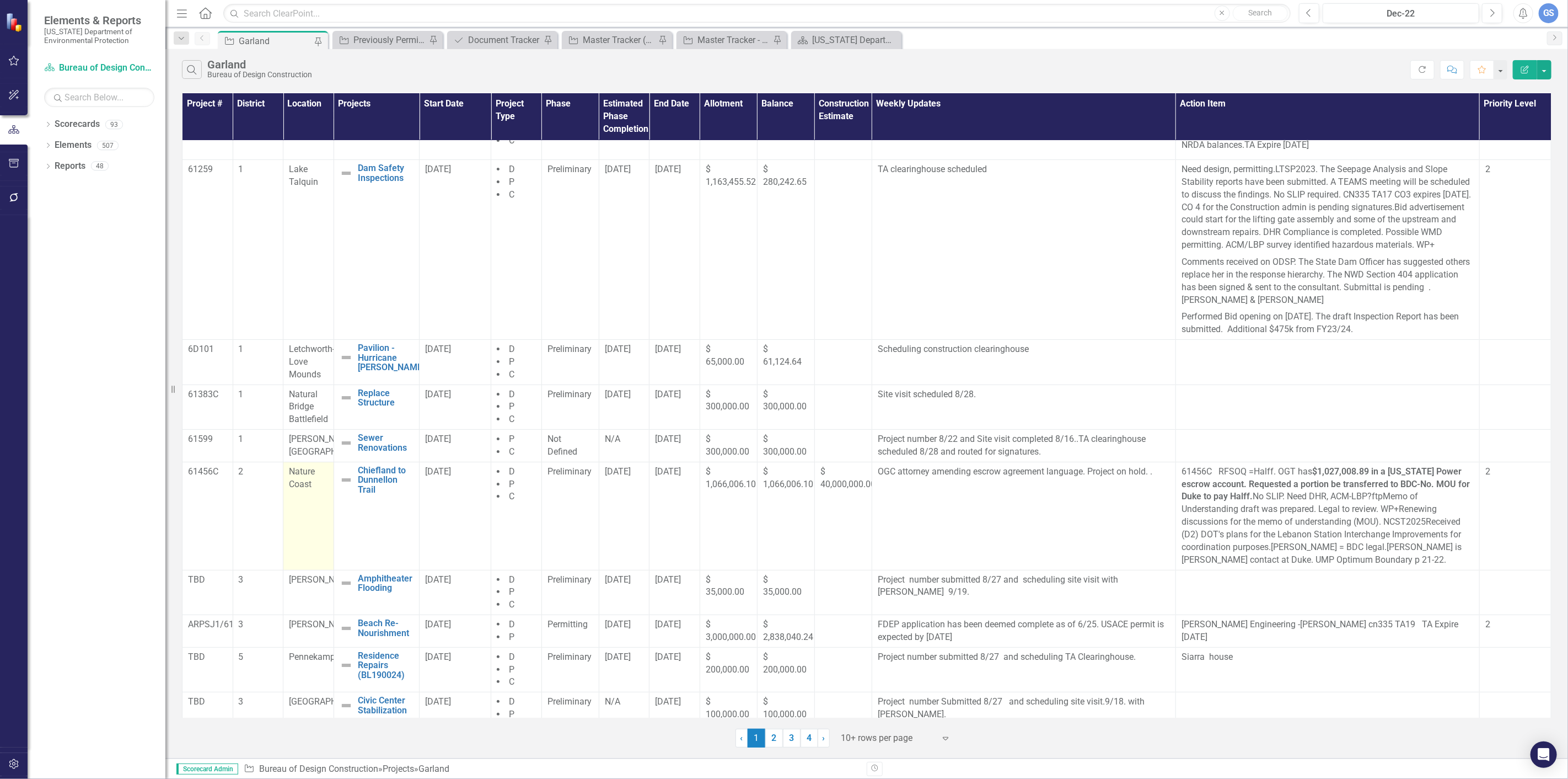
scroll to position [68, 0]
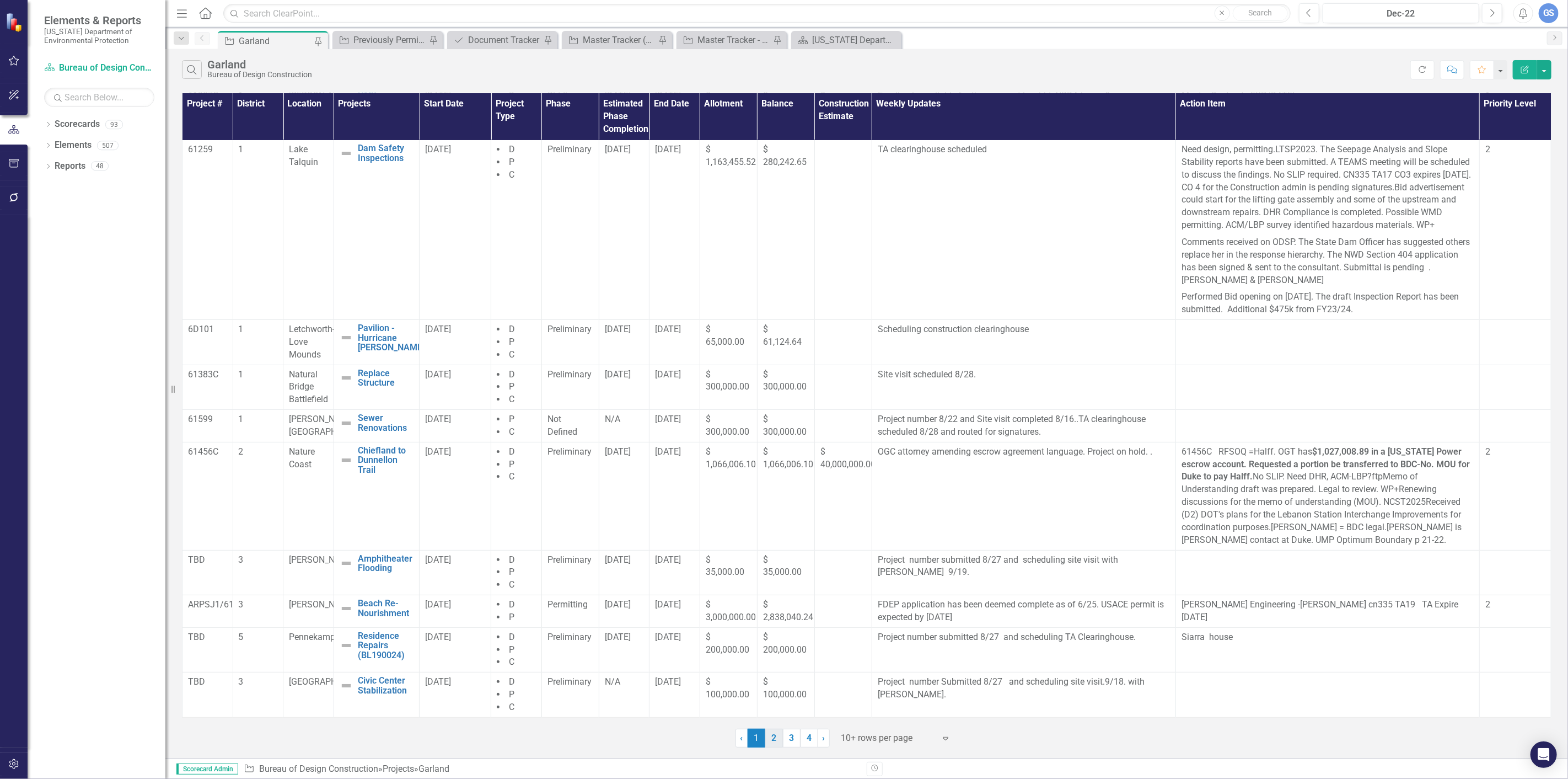
click at [771, 734] on link "2" at bounding box center [774, 738] width 18 height 18
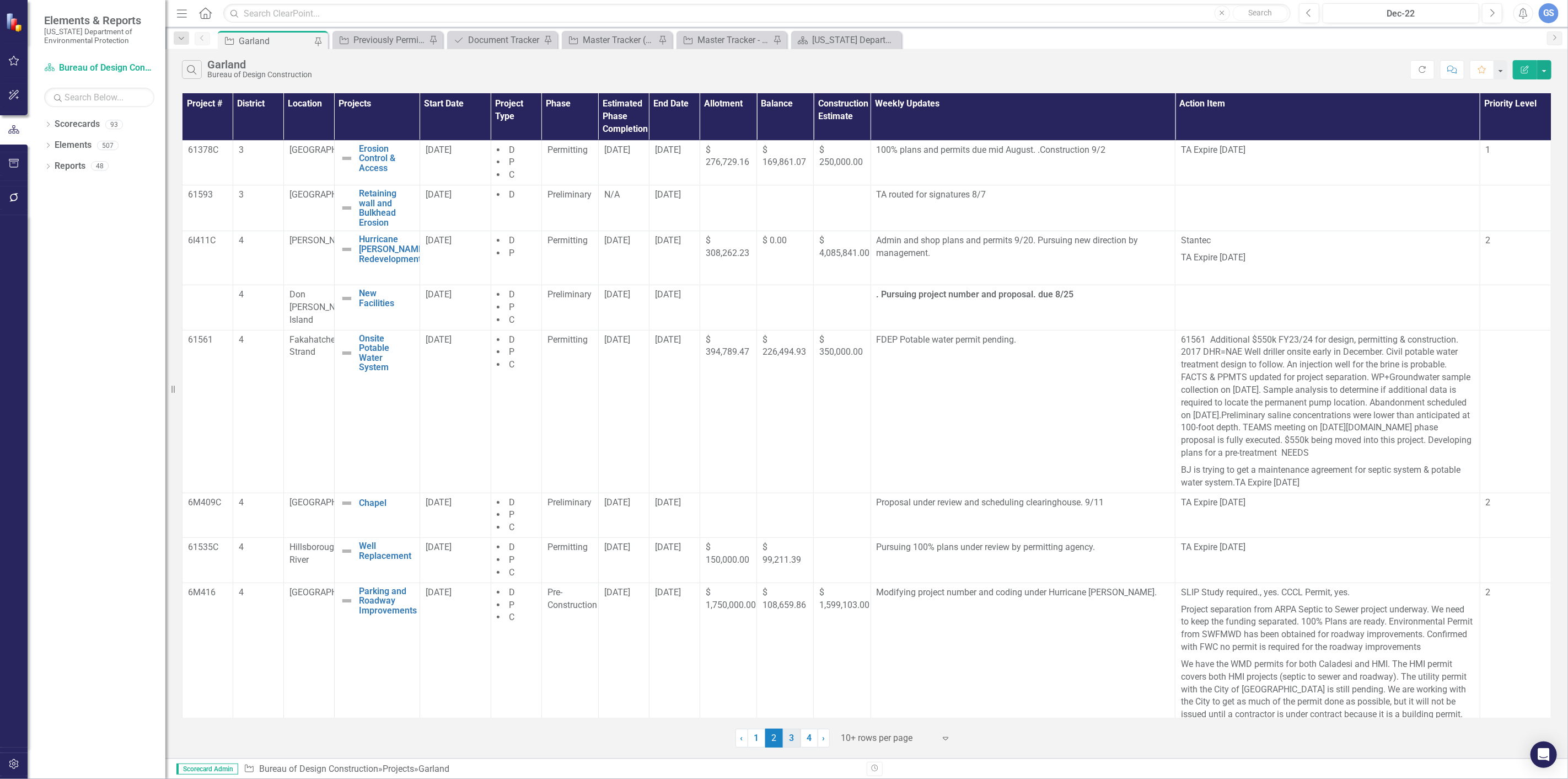
click at [793, 741] on link "3" at bounding box center [792, 738] width 18 height 18
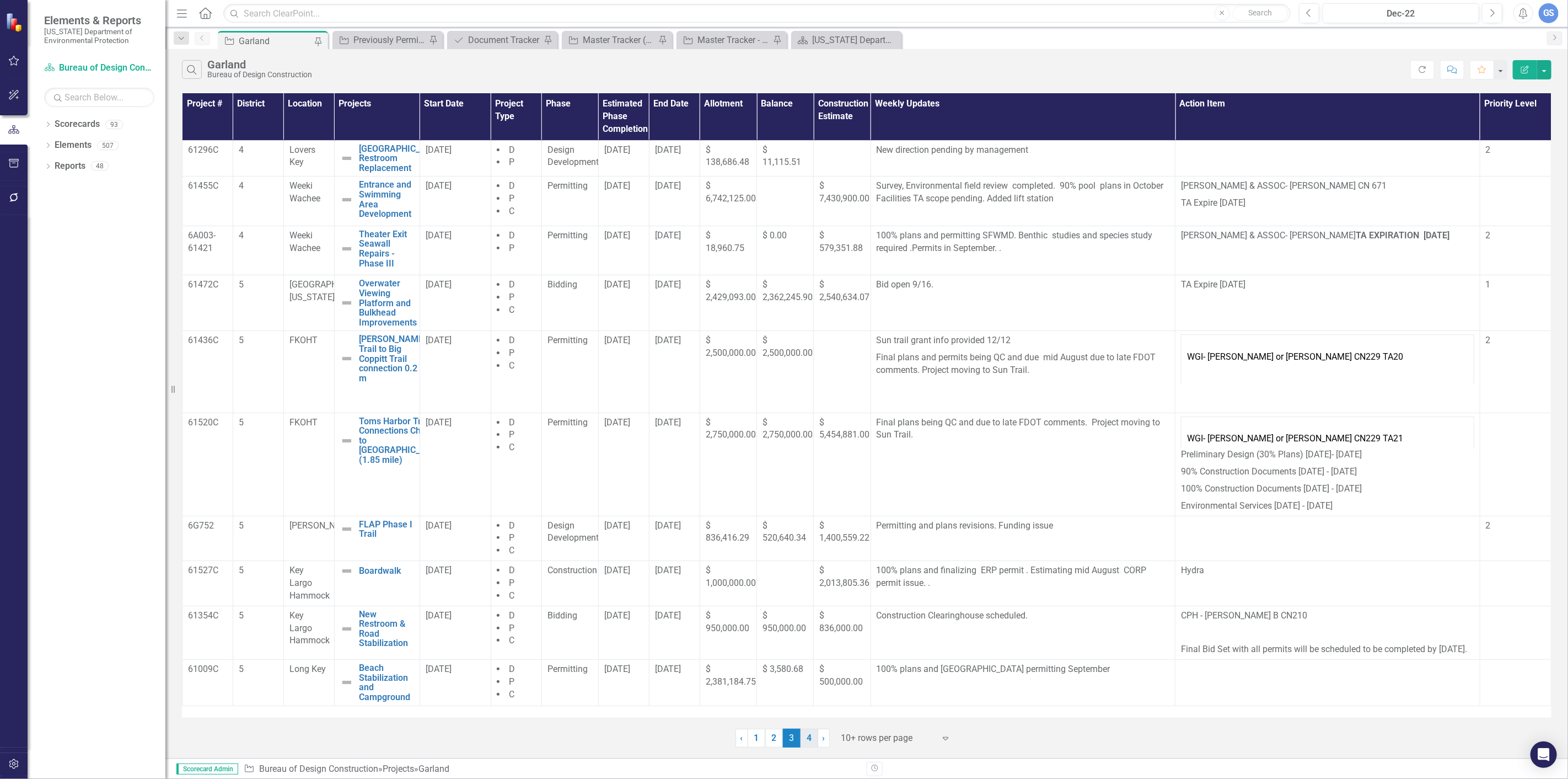
click at [808, 732] on link "4" at bounding box center [809, 738] width 18 height 18
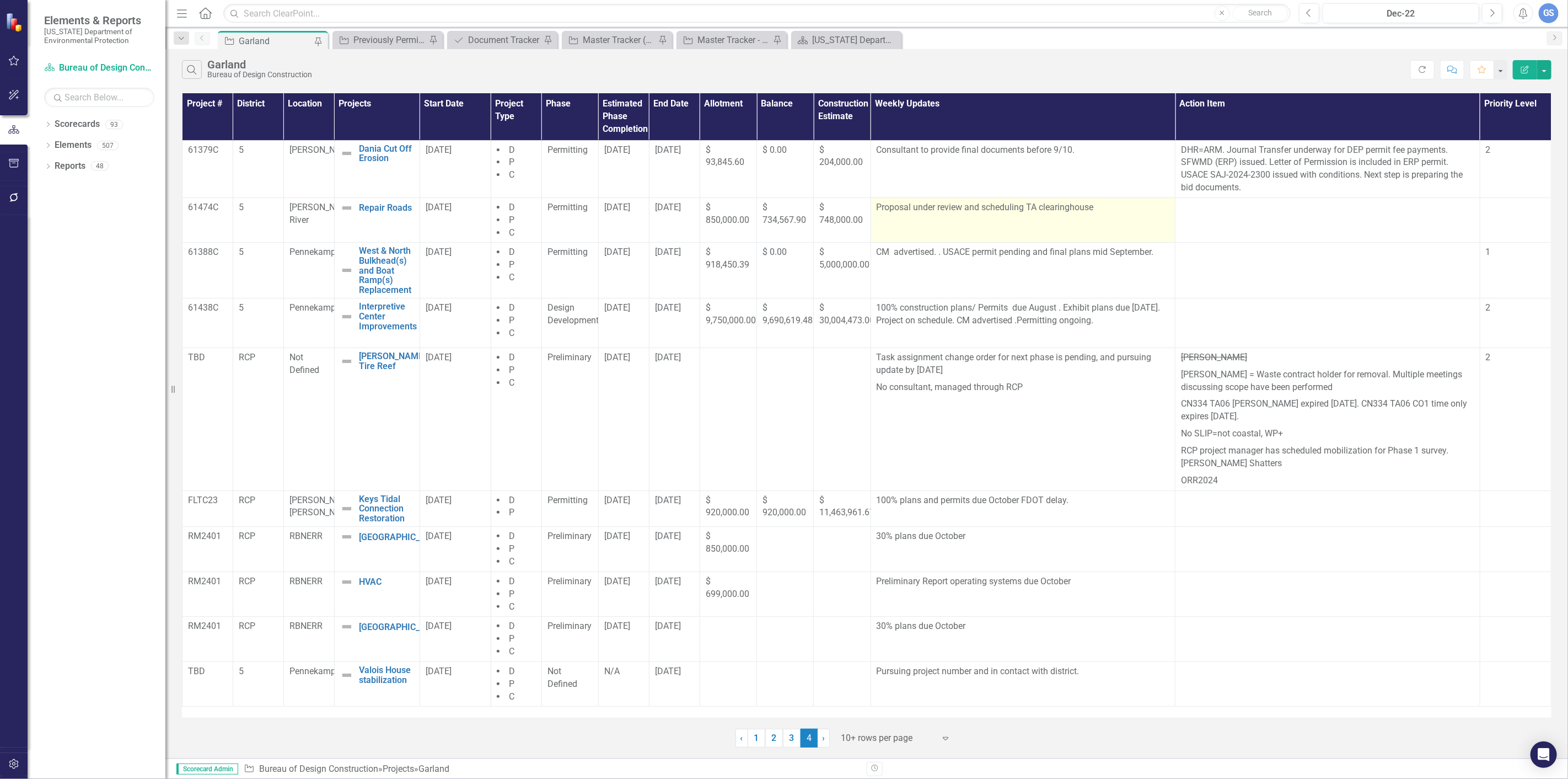
click at [1098, 207] on p "Proposal under review and scheduling TA clearinghouse" at bounding box center [1023, 208] width 293 height 13
click at [1107, 215] on td "Proposal under review and scheduling TA clearinghouse" at bounding box center [1023, 220] width 305 height 45
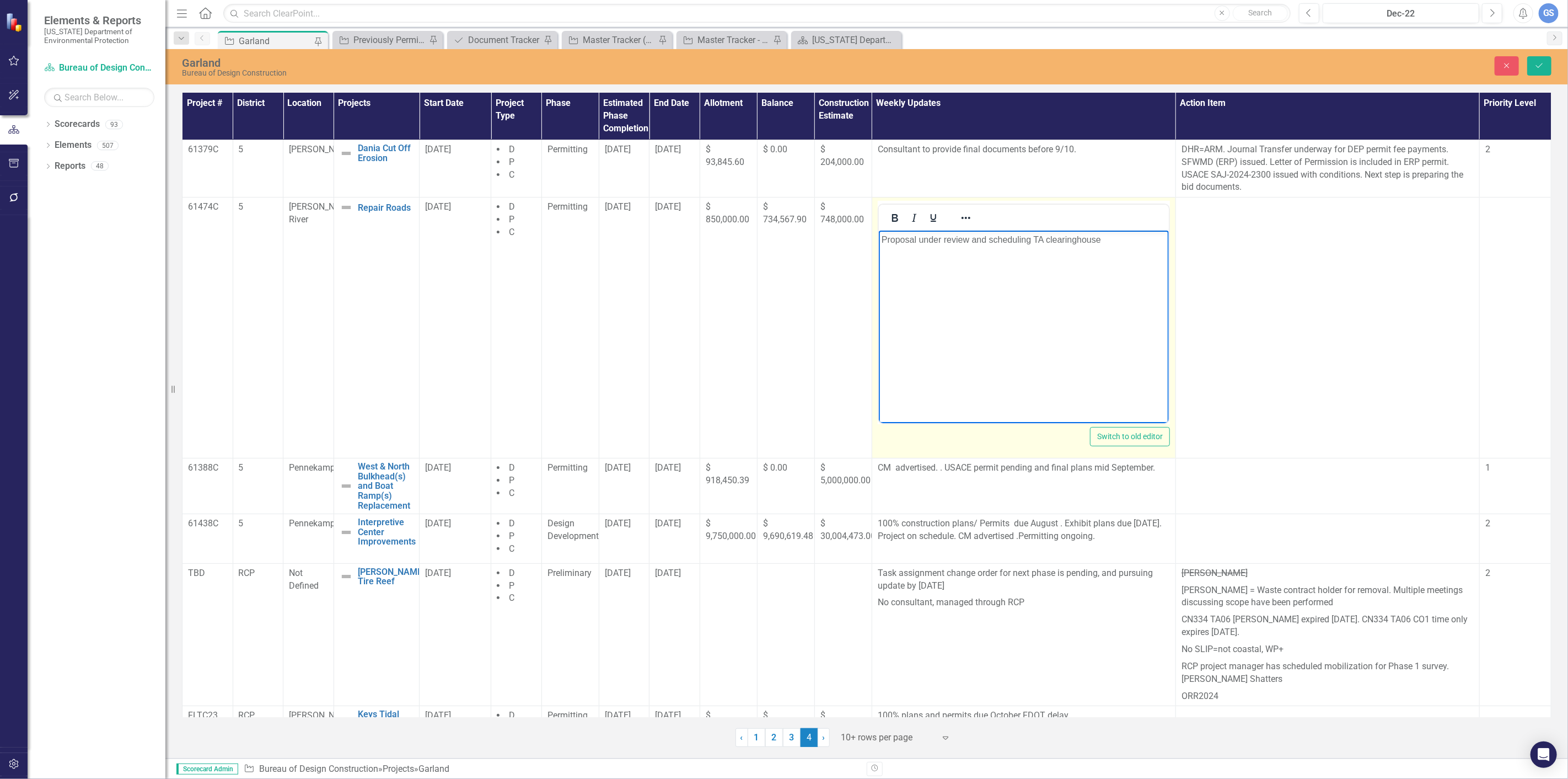
click at [1110, 243] on p "Proposal under review and scheduling TA clearinghouse" at bounding box center [1023, 240] width 284 height 13
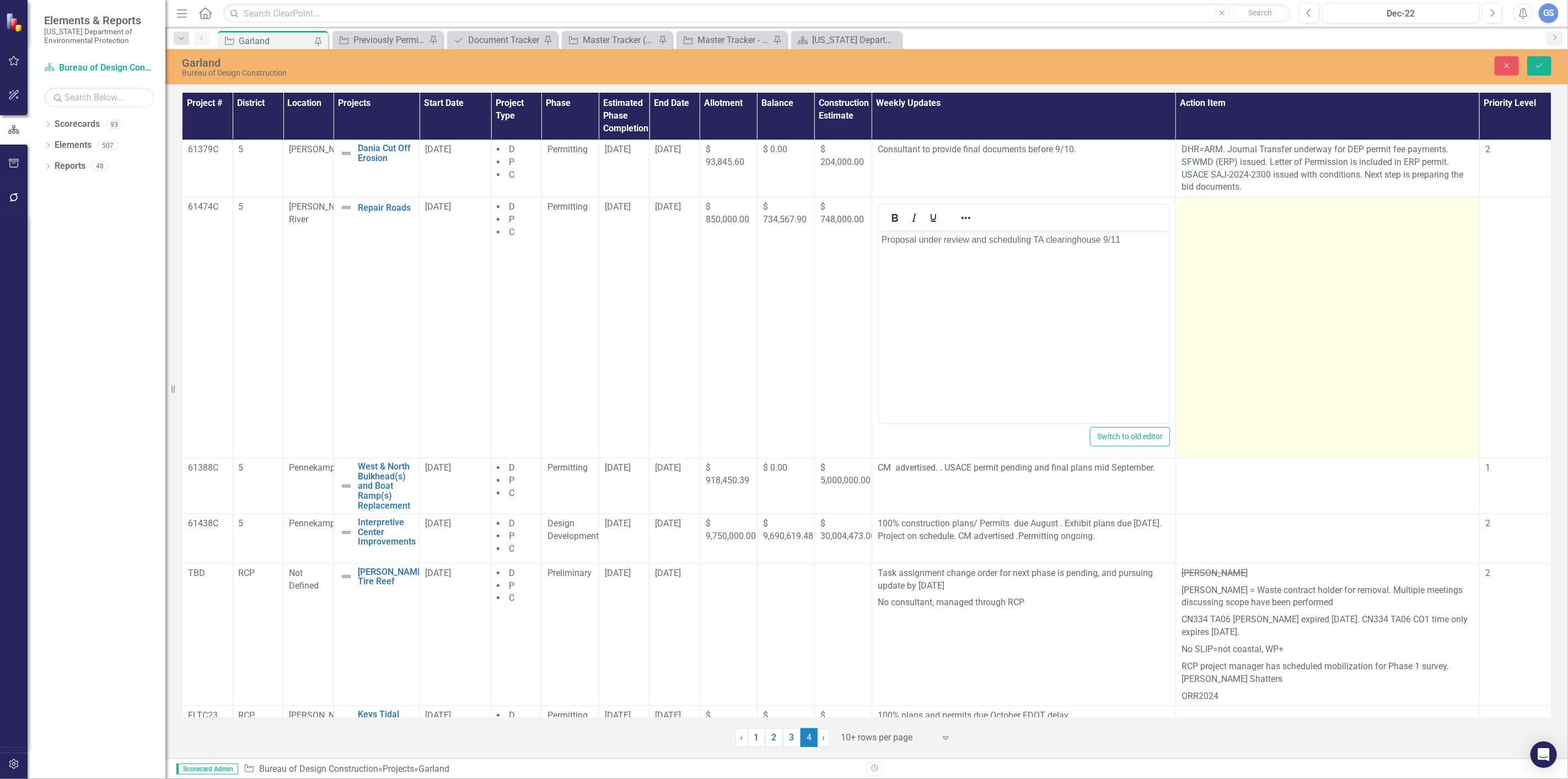
click at [1257, 296] on td at bounding box center [1327, 328] width 304 height 261
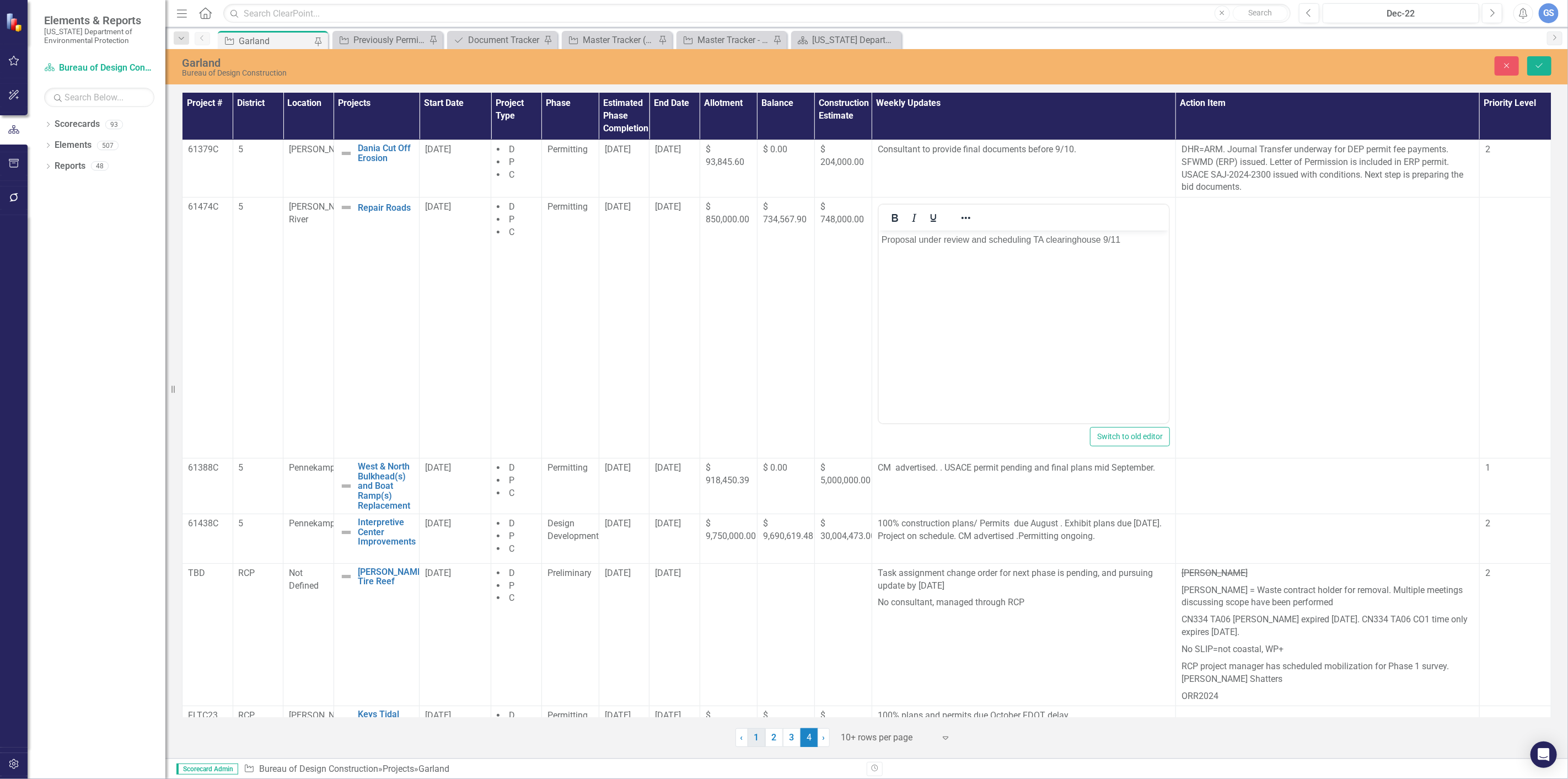
click at [758, 732] on link "1" at bounding box center [756, 737] width 18 height 18
click at [1541, 59] on button "Save" at bounding box center [1539, 66] width 24 height 19
